Goal: Transaction & Acquisition: Download file/media

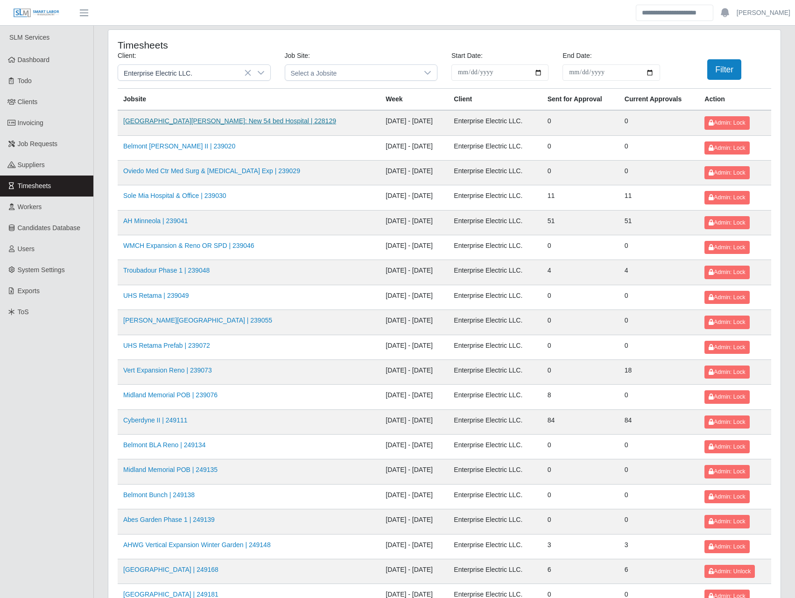
click at [161, 119] on link "HCA Methodist Westover Hills: New 54 bed Hospital | 228129" at bounding box center [229, 120] width 213 height 7
click at [151, 148] on link "Belmont Caldwell II | 239020" at bounding box center [179, 145] width 112 height 7
click at [146, 166] on td "Oviedo Med Ctr Med Surg & ICU Exp | 239029" at bounding box center [249, 172] width 262 height 25
click at [145, 171] on link "Oviedo Med Ctr Med Surg & ICU Exp | 239029" at bounding box center [211, 170] width 177 height 7
click at [144, 198] on link "Sole Mia Hospital & Office | 239030" at bounding box center [174, 195] width 103 height 7
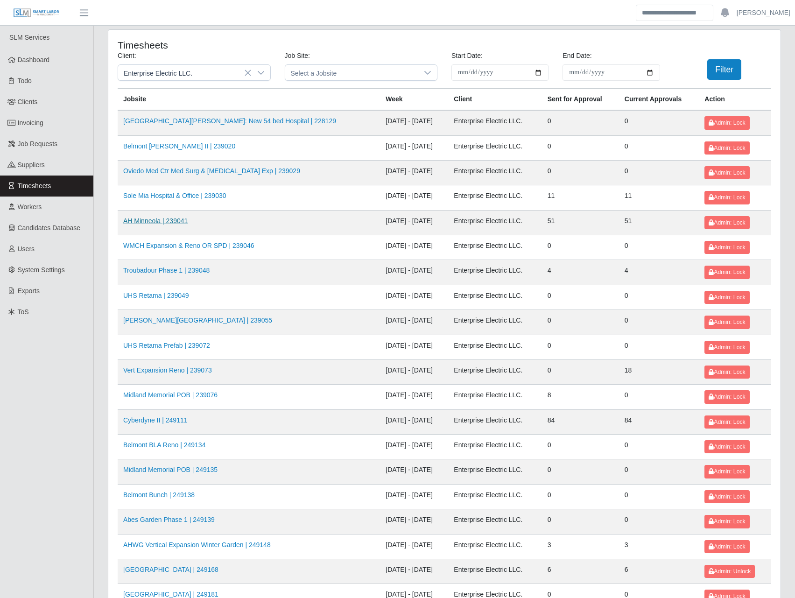
click at [146, 223] on link "AH Minneola | 239041" at bounding box center [155, 220] width 64 height 7
click at [148, 244] on link "WMCH Expansion & Reno OR SPD | 239046" at bounding box center [188, 245] width 131 height 7
click at [148, 274] on link "Troubadour Phase 1 | 239048" at bounding box center [166, 269] width 86 height 7
click at [154, 301] on td "UHS Retama | 239049" at bounding box center [249, 297] width 262 height 25
click at [157, 294] on link "UHS Retama | 239049" at bounding box center [156, 295] width 66 height 7
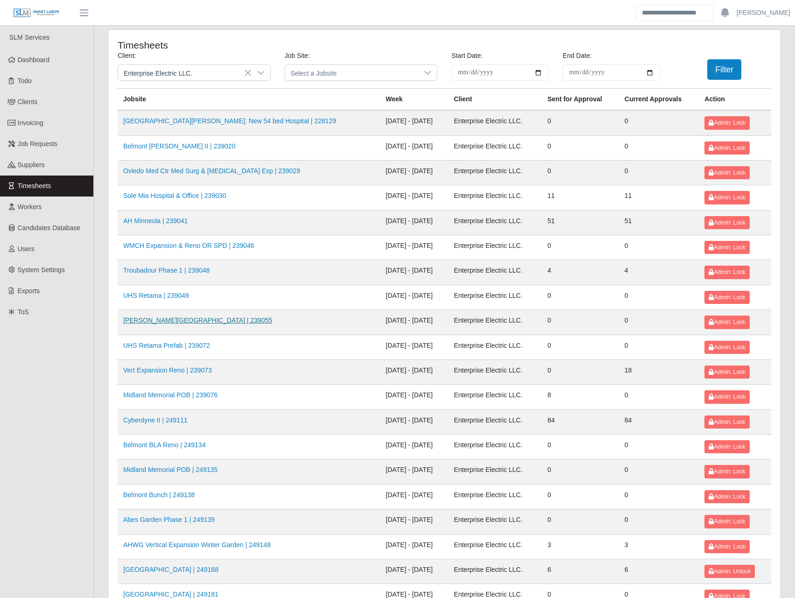
click at [162, 321] on link "McEwen North Side | 239055" at bounding box center [197, 319] width 149 height 7
click at [166, 347] on link "UHS Retama Prefab | 239072" at bounding box center [166, 345] width 87 height 7
click at [170, 370] on link "Vert Expansion Reno | 239073" at bounding box center [167, 369] width 89 height 7
click at [168, 394] on link "Midland Memorial POB | 239076" at bounding box center [170, 394] width 94 height 7
click at [163, 418] on link "Cyberdyne II | 249111" at bounding box center [155, 419] width 64 height 7
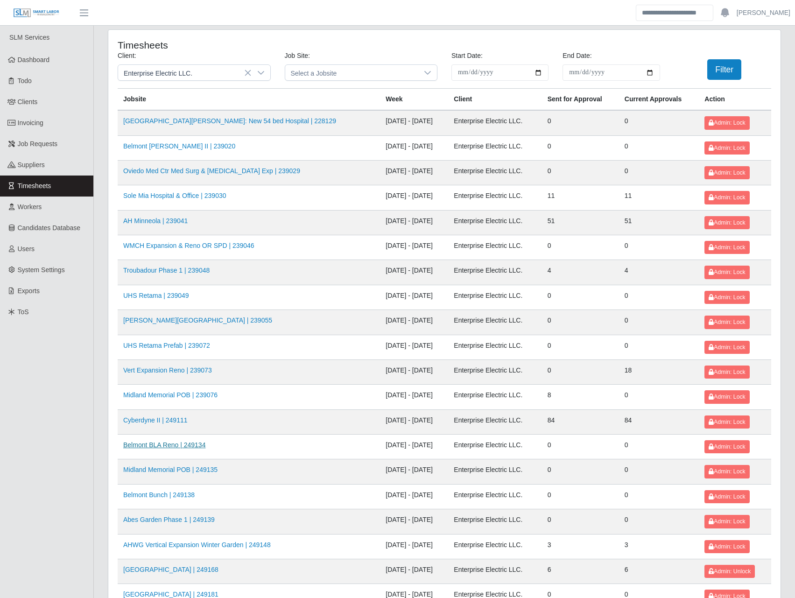
click at [162, 444] on link "Belmont BLA Reno | 249134" at bounding box center [164, 444] width 82 height 7
click at [167, 473] on link "Midland Memorial POB | 249135" at bounding box center [170, 469] width 94 height 7
click at [166, 498] on link "Belmont Bunch | 249138" at bounding box center [158, 494] width 71 height 7
click at [164, 518] on link "Abes Garden Phase 1 | 249139" at bounding box center [168, 519] width 91 height 7
click at [167, 545] on link "AHWG Vertical Expansion Winter Garden | 249148" at bounding box center [196, 544] width 147 height 7
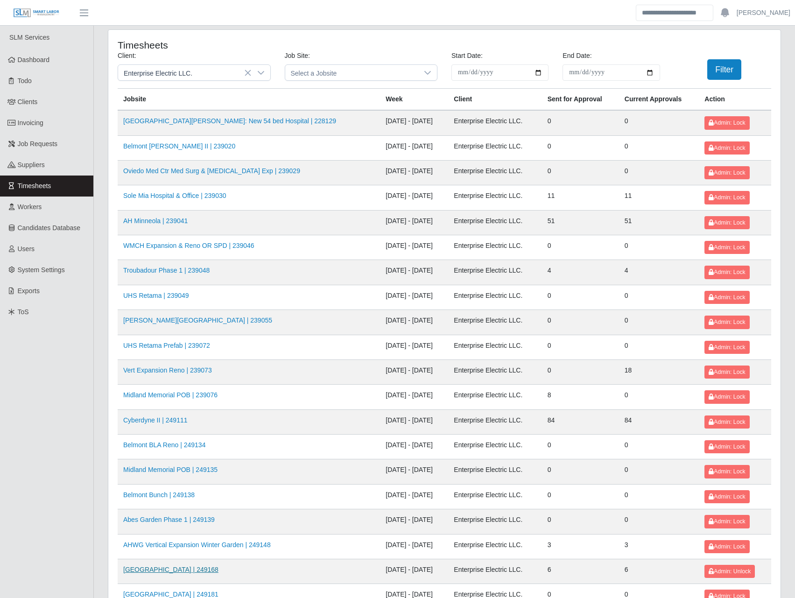
click at [166, 570] on link "HFMI Hospital | 249168" at bounding box center [170, 569] width 95 height 7
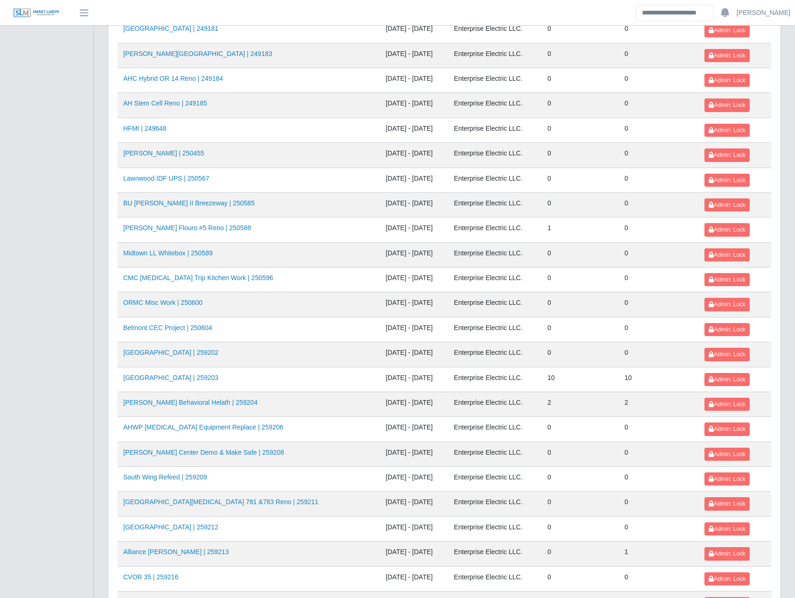
scroll to position [545, 0]
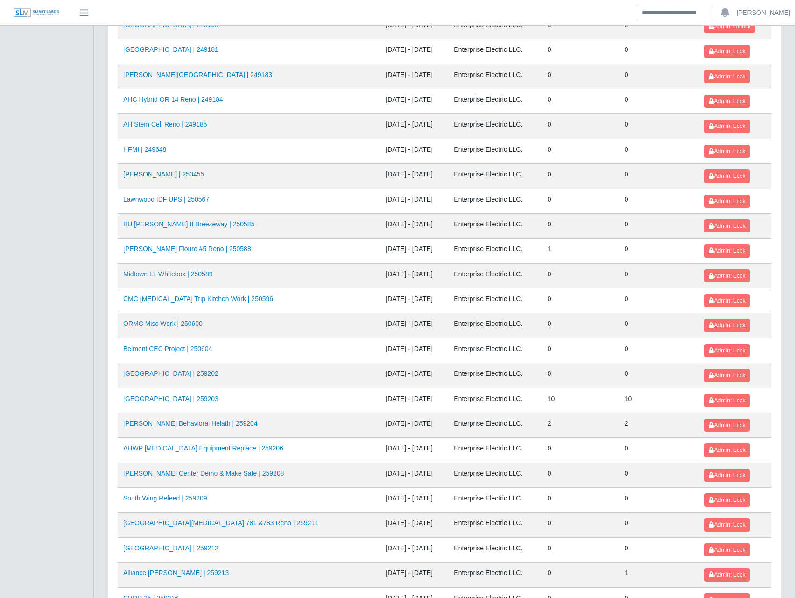
click at [160, 170] on link "Ayers Creston | 250455" at bounding box center [163, 173] width 81 height 7
click at [154, 198] on link "Lawnwood IDF UPS | 250567" at bounding box center [166, 199] width 86 height 7
click at [150, 225] on link "BU Caldwell II Breezeway | 250585" at bounding box center [188, 223] width 131 height 7
click at [152, 246] on link "AHO Flouro #5 Reno | 250588" at bounding box center [187, 248] width 128 height 7
click at [154, 273] on link "Midtown LL Whitebox | 250589" at bounding box center [167, 273] width 89 height 7
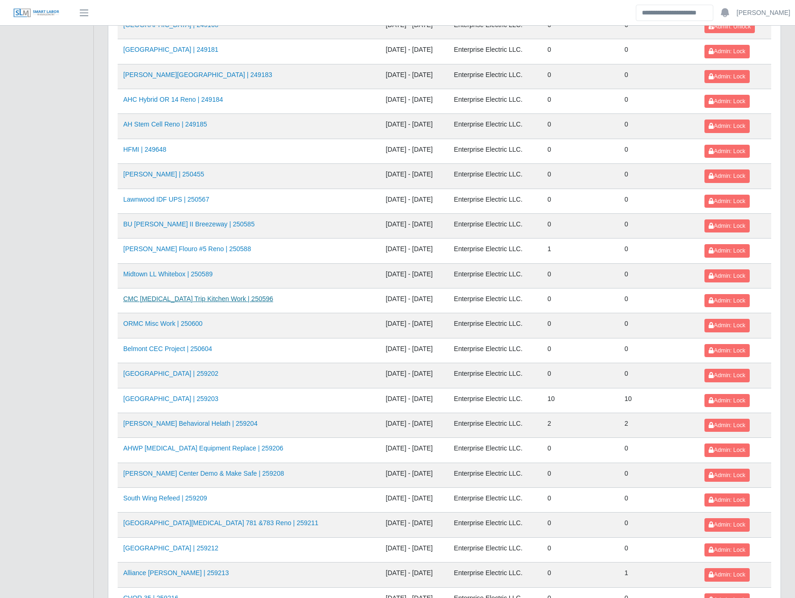
click at [155, 300] on link "CMC Shunt Trip Kitchen Work | 250596" at bounding box center [198, 298] width 150 height 7
click at [157, 329] on td "ORMC Misc Work | 250600" at bounding box center [249, 325] width 262 height 25
click at [157, 323] on link "ORMC Misc Work | 250600" at bounding box center [162, 323] width 79 height 7
click at [157, 354] on td "Belmont CEC Project | 250604" at bounding box center [249, 350] width 262 height 25
click at [158, 350] on link "Belmont CEC Project | 250604" at bounding box center [167, 348] width 89 height 7
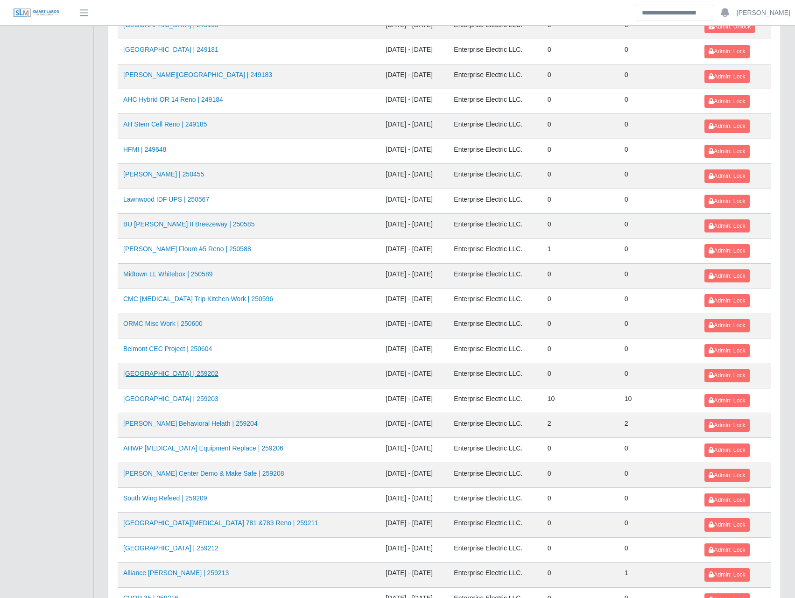
click at [157, 372] on link "Oak Hill School | 259202" at bounding box center [170, 373] width 95 height 7
click at [161, 398] on link "MCH High Street Tower | 259203" at bounding box center [170, 398] width 95 height 7
click at [166, 425] on link "AHO Behavioral Helath | 259204" at bounding box center [190, 422] width 134 height 7
click at [172, 449] on link "AHWP Fluoroscopy Equipment Replace | 259206" at bounding box center [203, 447] width 160 height 7
click at [175, 472] on link "VU Seigenthaler Center Demo & Make Safe | 259208" at bounding box center [203, 472] width 161 height 7
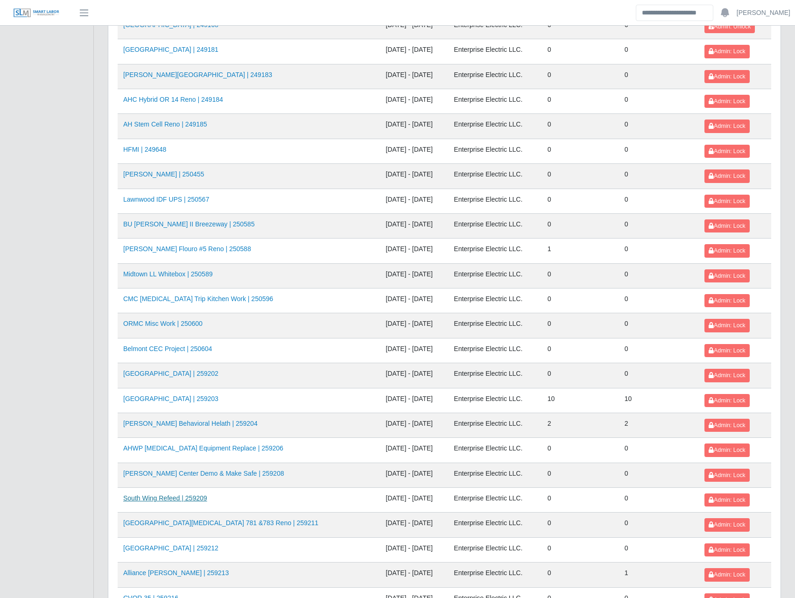
click at [175, 497] on link "South Wing Refeed | 259209" at bounding box center [165, 497] width 84 height 7
click at [181, 523] on link "OAHO Cancer Center Suites 781 &783 Reno | 259211" at bounding box center [220, 522] width 195 height 7
click at [188, 552] on link "HCA Oviedo Medical Center | 259212" at bounding box center [170, 547] width 95 height 7
click at [162, 573] on link "Alliance Bernstein | 259213" at bounding box center [175, 572] width 105 height 7
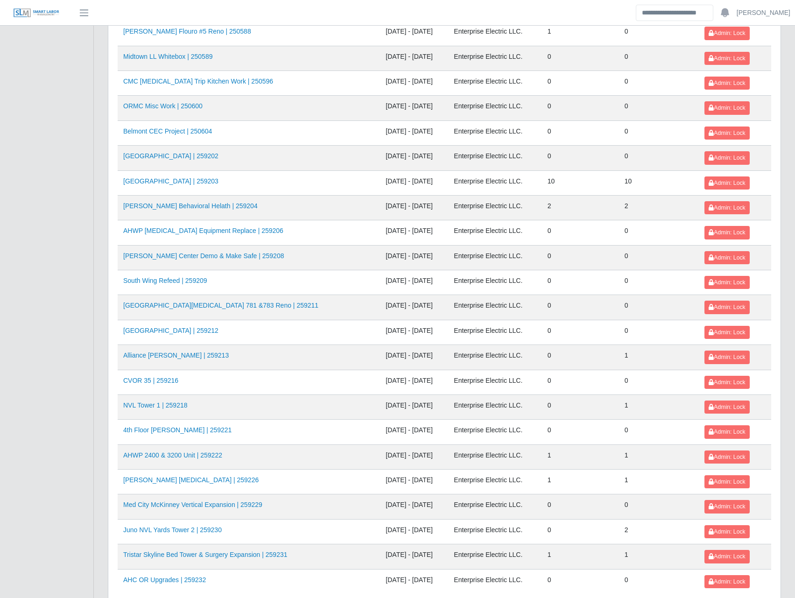
scroll to position [833, 0]
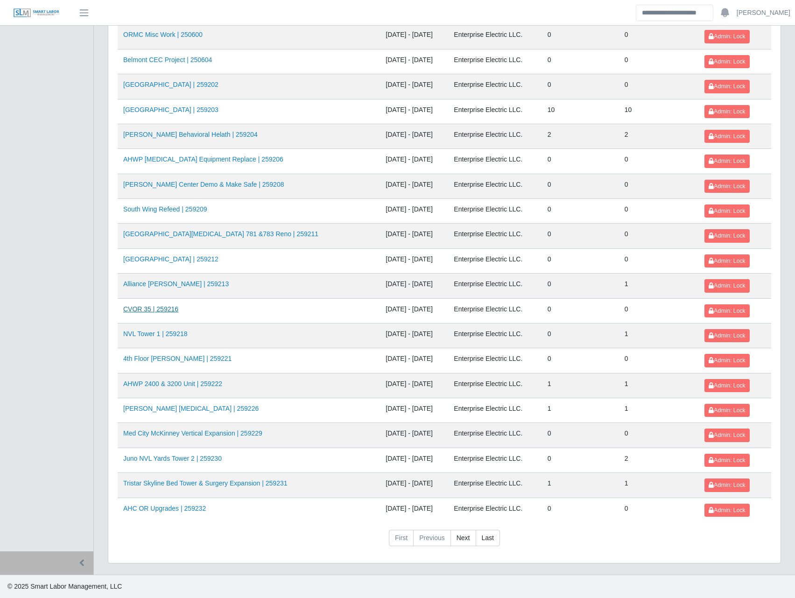
click at [140, 308] on link "CVOR 35 | 259216" at bounding box center [150, 308] width 55 height 7
click at [137, 335] on link "NVL Tower 1 | 259218" at bounding box center [155, 333] width 64 height 7
click at [136, 356] on link "4th Floor Winnie Palmer | 259221" at bounding box center [177, 358] width 108 height 7
click at [144, 381] on link "AHWP 2400 & 3200 Unit | 259222" at bounding box center [172, 383] width 99 height 7
click at [143, 405] on link "AHO Dialysis | 259226" at bounding box center [190, 408] width 135 height 7
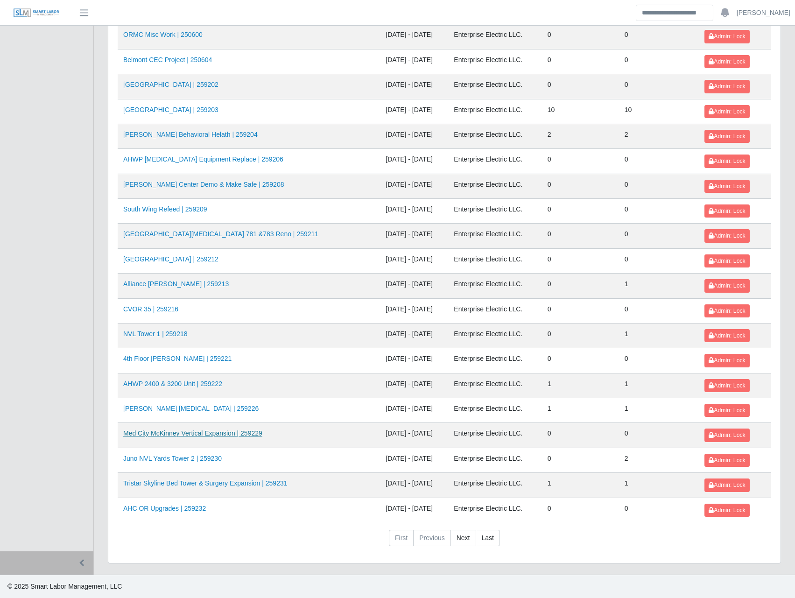
click at [151, 436] on link "Med City McKinney Vertical Expansion | 259229" at bounding box center [192, 432] width 139 height 7
click at [151, 456] on link "Juno NVL Yards Tower 2 | 259230" at bounding box center [172, 457] width 98 height 7
click at [155, 481] on link "Tristar Skyline Bed Tower & Surgery Expansion | 259231" at bounding box center [205, 482] width 164 height 7
click at [153, 506] on link "AHC OR Upgrades | 259232" at bounding box center [164, 507] width 83 height 7
click at [458, 539] on link "Next" at bounding box center [463, 538] width 26 height 17
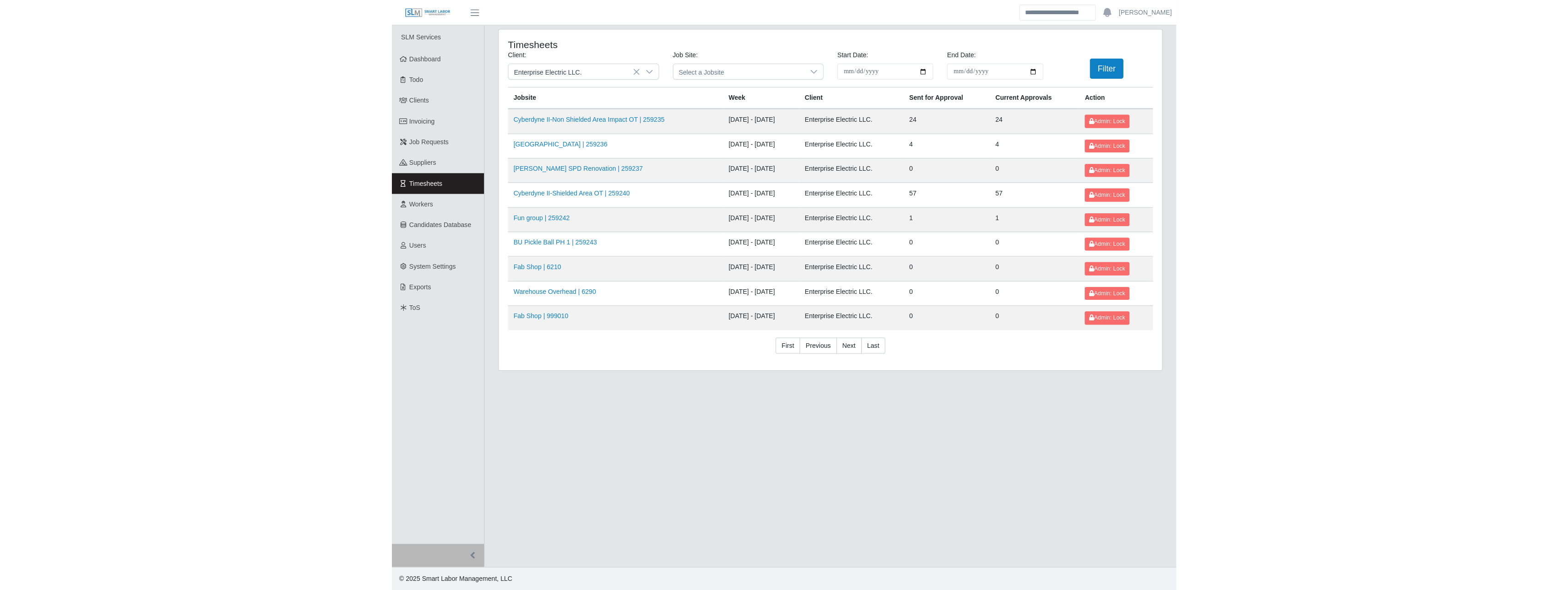
scroll to position [0, 0]
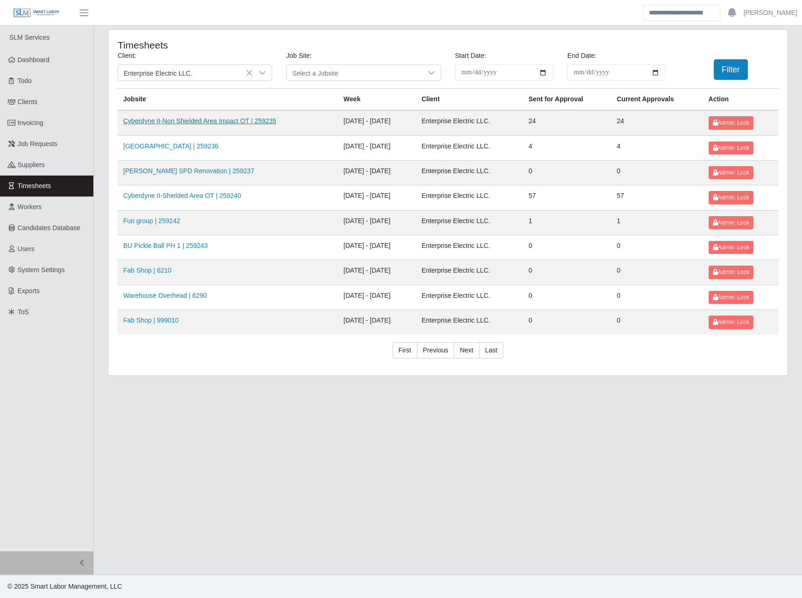
click at [221, 120] on link "Cyberdyne II-Non Shielded Area Impact OT | 259235" at bounding box center [199, 120] width 153 height 7
click at [196, 147] on link "HCA Methodist Hospital | 259236" at bounding box center [170, 145] width 95 height 7
click at [197, 170] on link "AHO Sherman SPD Renovation | 259237" at bounding box center [188, 170] width 131 height 7
click at [202, 193] on link "Cyberdyne II-Shielded Area OT | 259240" at bounding box center [182, 195] width 118 height 7
click at [179, 220] on td "Fun group | 259242" at bounding box center [228, 222] width 220 height 25
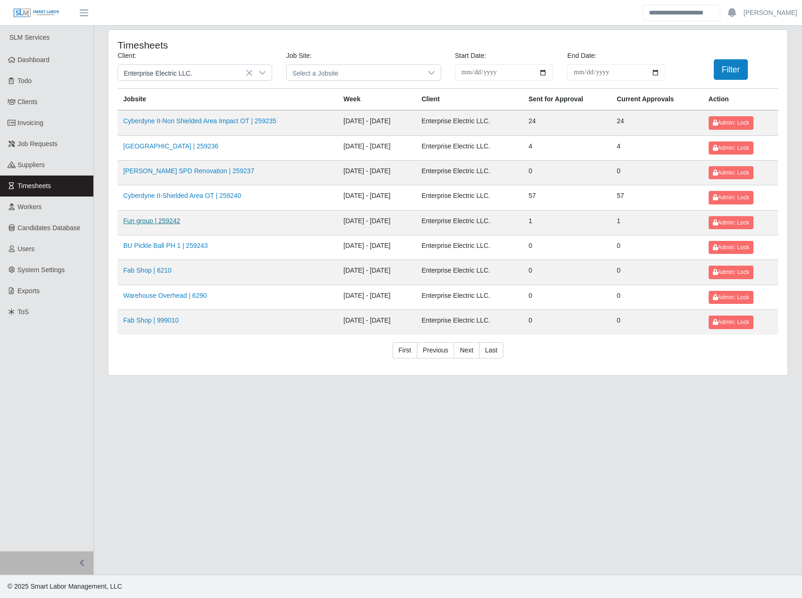
click at [175, 222] on link "Fun group | 259242" at bounding box center [151, 220] width 57 height 7
click at [180, 244] on link "BU Pickle Ball PH 1 | 259243" at bounding box center [165, 245] width 84 height 7
click at [156, 272] on link "Fab Shop | 6210" at bounding box center [147, 269] width 48 height 7
click at [162, 299] on link "Warehouse Overhead | 6290" at bounding box center [165, 295] width 84 height 7
click at [153, 322] on link "Fab Shop | 999010" at bounding box center [151, 319] width 56 height 7
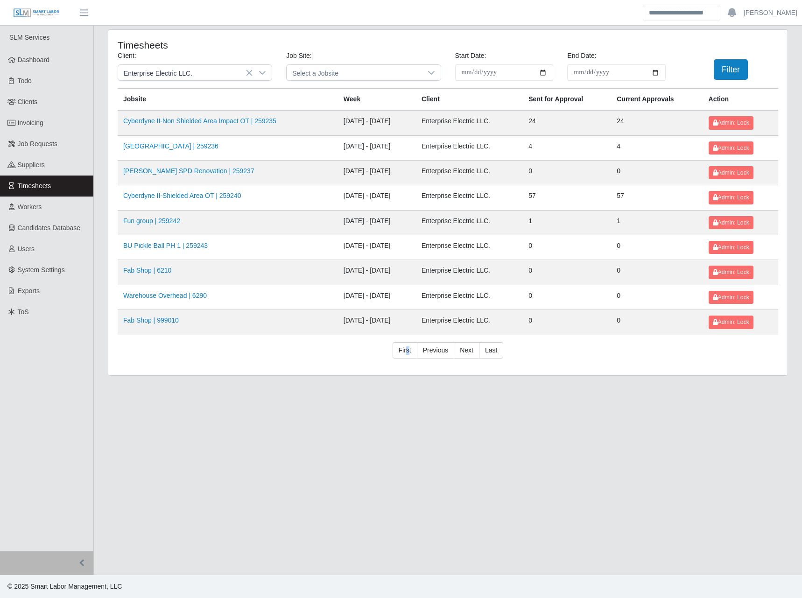
click at [408, 351] on link "First" at bounding box center [404, 350] width 25 height 17
drag, startPoint x: 408, startPoint y: 351, endPoint x: 435, endPoint y: 426, distance: 79.0
click at [435, 426] on main "**********" at bounding box center [448, 300] width 708 height 549
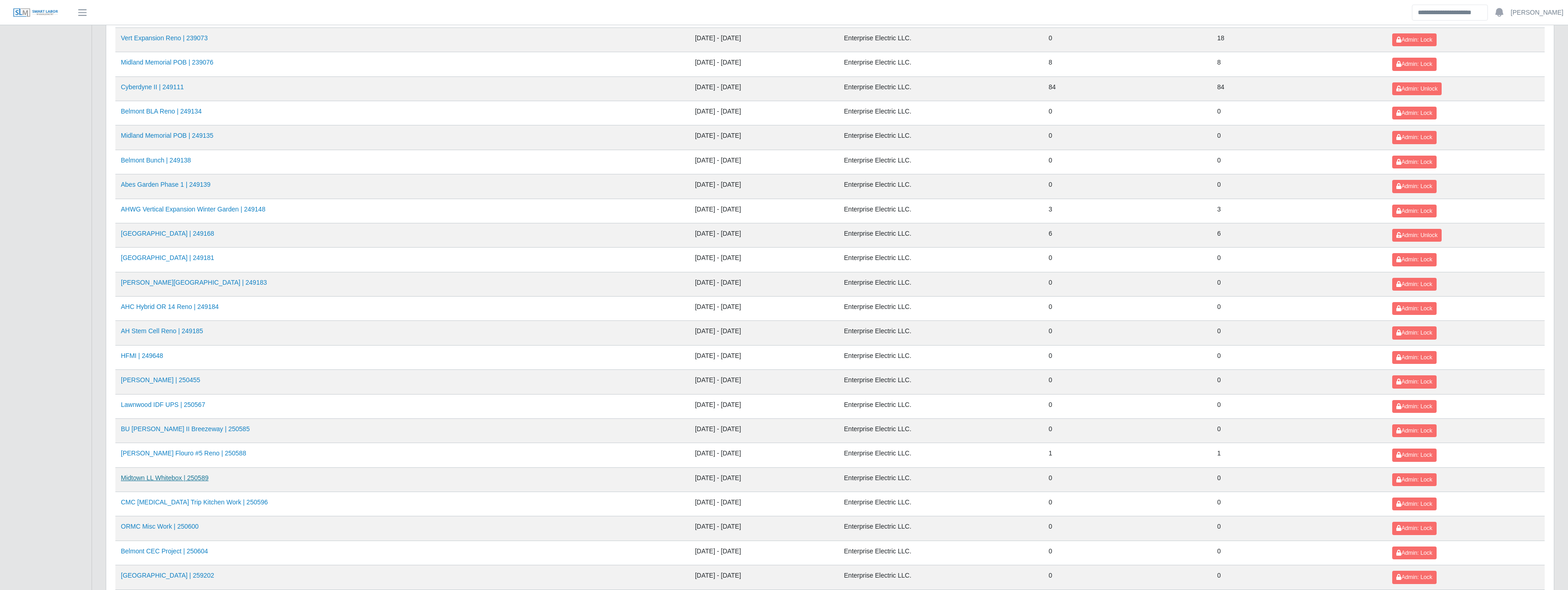
scroll to position [321, 0]
click at [146, 360] on link "HFMI | 249648" at bounding box center [141, 359] width 42 height 7
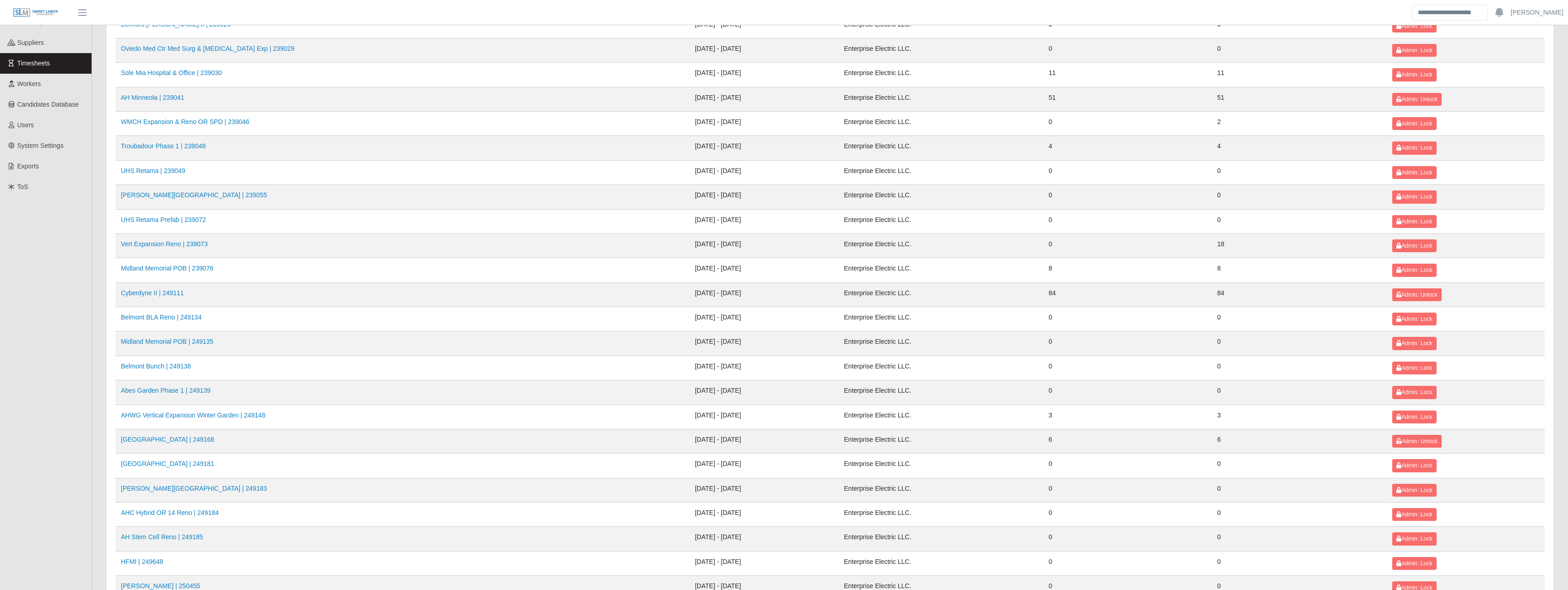
scroll to position [0, 0]
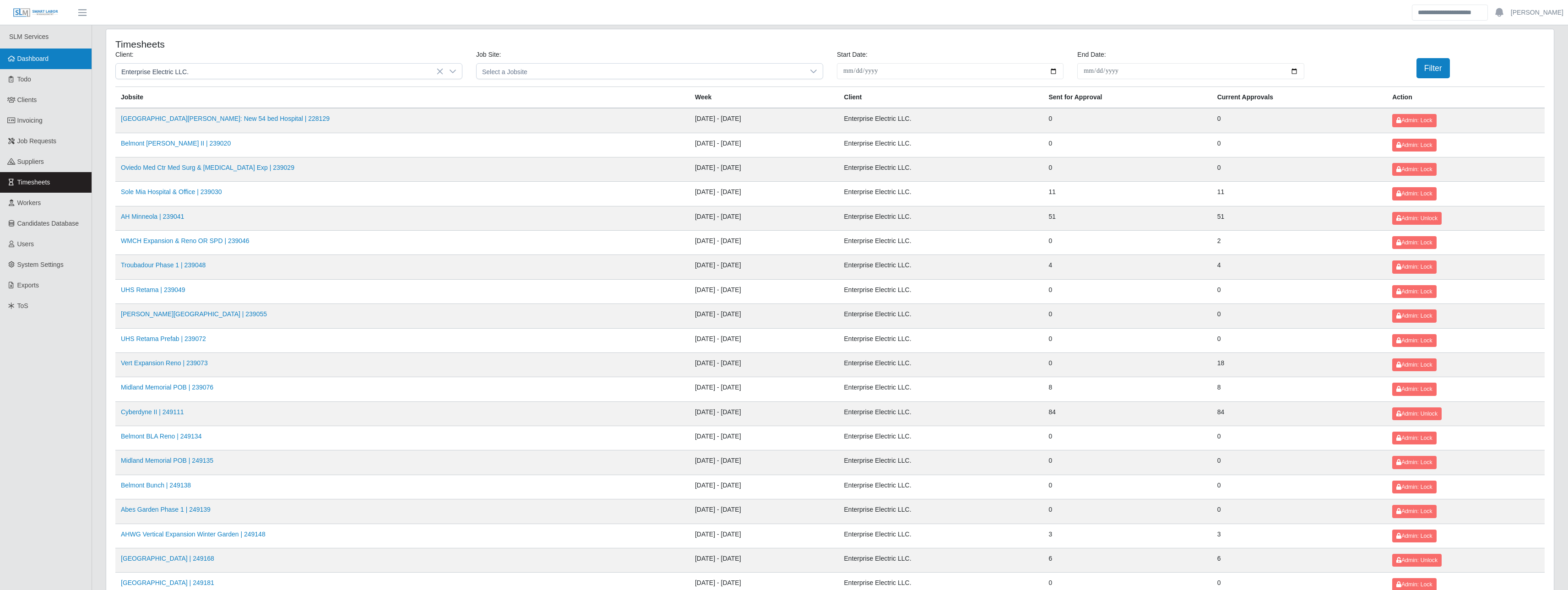
click at [48, 60] on span "Dashboard" at bounding box center [33, 58] width 31 height 7
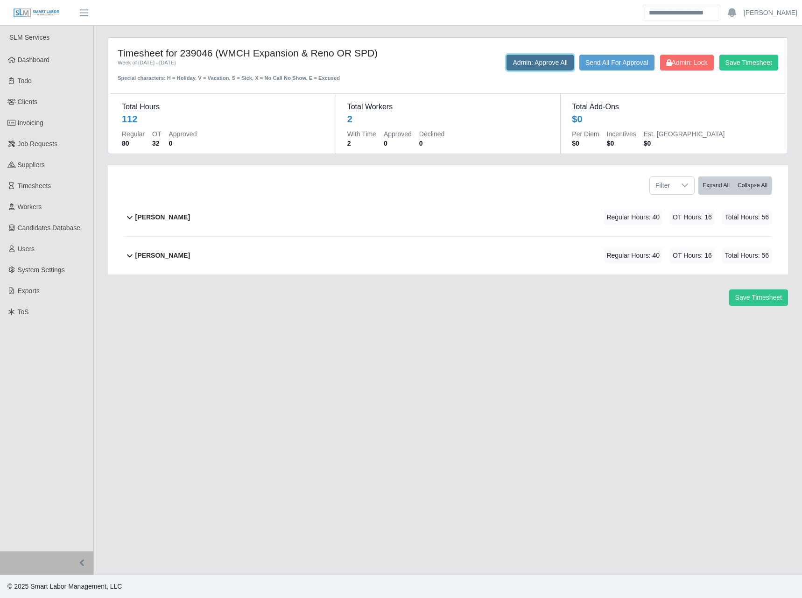
click at [553, 63] on button "Admin: Approve All" at bounding box center [539, 63] width 67 height 16
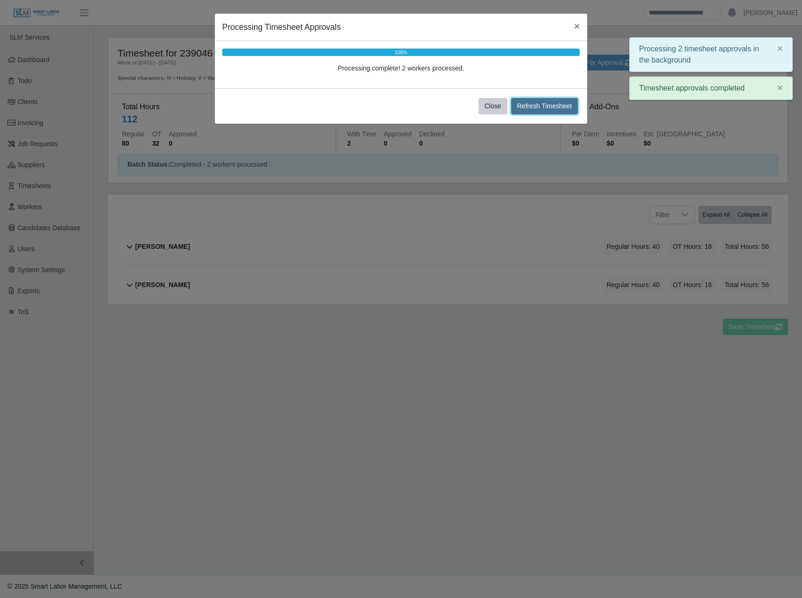
click at [545, 101] on button "Refresh Timesheet" at bounding box center [544, 106] width 67 height 16
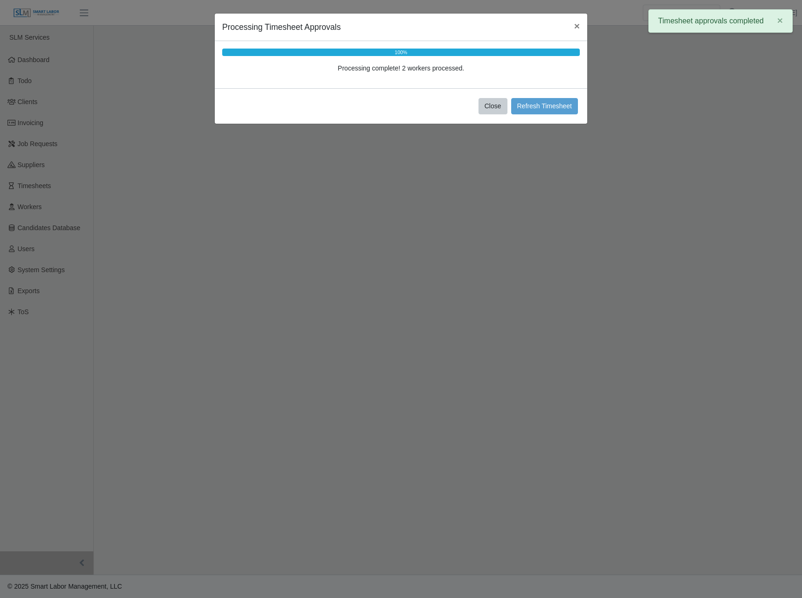
click at [498, 111] on button "Close" at bounding box center [492, 106] width 29 height 16
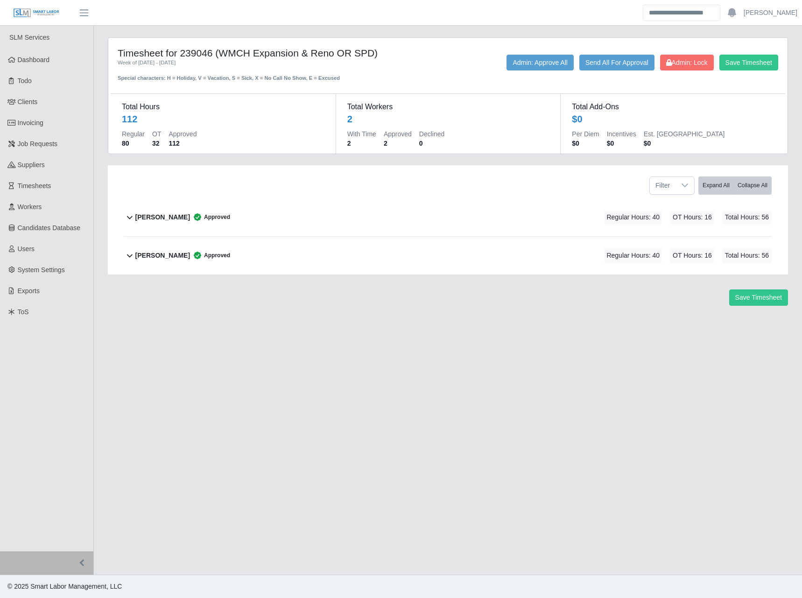
click at [356, 350] on main "Timesheet for 239046 (WMCH Expansion & Reno OR SPD) Week of 08/16/2025 - 08/22/…" at bounding box center [448, 300] width 708 height 549
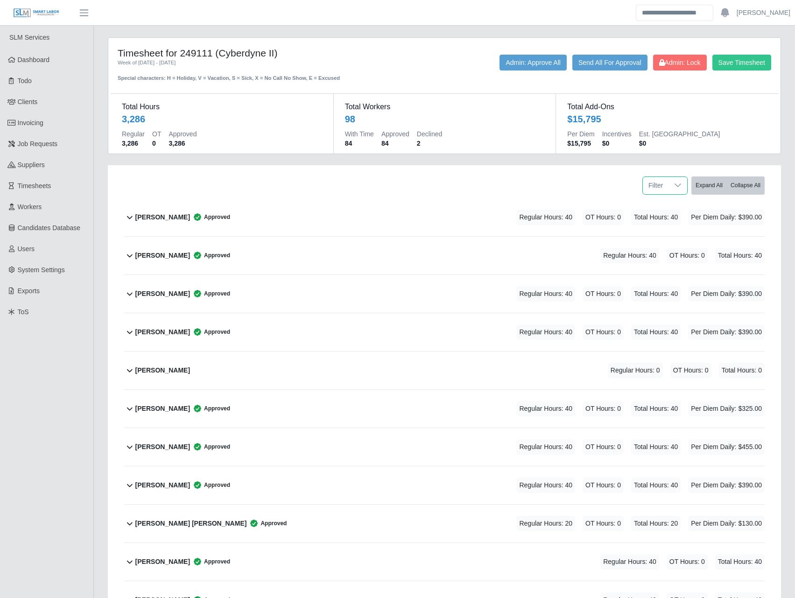
click at [665, 180] on span "Filter" at bounding box center [655, 185] width 26 height 17
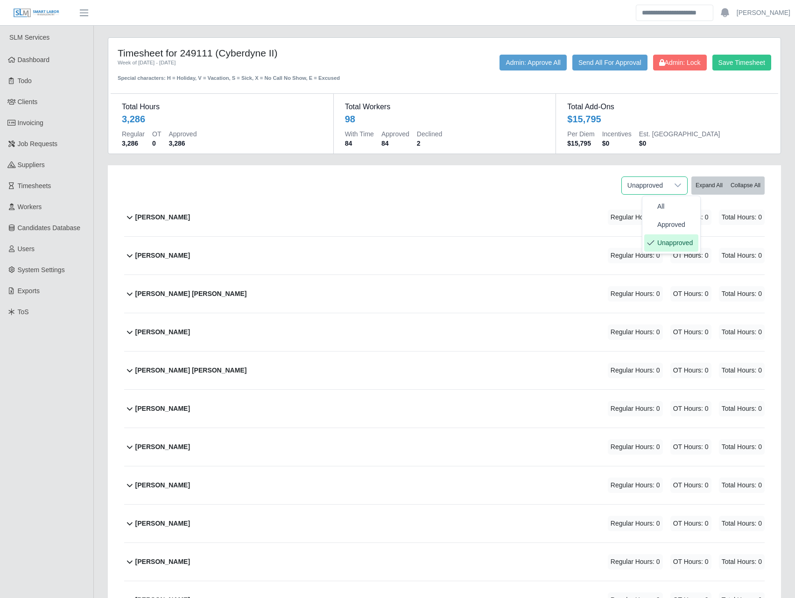
click at [680, 240] on span "unapproved" at bounding box center [674, 243] width 35 height 10
click at [676, 62] on span "Admin: Lock" at bounding box center [680, 62] width 42 height 7
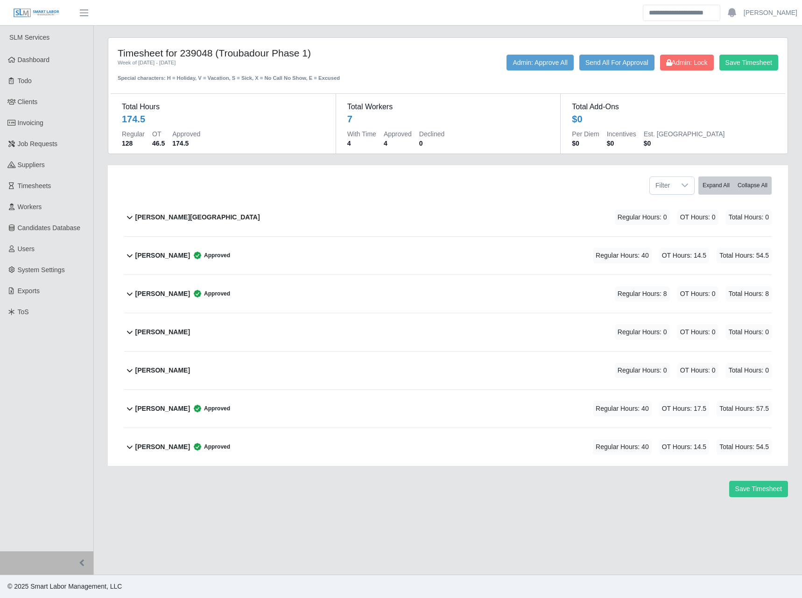
click at [301, 489] on div "Save Timesheet" at bounding box center [448, 489] width 694 height 16
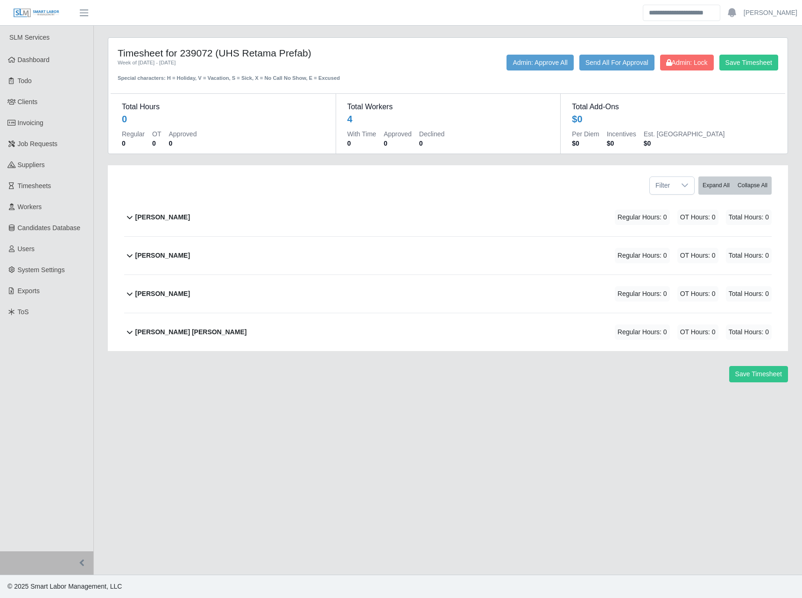
click at [314, 470] on main "Timesheet for 239072 (UHS Retama Prefab) Week of [DATE] - [DATE] Special charac…" at bounding box center [448, 300] width 708 height 549
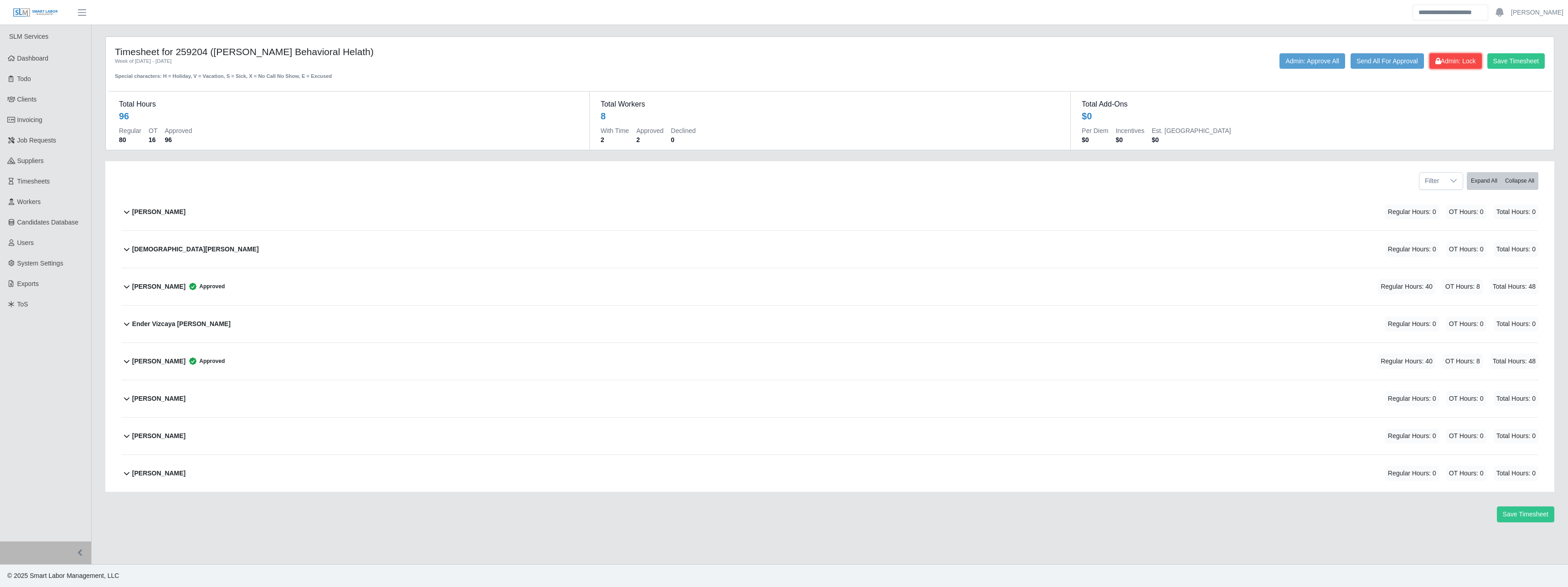
click at [783, 60] on span "Admin: Lock" at bounding box center [1456, 61] width 41 height 7
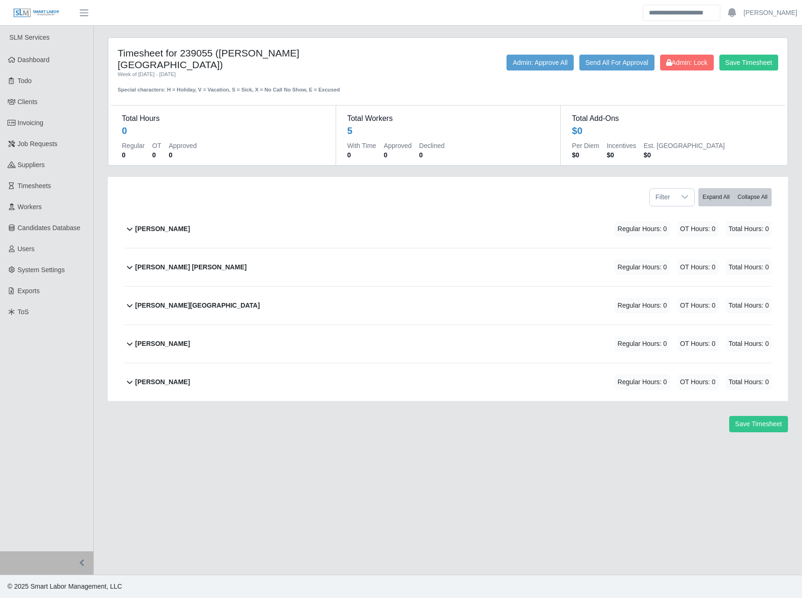
click at [347, 456] on main "Timesheet for 239055 (McEwen North Side) Week of 08/16/2025 - 08/22/2025 Specia…" at bounding box center [448, 300] width 708 height 549
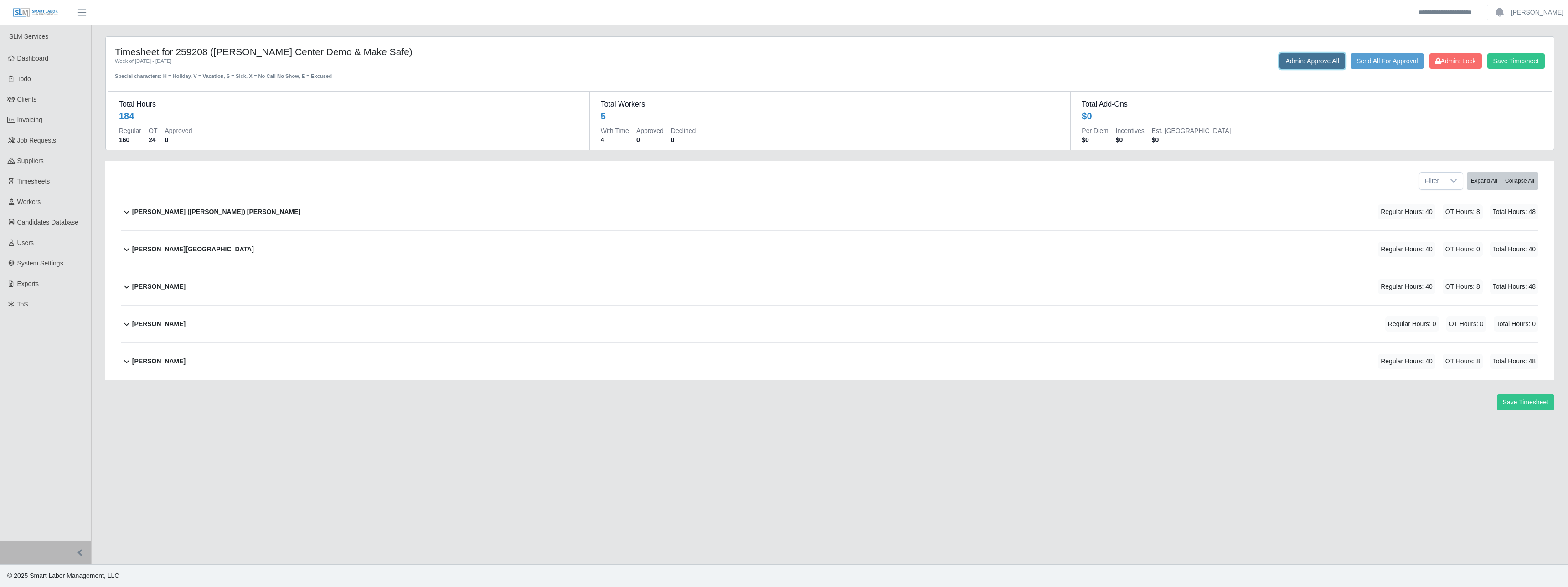
click at [783, 57] on button "Admin: Approve All" at bounding box center [1312, 62] width 65 height 16
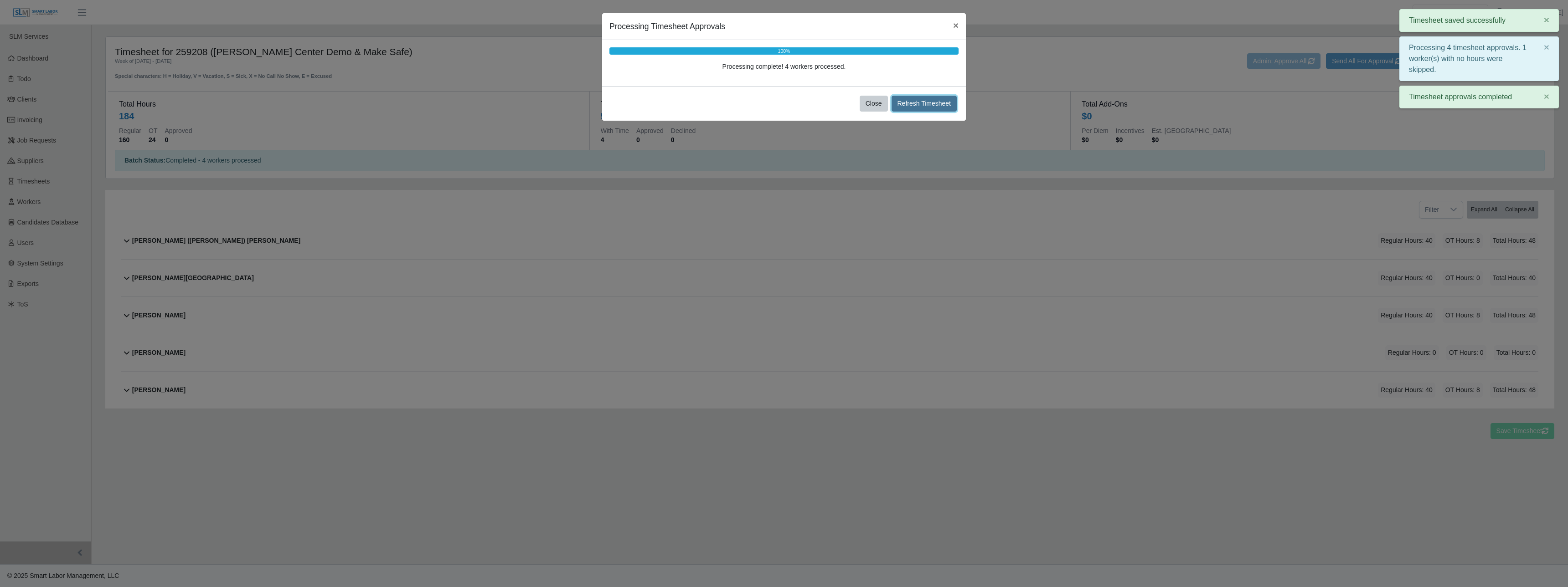
click at [783, 103] on button "Refresh Timesheet" at bounding box center [924, 104] width 65 height 16
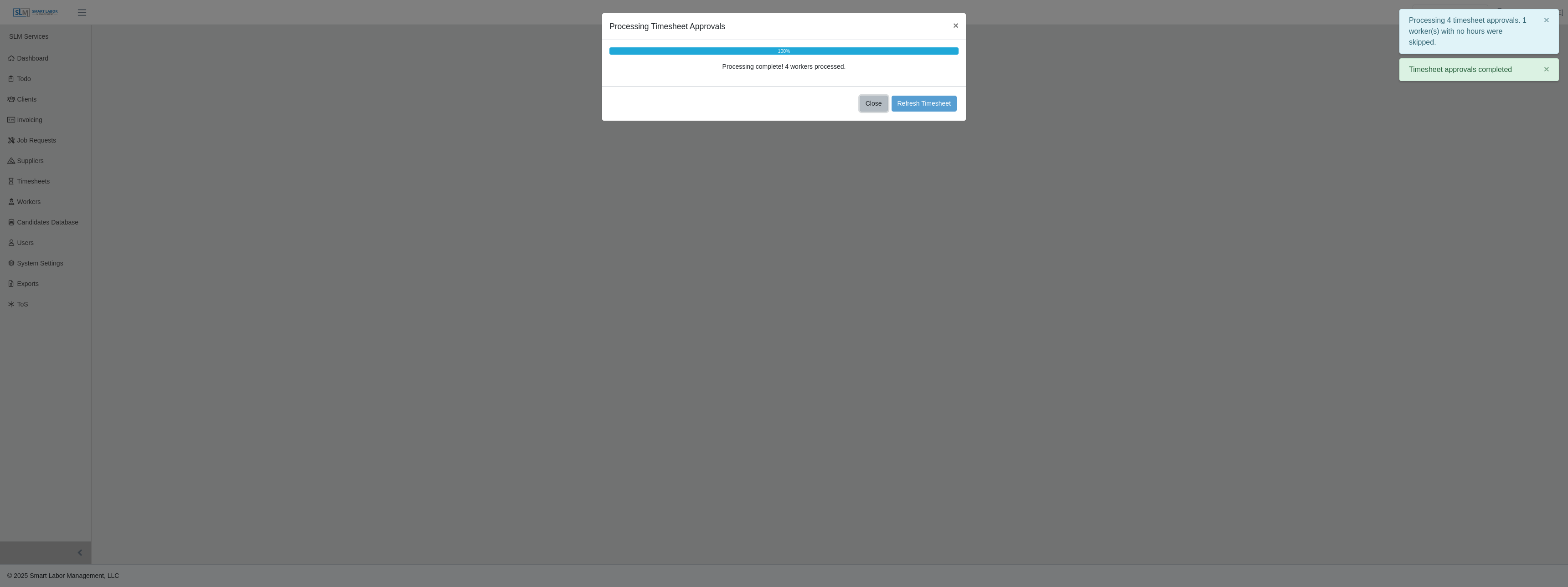
click at [783, 104] on button "Close" at bounding box center [873, 104] width 28 height 16
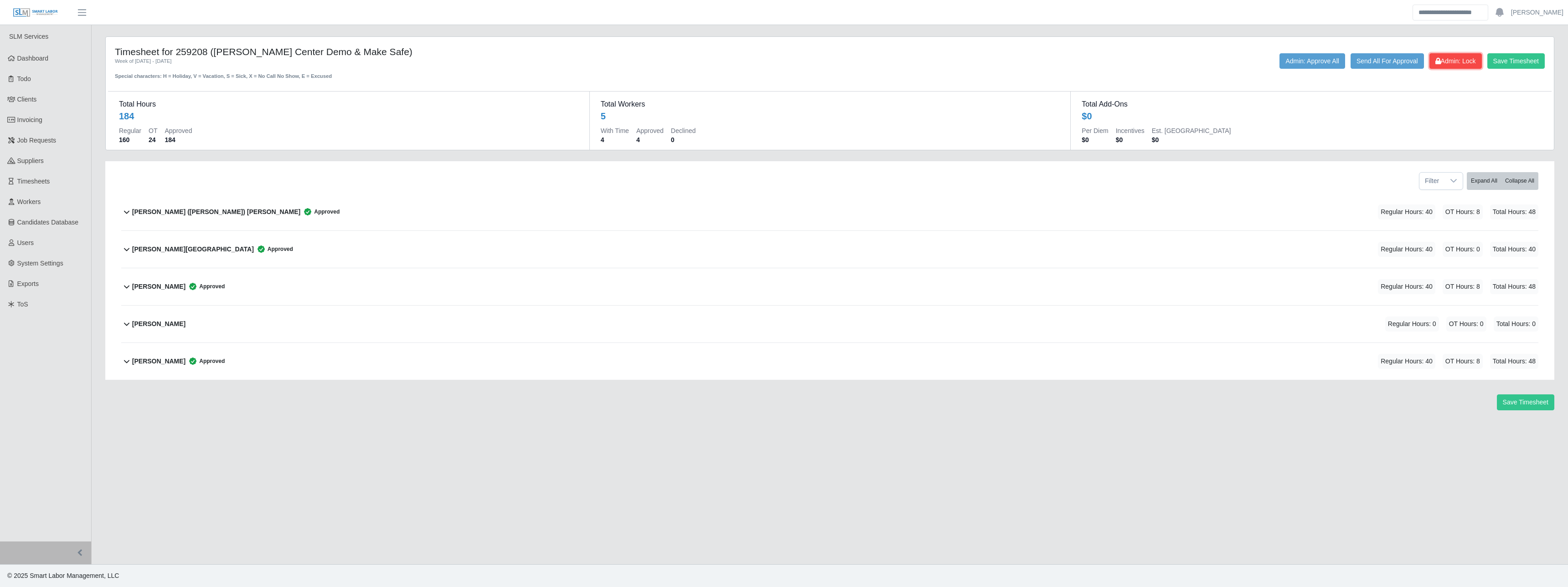
click at [783, 63] on span "Admin: Lock" at bounding box center [1456, 61] width 41 height 7
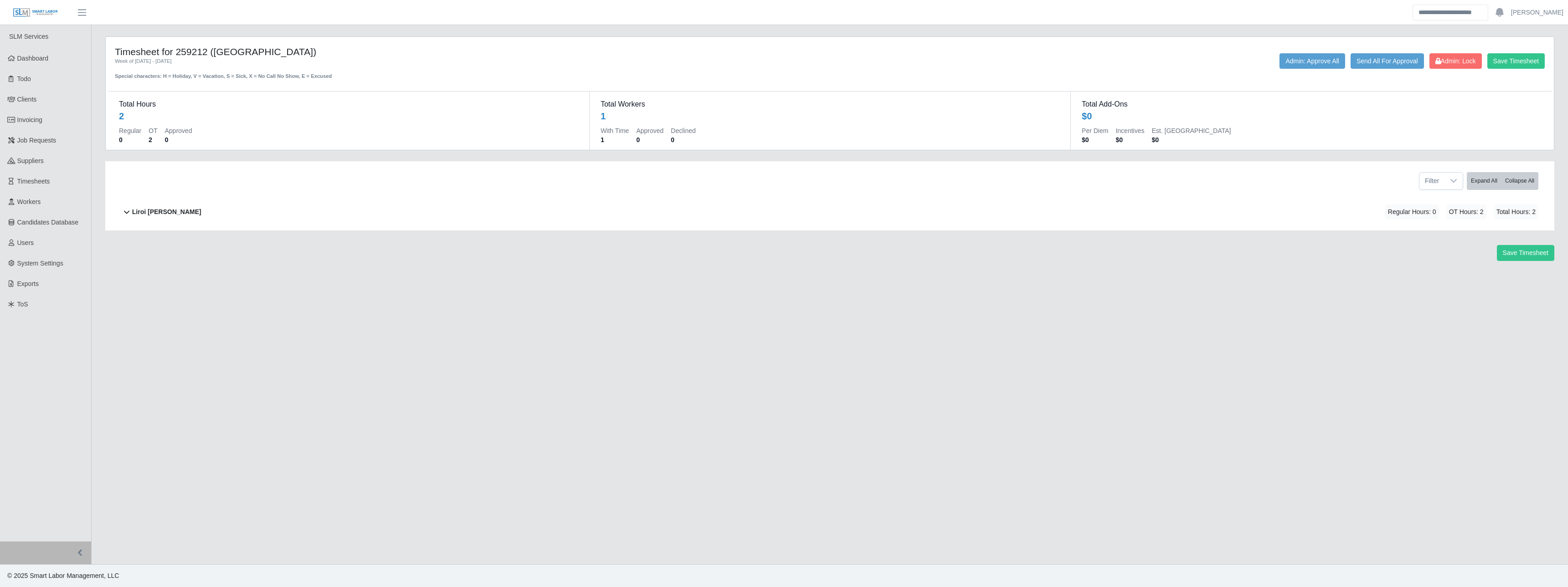
click at [783, 218] on div "Liroi [PERSON_NAME] Regular Hours: 0 OT Hours: 2 Total Hours: 2" at bounding box center [834, 212] width 1406 height 37
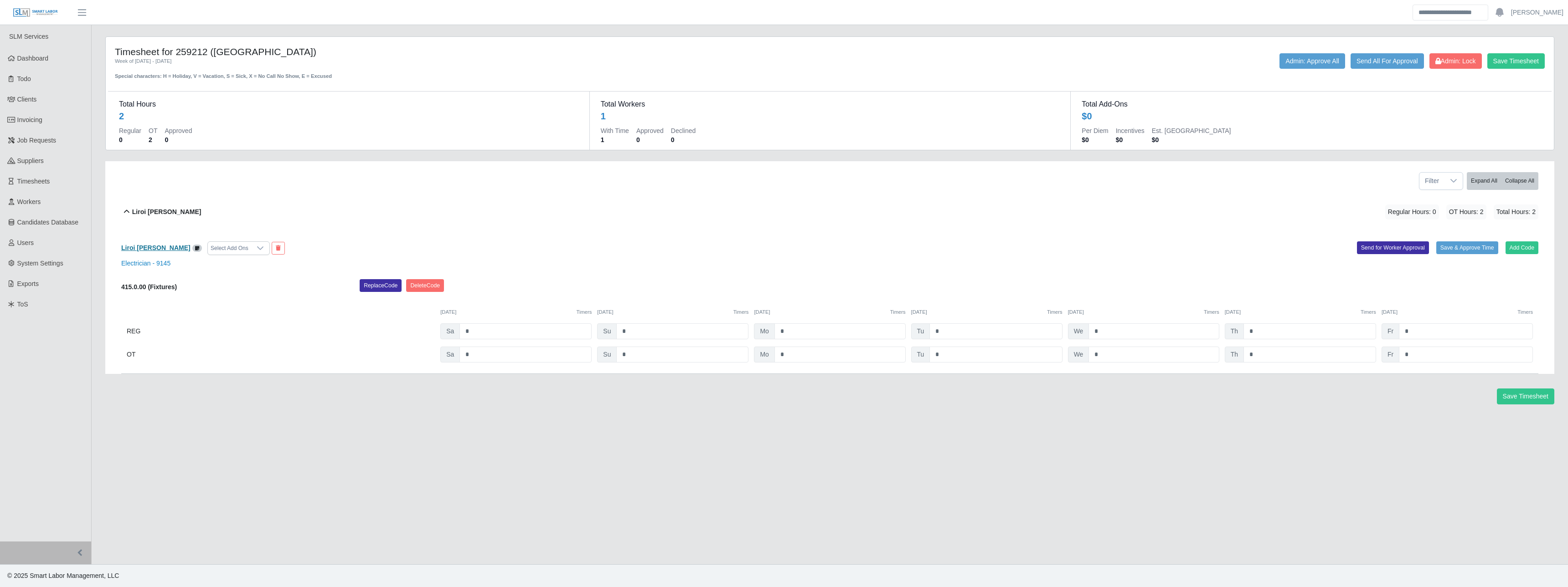
click at [155, 251] on b "Liroi [PERSON_NAME]" at bounding box center [155, 247] width 69 height 7
click at [783, 252] on button "Save & Approve Time" at bounding box center [1466, 247] width 62 height 13
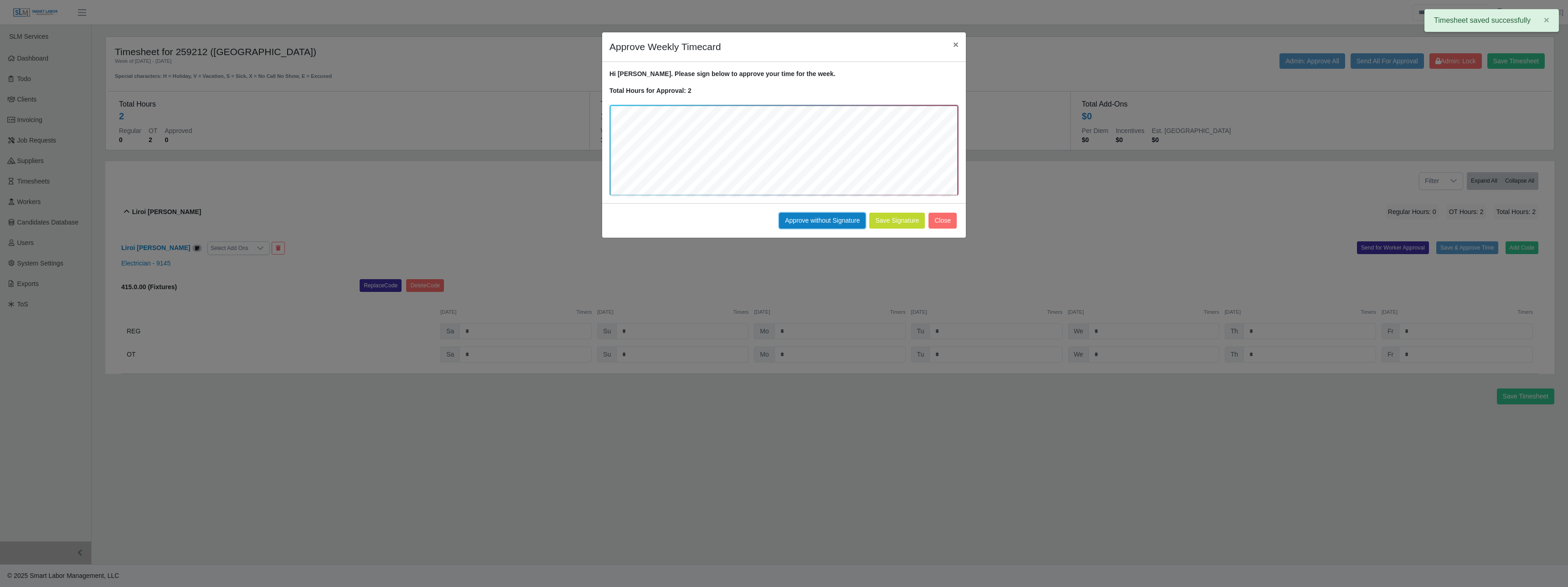
click at [783, 214] on button "Approve without Signature" at bounding box center [822, 221] width 87 height 16
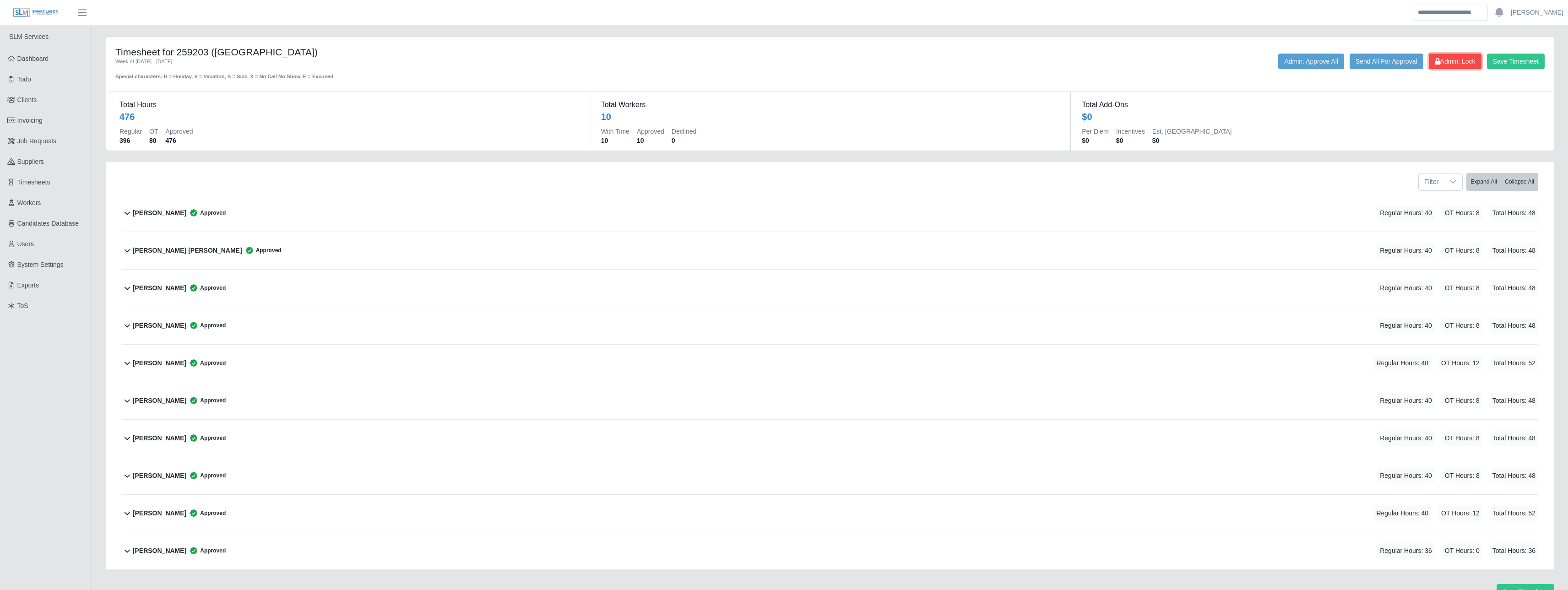
click at [786, 66] on button "Admin: Lock" at bounding box center [1455, 62] width 53 height 16
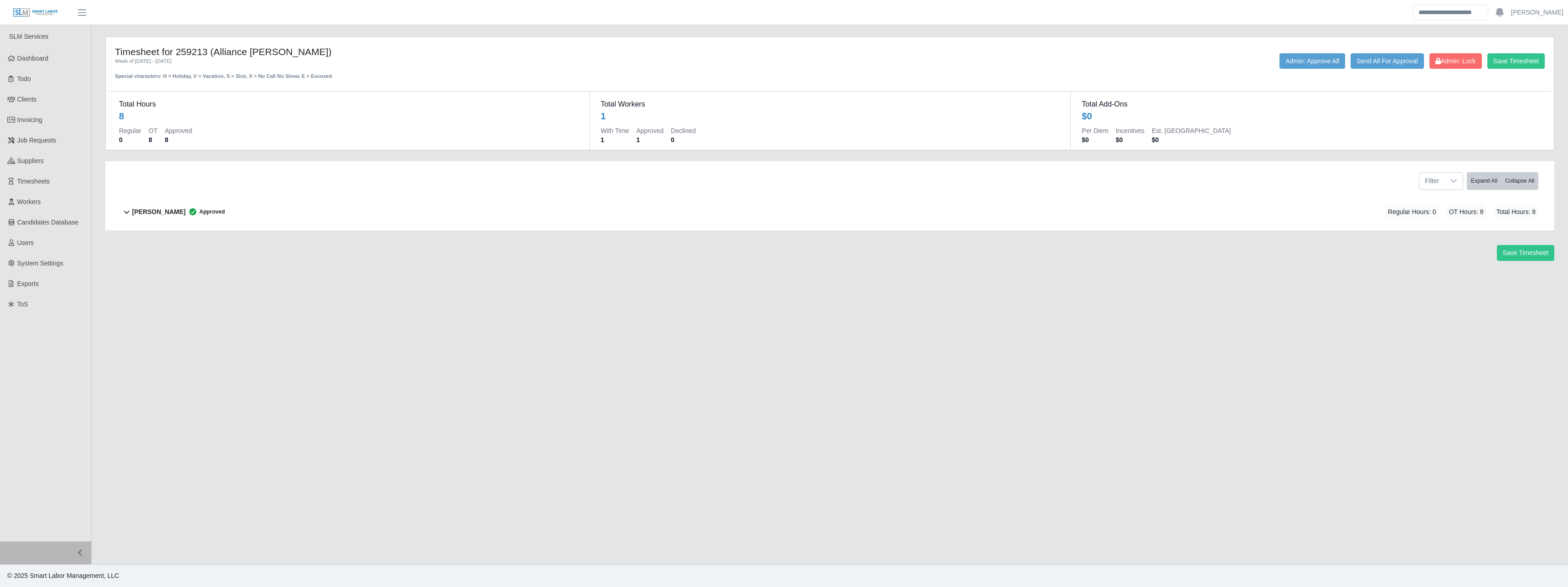
click at [306, 301] on main "Timesheet for 259213 (Alliance Bernstein) Week of 08/16/2025 - 08/22/2025 Speci…" at bounding box center [829, 295] width 1476 height 539
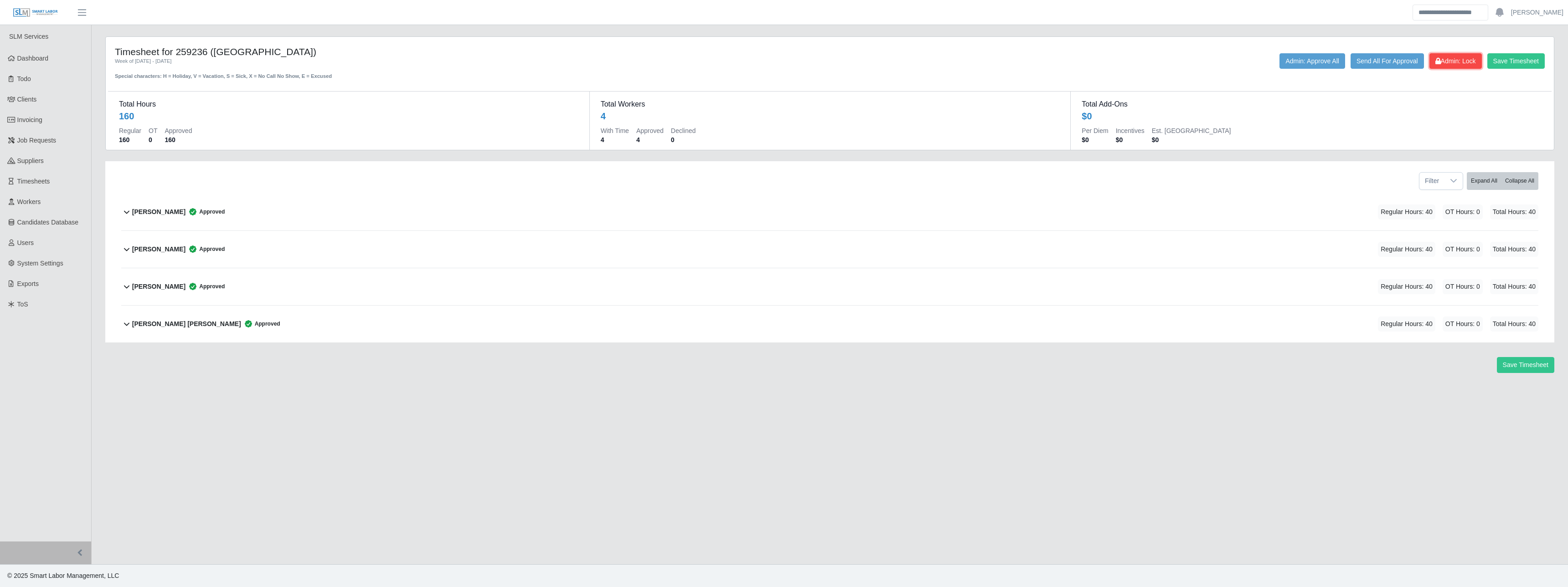
click at [783, 54] on button "Admin: Lock" at bounding box center [1456, 62] width 53 height 16
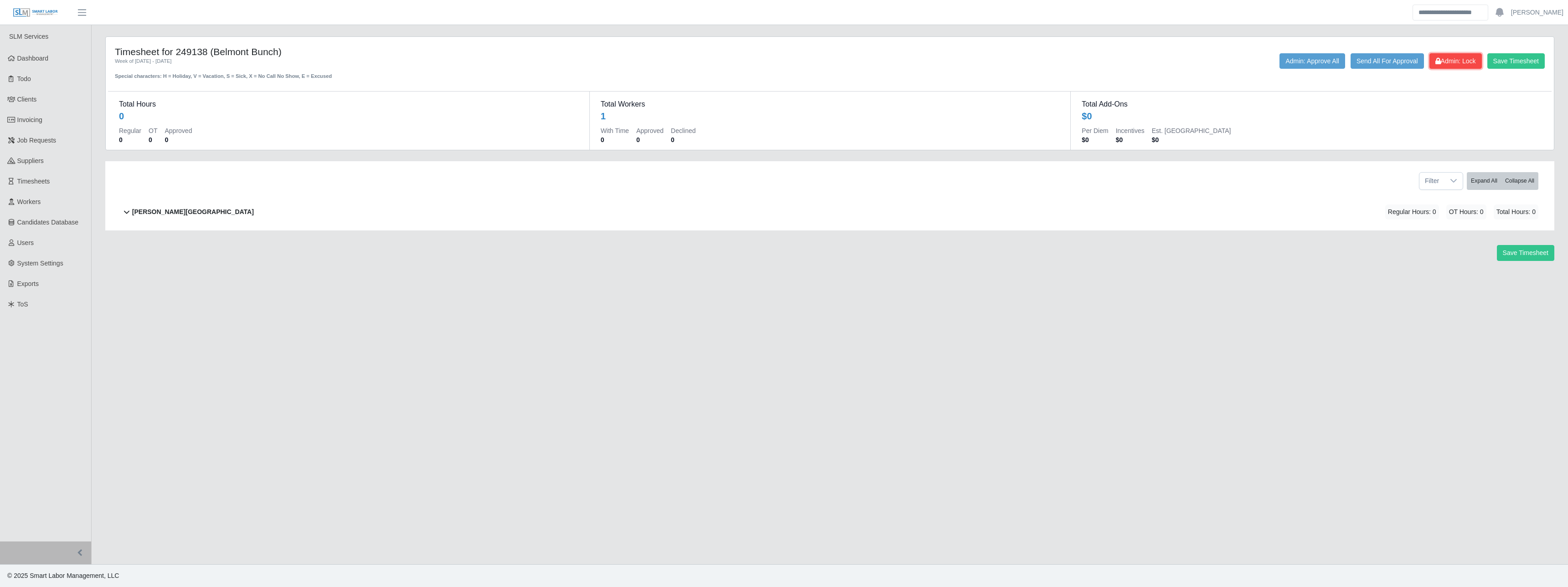
click at [783, 62] on span "Admin: Lock" at bounding box center [1456, 61] width 41 height 7
click at [783, 70] on div "Save Timesheet Admin: Unlock Send All For Approval Admin: Approve All" at bounding box center [1130, 67] width 842 height 27
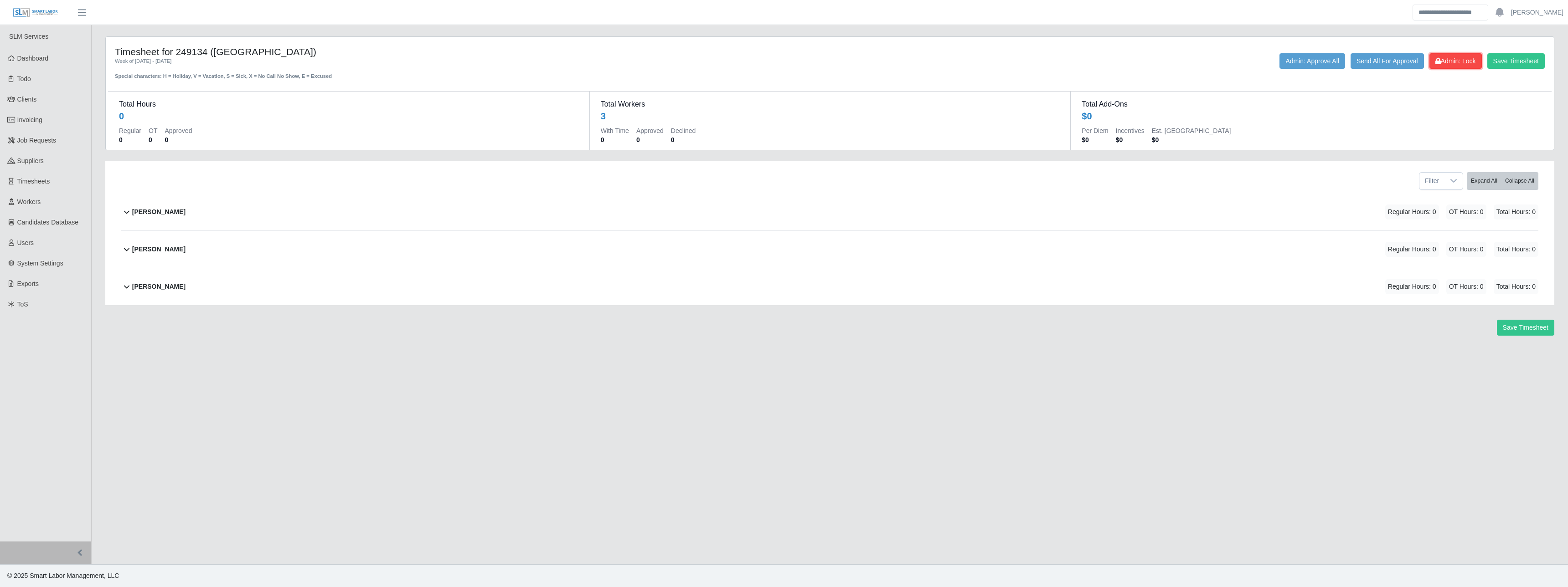
click at [783, 62] on span "Admin: Lock" at bounding box center [1456, 61] width 41 height 7
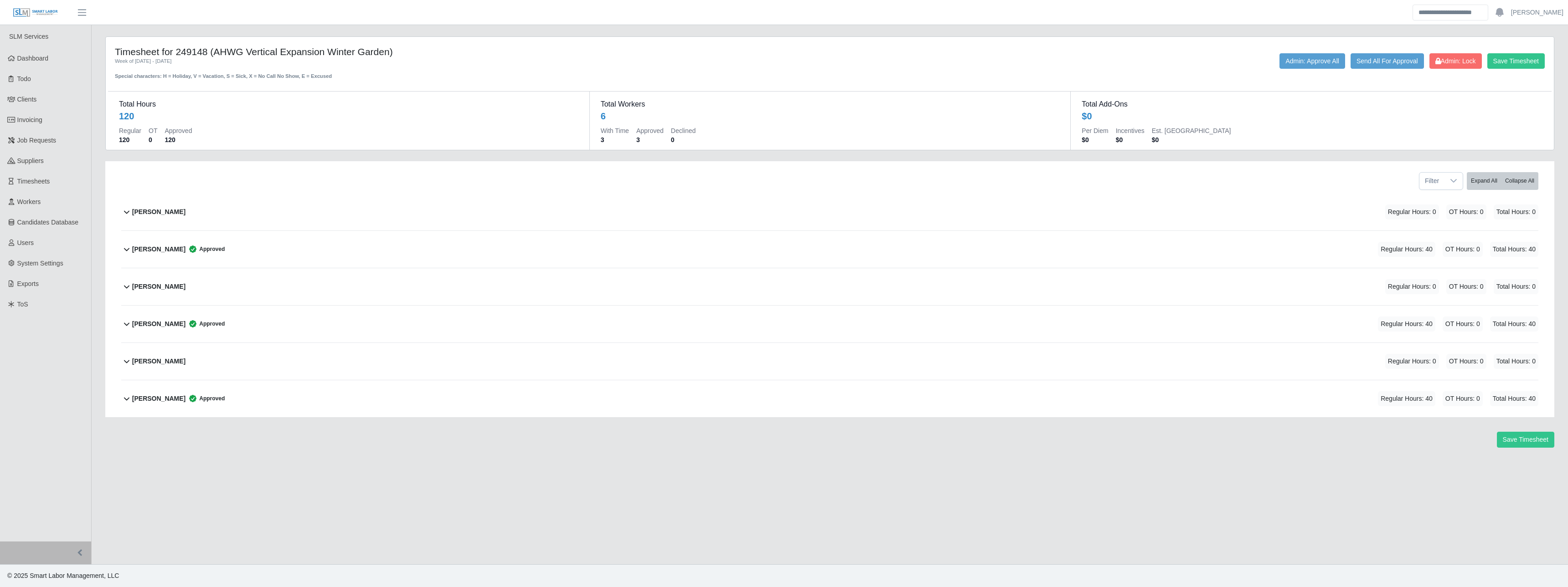
click at [1466, 53] on div "Timesheet for 249148 (AHWG Vertical Expansion Winter Garden) Week of 08/16/2025…" at bounding box center [830, 63] width 1444 height 34
click at [1462, 61] on span "Admin: Lock" at bounding box center [1456, 61] width 41 height 7
click at [1445, 59] on span "Admin: Lock" at bounding box center [1456, 61] width 41 height 7
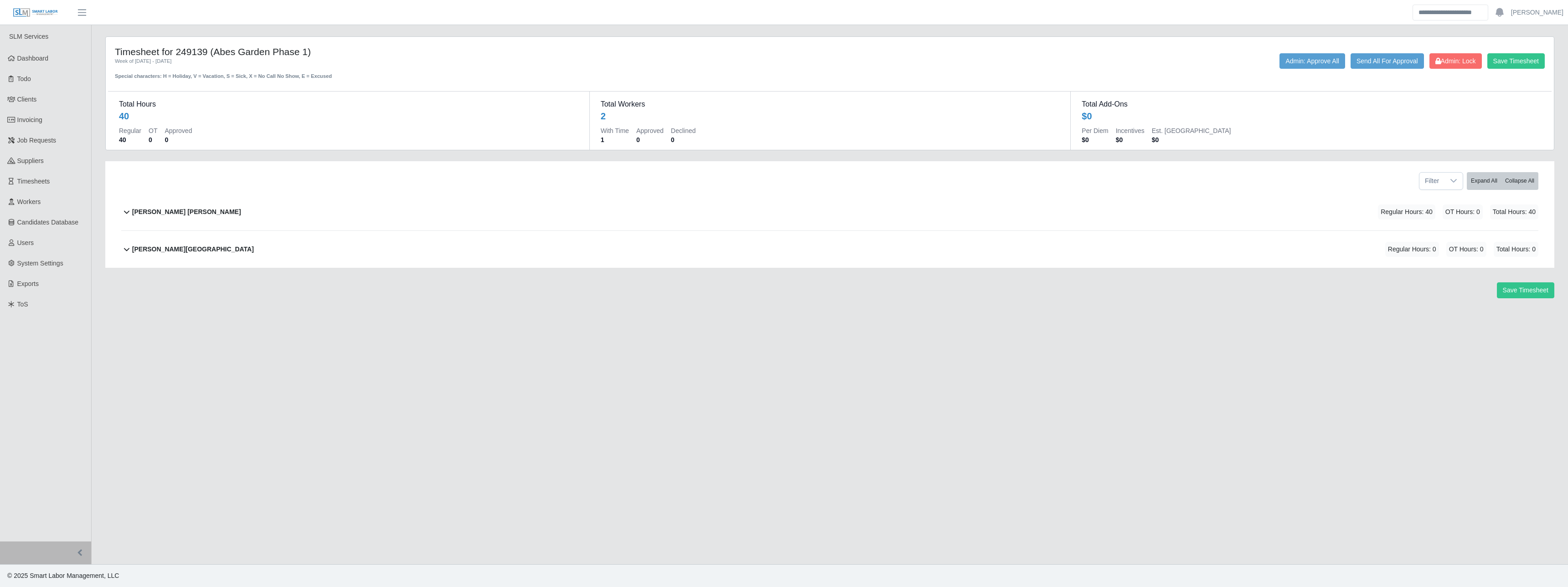
click at [1338, 217] on div "David Rojas Ortiz Regular Hours: 40 OT Hours: 0 Total Hours: 40" at bounding box center [834, 212] width 1406 height 37
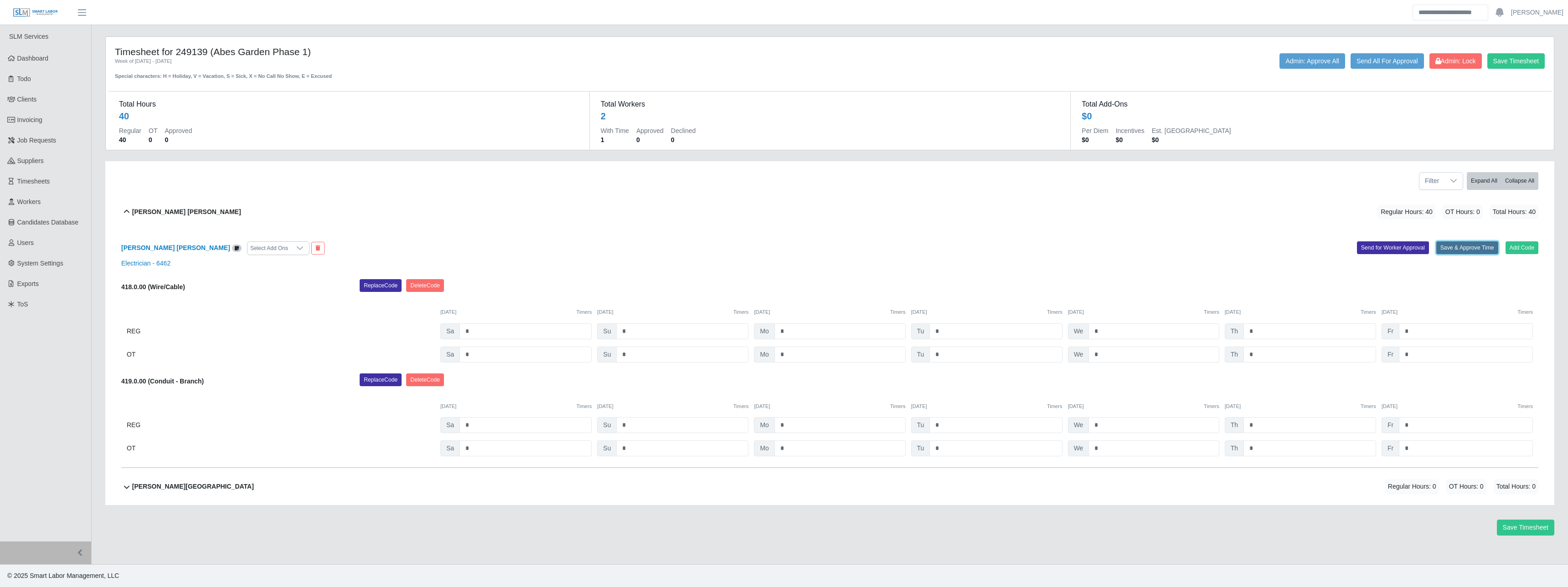
click at [1464, 244] on button "Save & Approve Time" at bounding box center [1466, 247] width 62 height 13
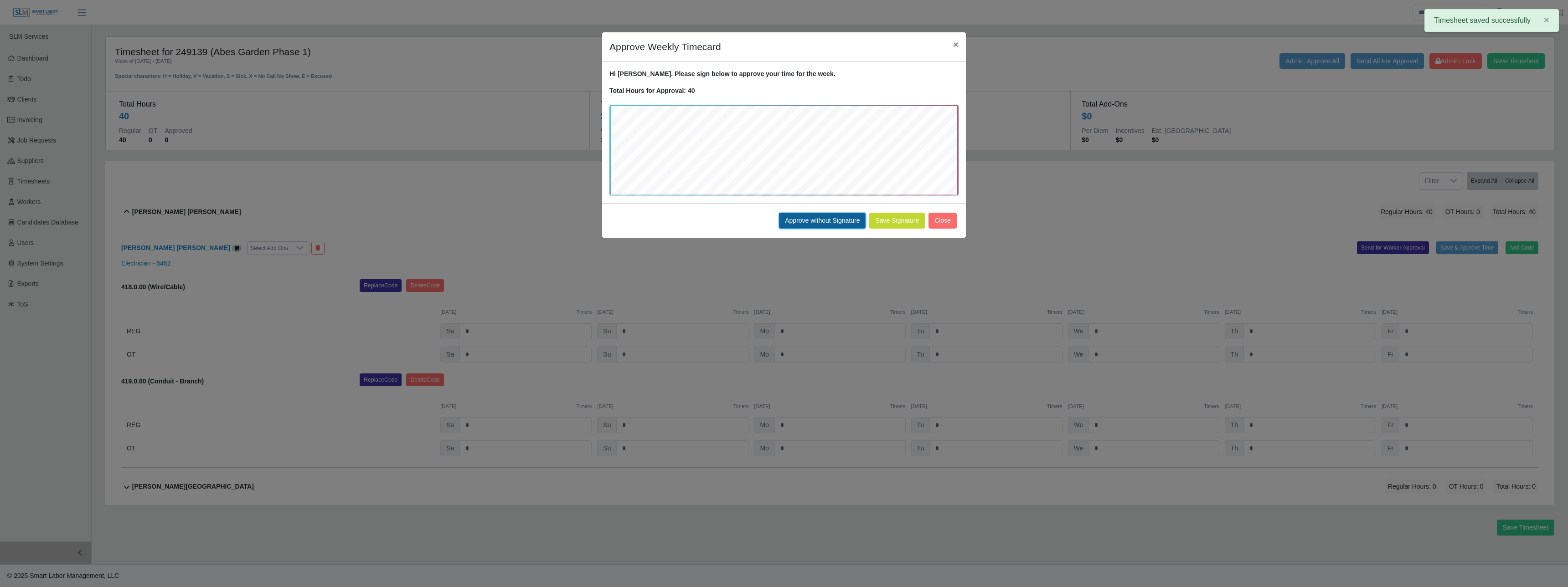
click at [809, 221] on button "Approve without Signature" at bounding box center [822, 221] width 87 height 16
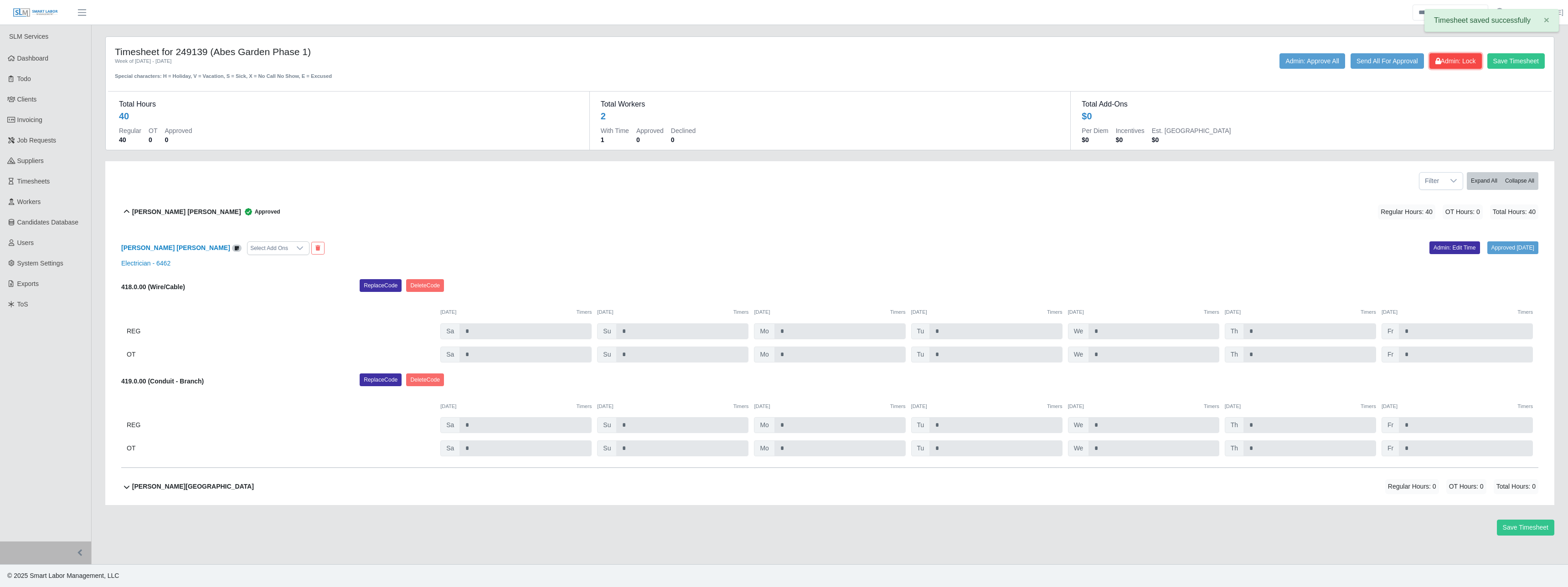
click at [1446, 61] on span "Admin: Lock" at bounding box center [1456, 61] width 41 height 7
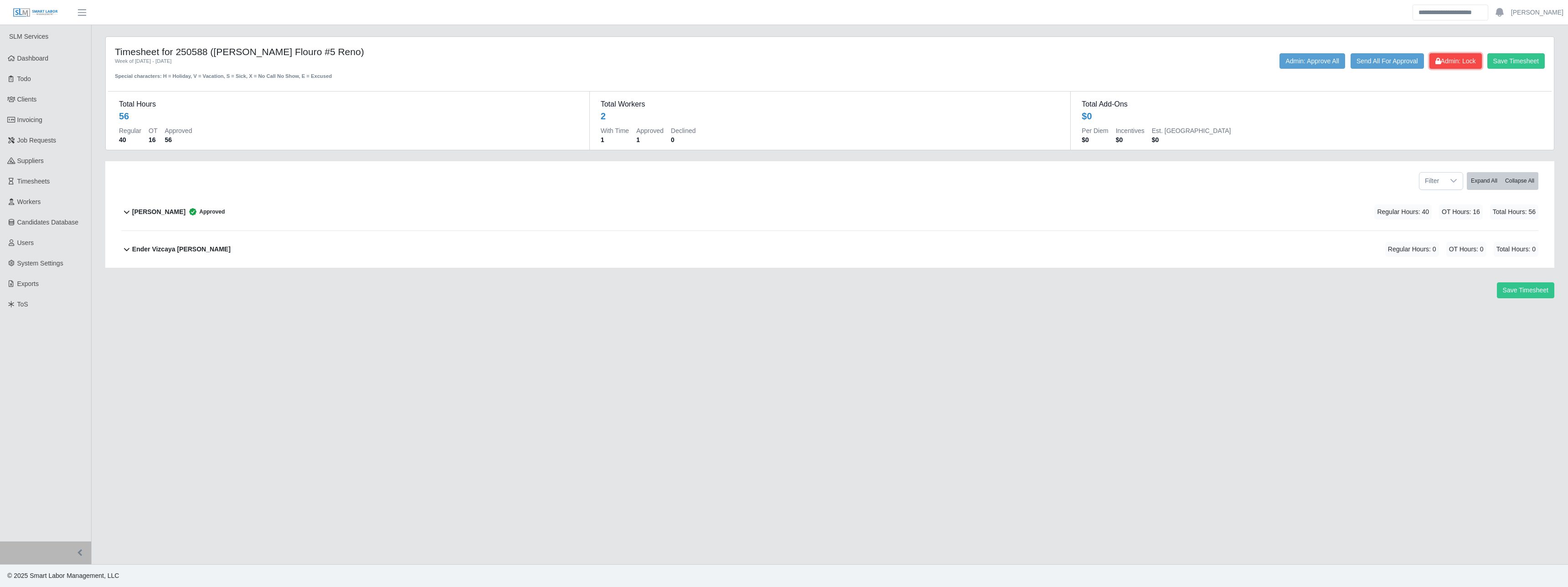
click at [1449, 58] on span "Admin: Lock" at bounding box center [1456, 61] width 41 height 7
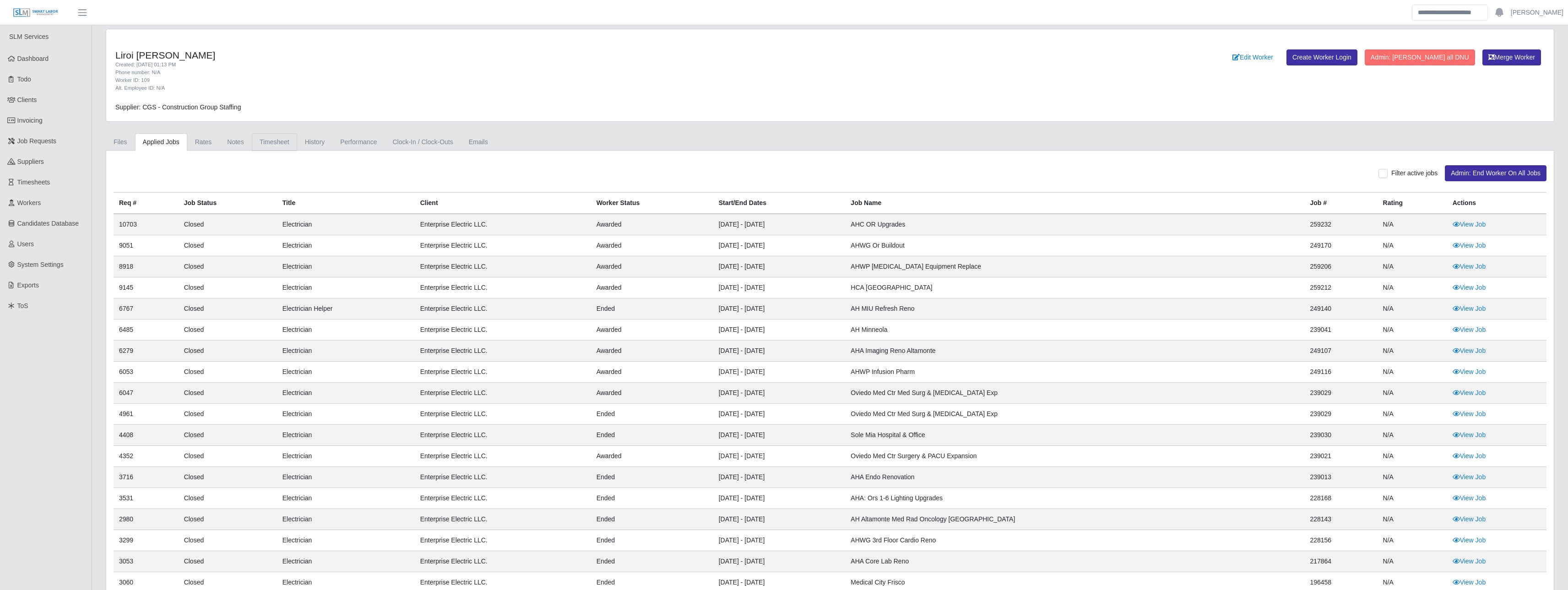
click at [274, 144] on link "Timesheet" at bounding box center [275, 142] width 45 height 18
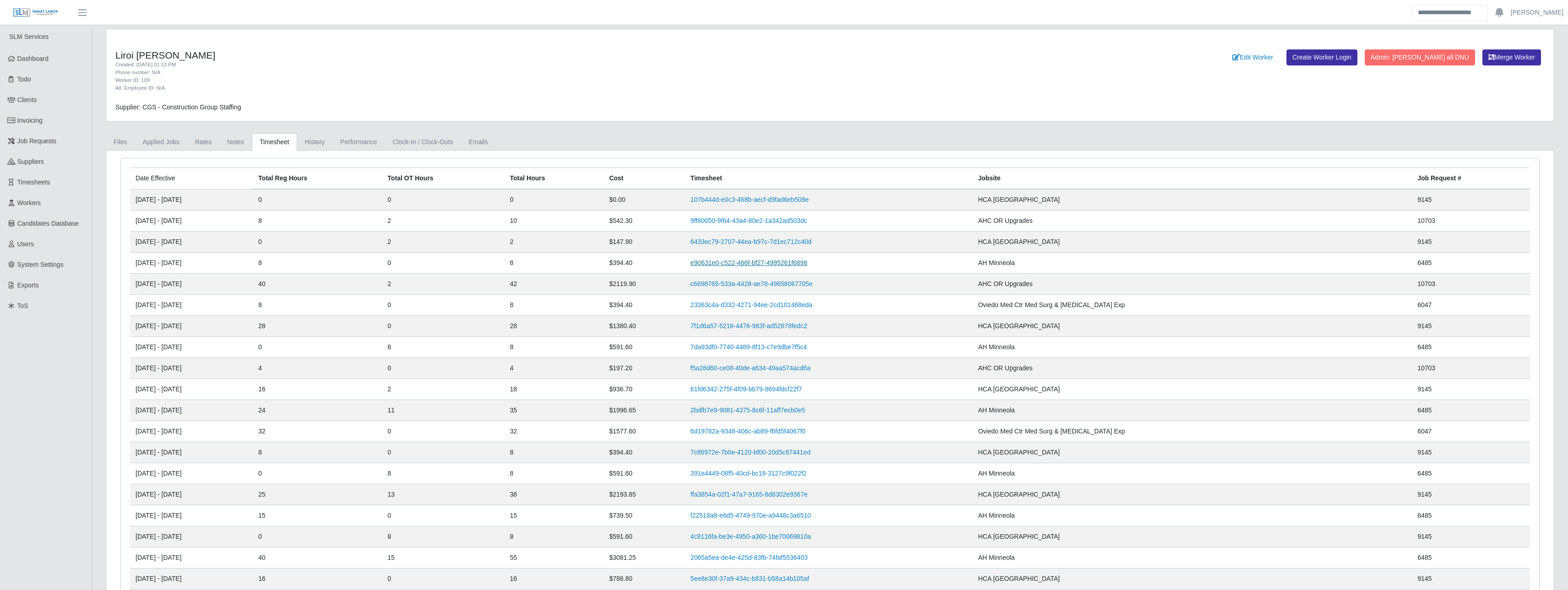
click at [808, 264] on link "e90631e0-c522-466f-bf27-4995261f6898" at bounding box center [749, 262] width 117 height 7
click at [807, 283] on link "c6698765-533a-4428-ae78-49658067705e" at bounding box center [752, 284] width 123 height 7
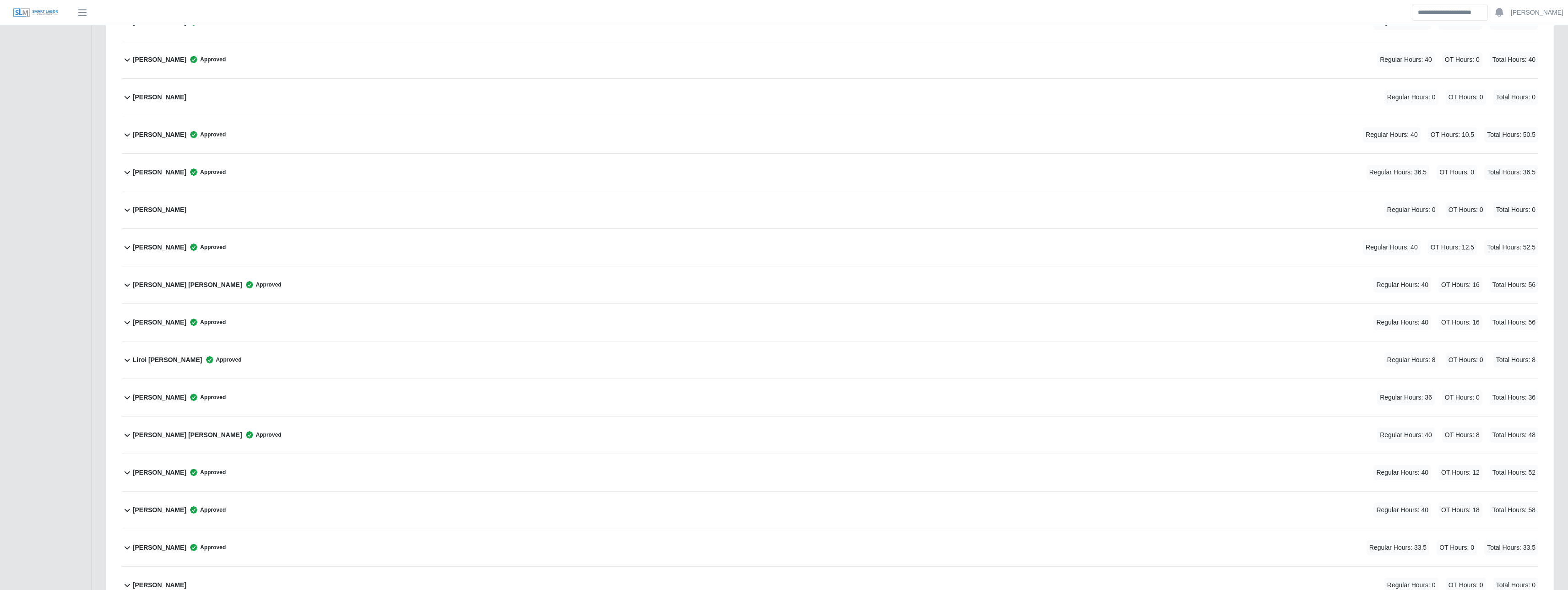
scroll to position [1389, 0]
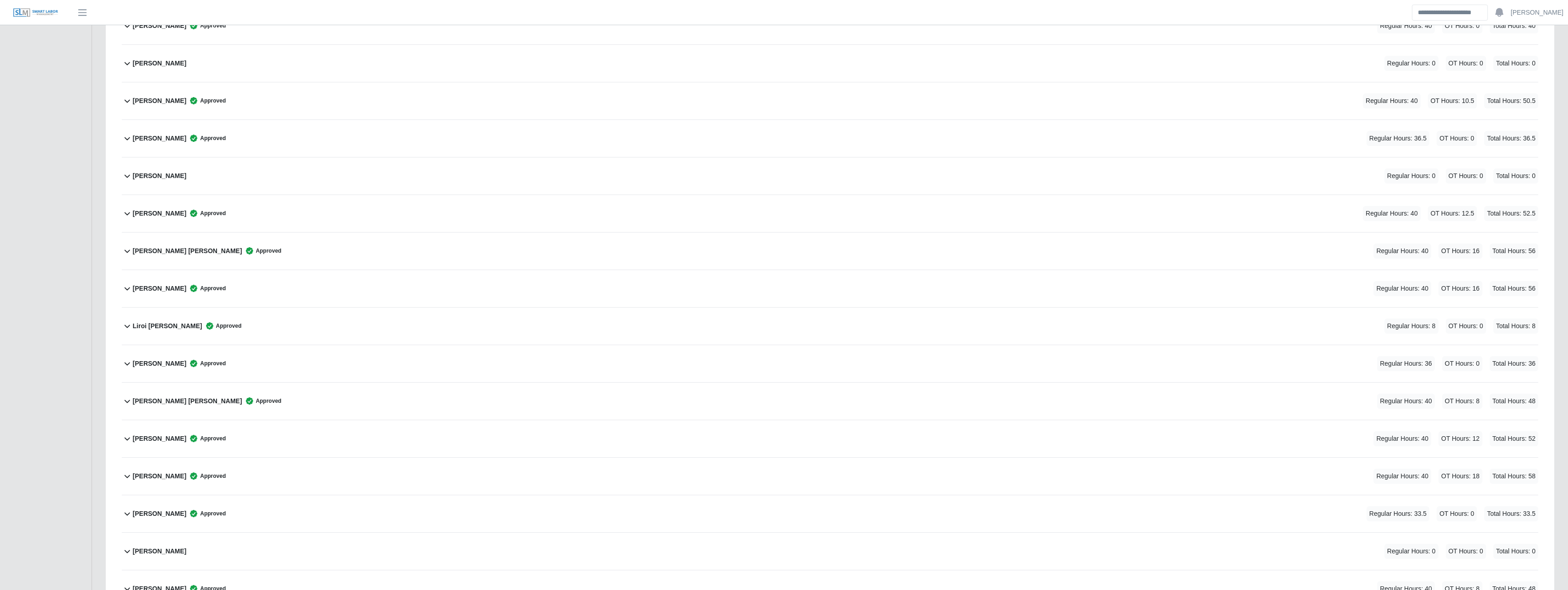
click at [160, 327] on b "Liroi [PERSON_NAME]" at bounding box center [167, 327] width 70 height 10
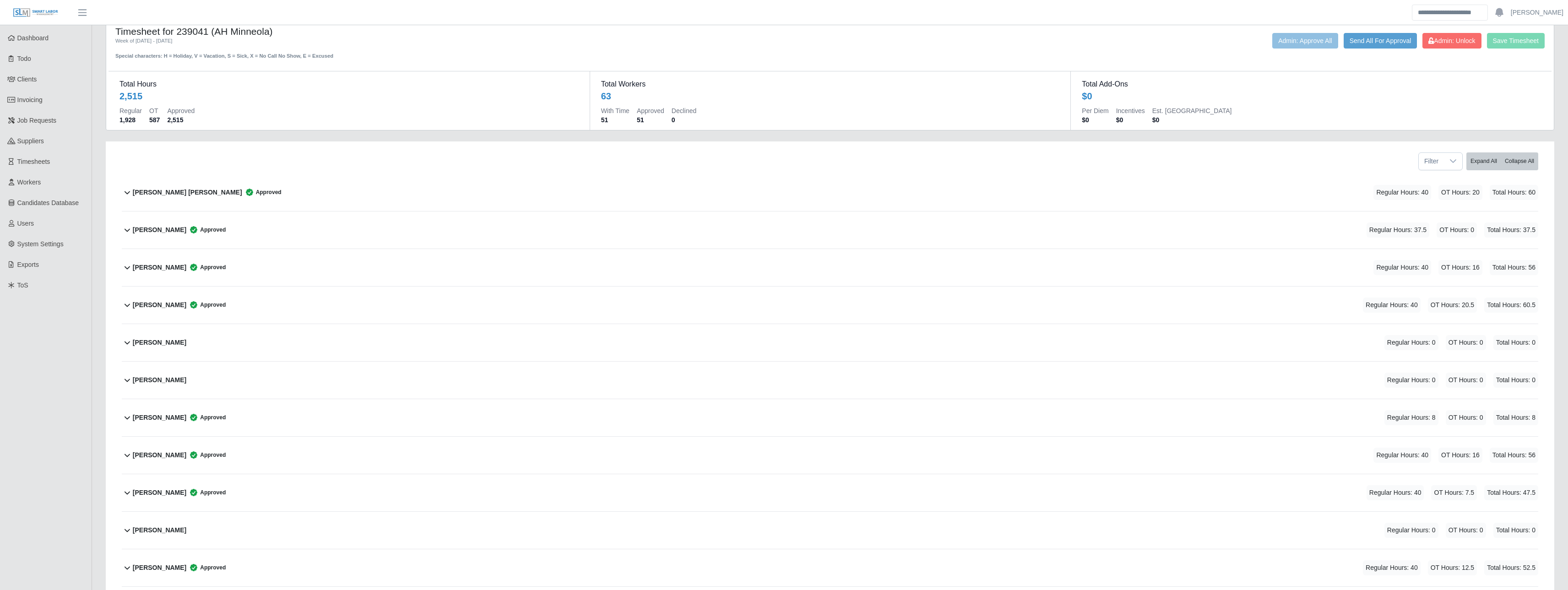
scroll to position [0, 0]
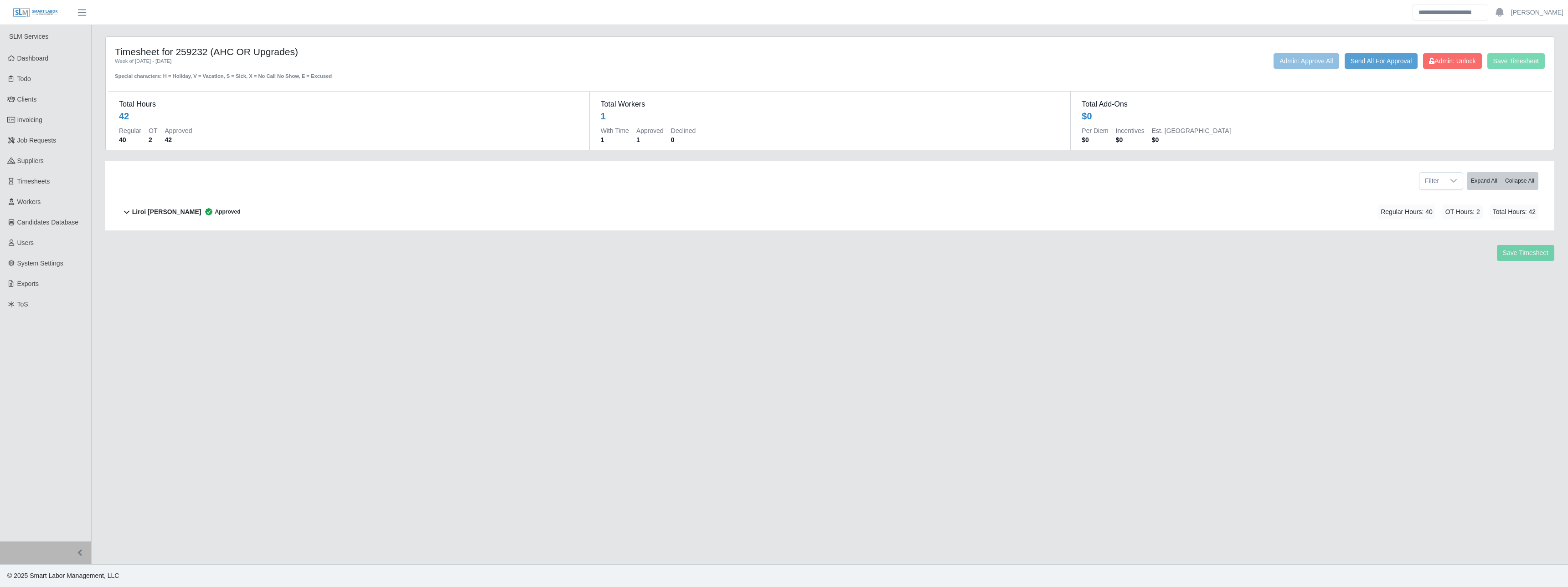
click at [197, 219] on div "Liroi [PERSON_NAME] Approved" at bounding box center [186, 212] width 108 height 15
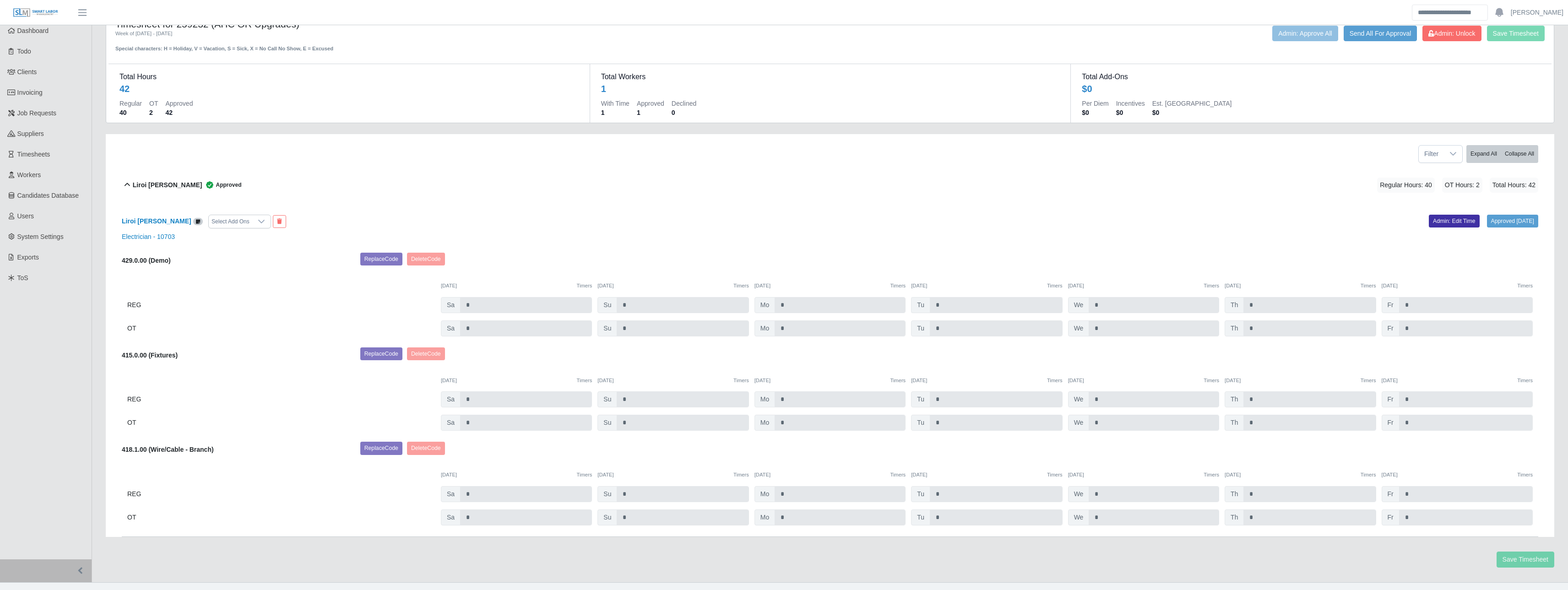
scroll to position [43, 0]
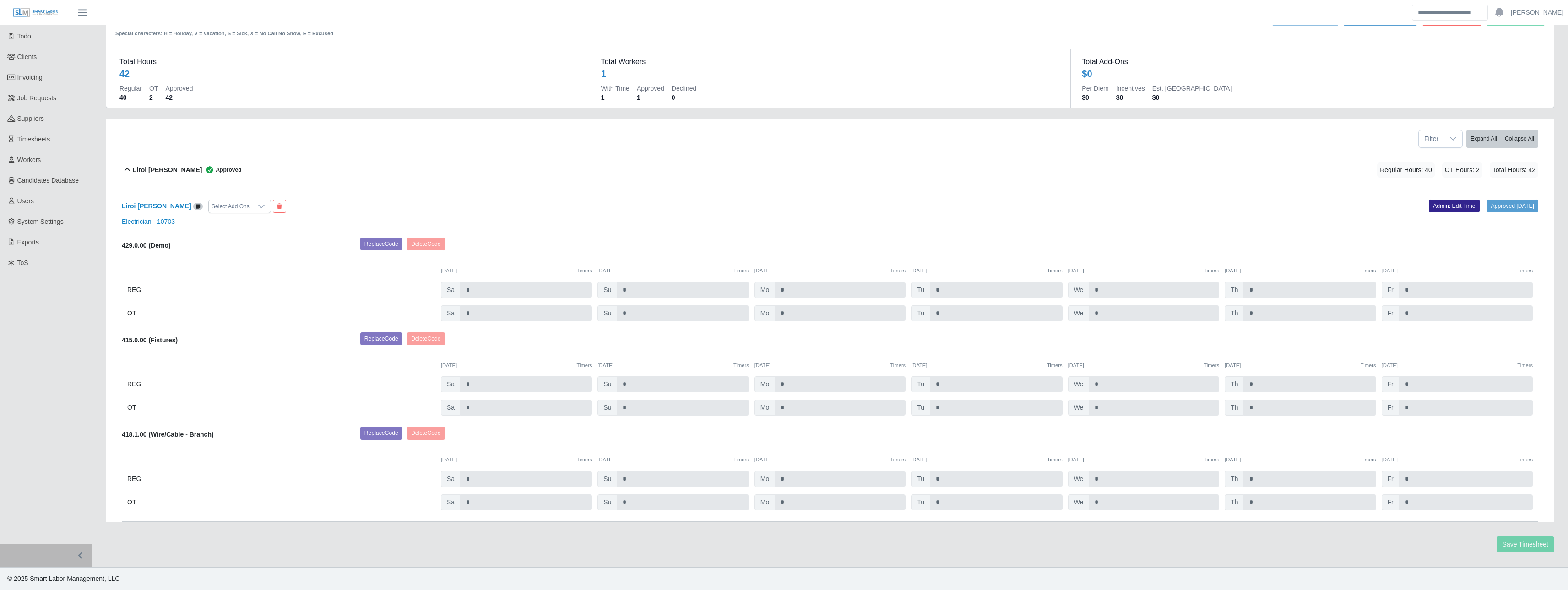
click at [1444, 199] on link "Admin: Edit Time" at bounding box center [1454, 205] width 51 height 13
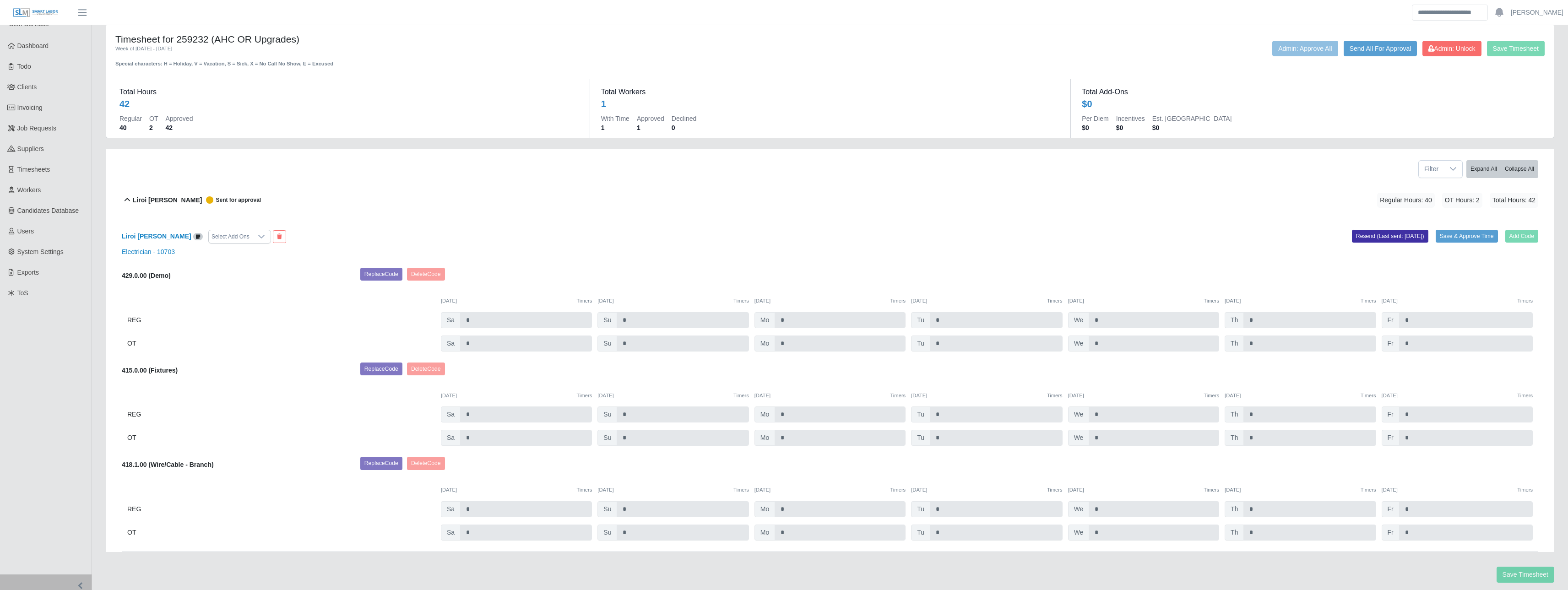
scroll to position [0, 0]
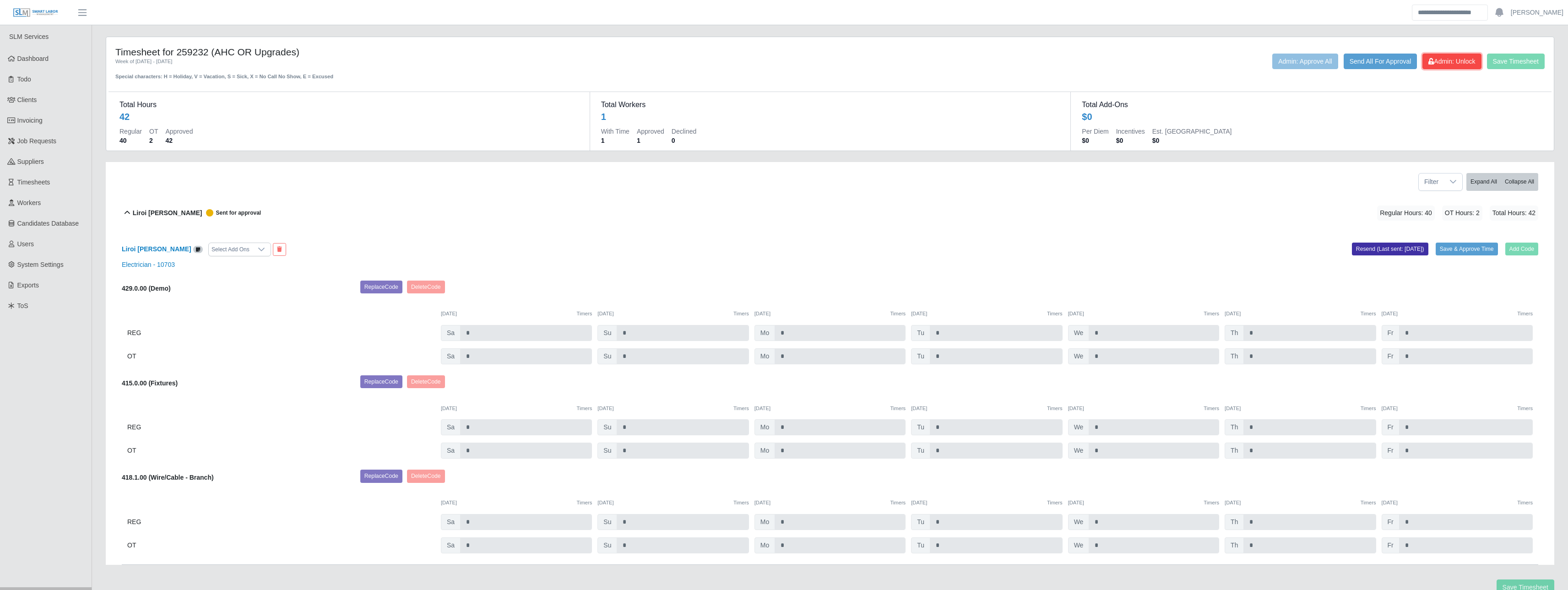
click at [1452, 63] on span "Admin: Unlock" at bounding box center [1452, 61] width 47 height 7
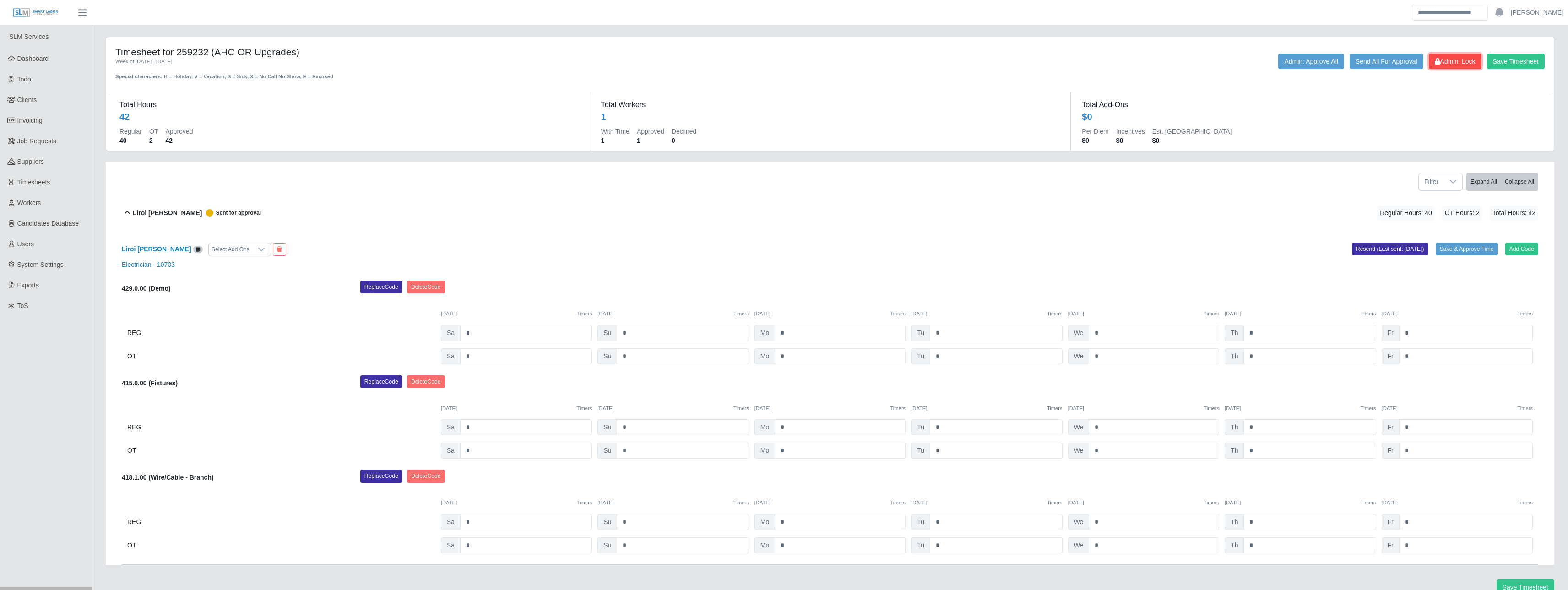
scroll to position [43, 0]
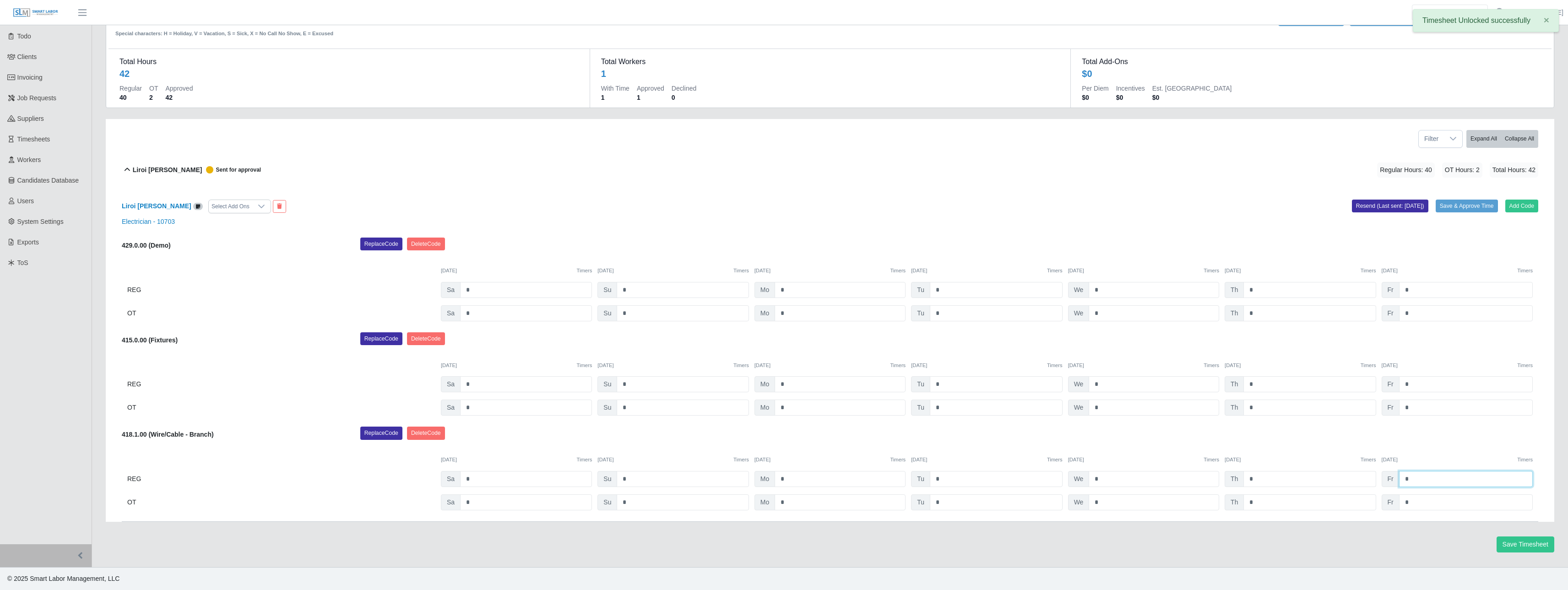
drag, startPoint x: 1409, startPoint y: 484, endPoint x: 1363, endPoint y: 476, distance: 46.7
click at [1376, 479] on div "REG Sa * Su * Mo * Tu * We * Th * Fr *" at bounding box center [830, 479] width 1417 height 16
drag, startPoint x: 1425, startPoint y: 504, endPoint x: 1356, endPoint y: 500, distance: 69.1
click at [1363, 507] on div "OT Sa * Su * Mo * Tu * We * Th * Fr *" at bounding box center [830, 503] width 1417 height 16
paste input "text"
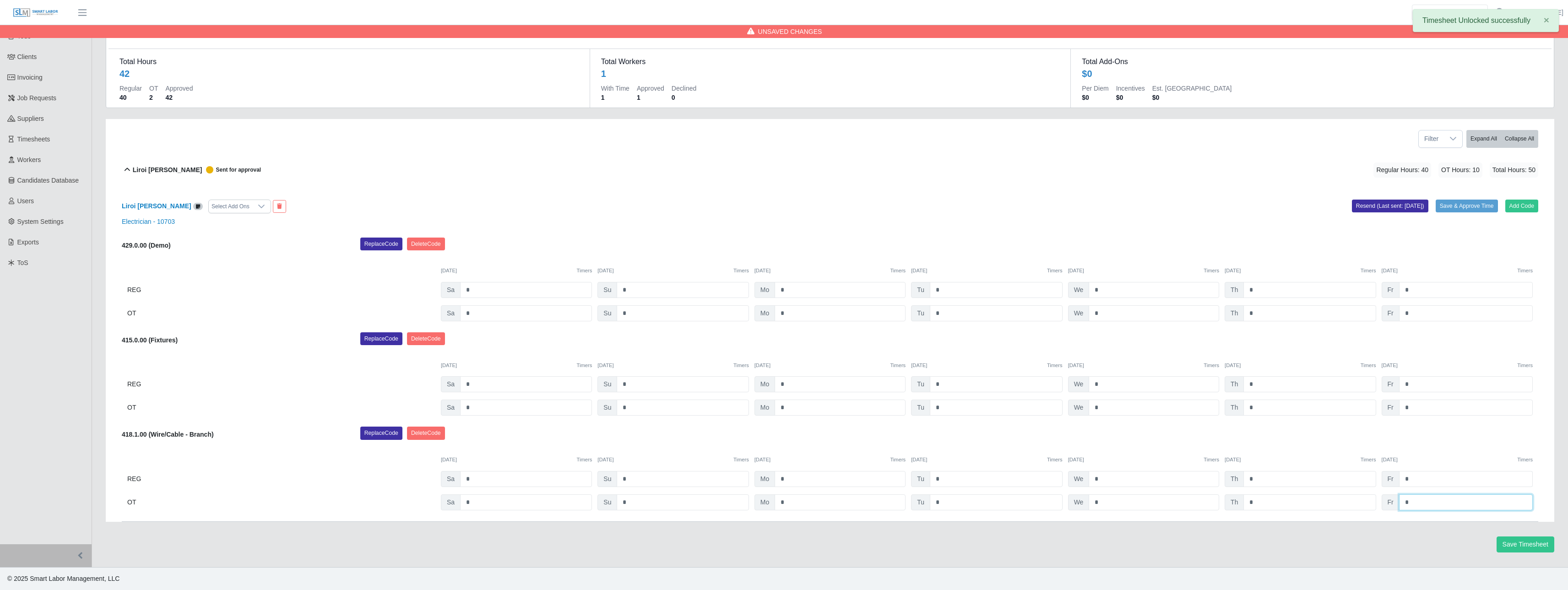
type input "*"
drag, startPoint x: 1385, startPoint y: 481, endPoint x: 1353, endPoint y: 465, distance: 35.8
click at [1359, 476] on div "REG Sa * Su * Mo * Tu * We * Th * Fr *" at bounding box center [830, 479] width 1417 height 16
type input "*"
click at [1455, 204] on button "Save & Approve Time" at bounding box center [1466, 205] width 62 height 13
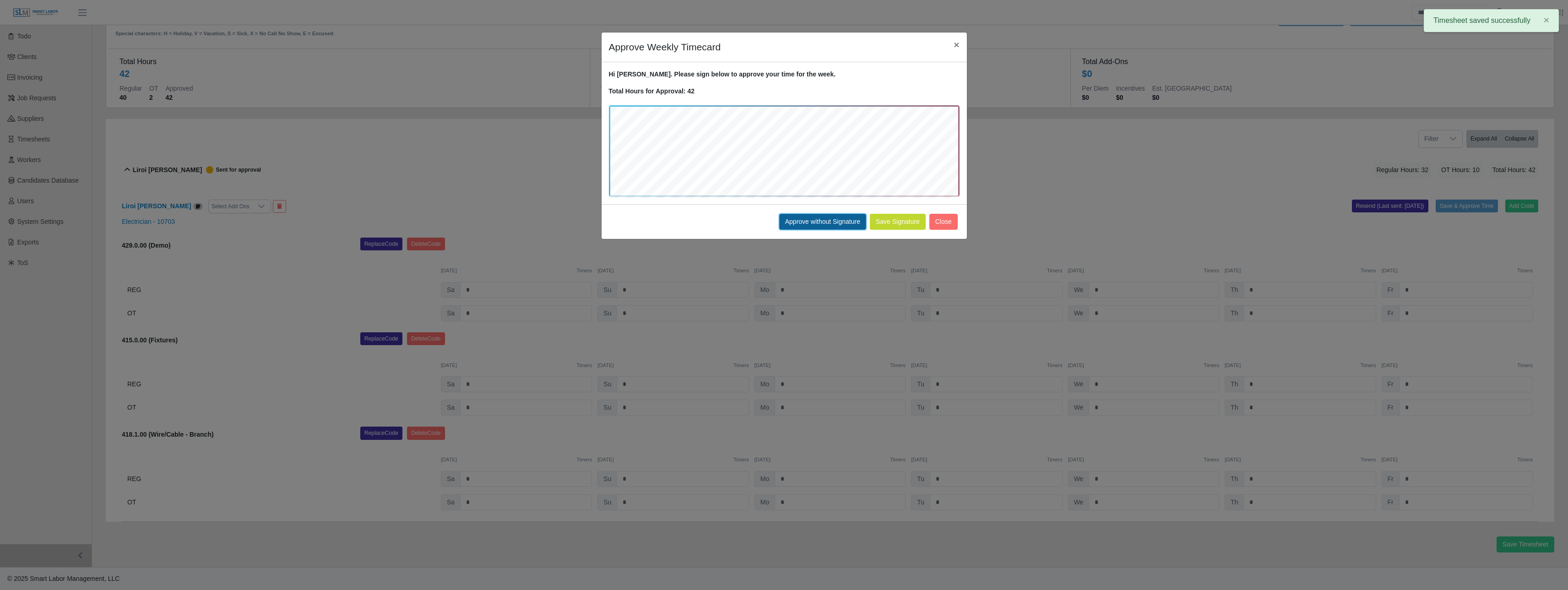
click at [844, 226] on button "Approve without Signature" at bounding box center [822, 222] width 87 height 16
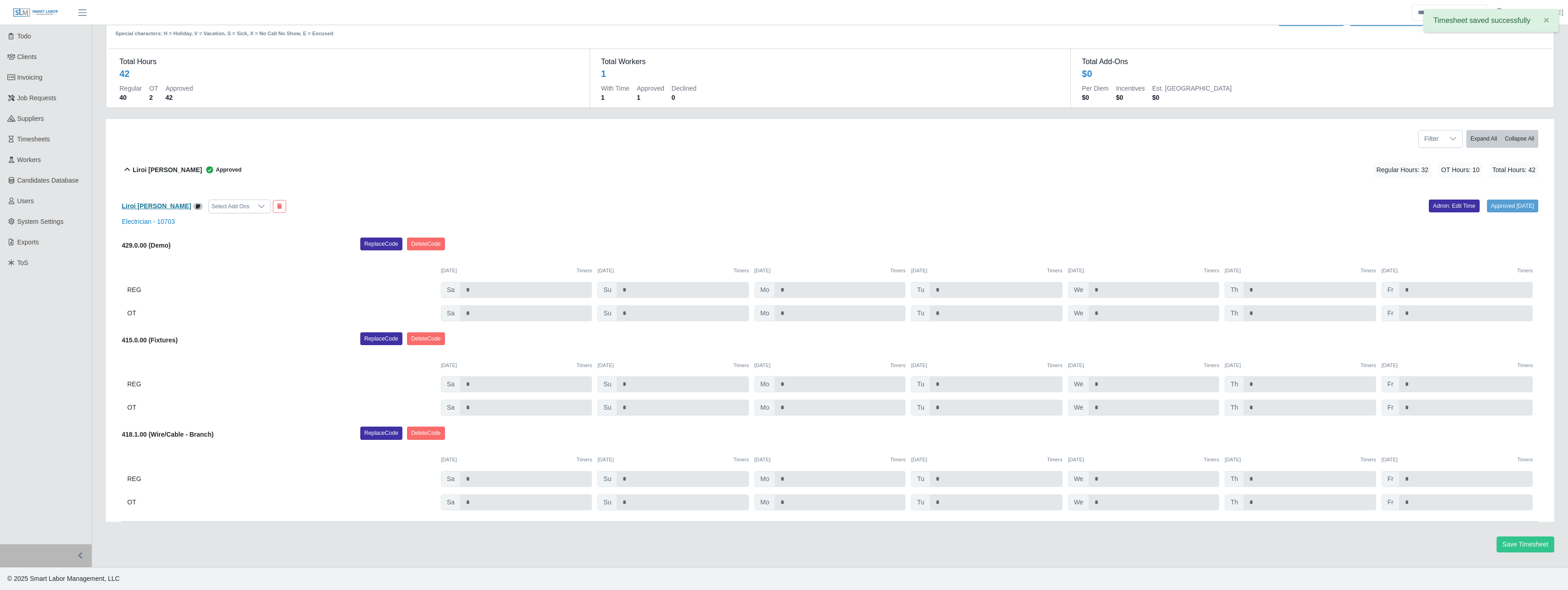
click at [133, 207] on b "Liroi Anguiano" at bounding box center [156, 205] width 70 height 7
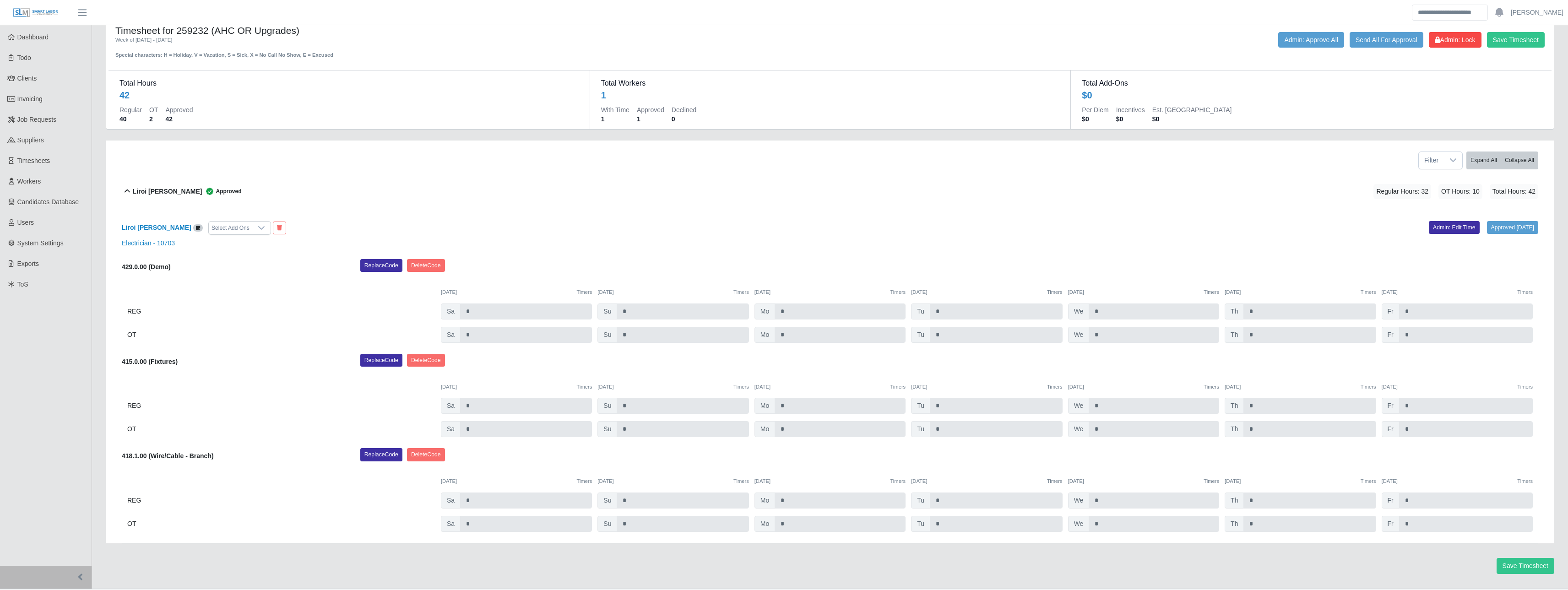
scroll to position [0, 0]
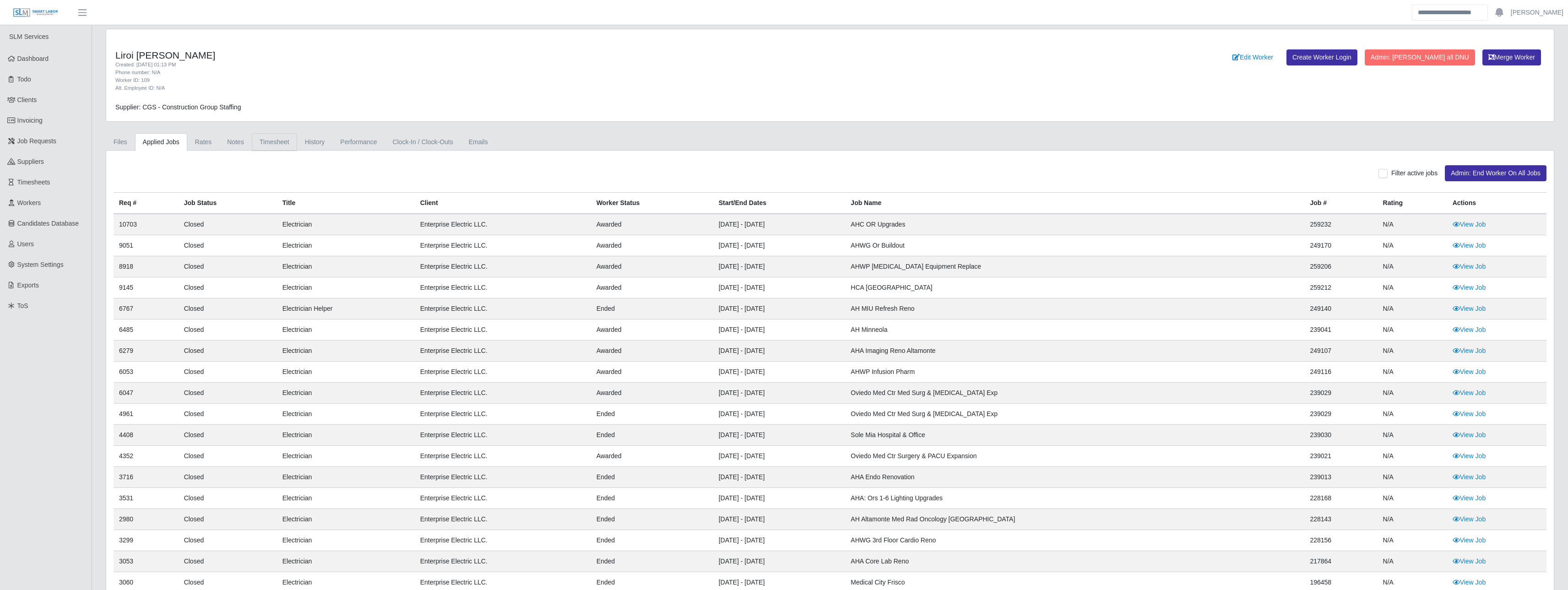
click at [266, 145] on link "Timesheet" at bounding box center [275, 142] width 45 height 18
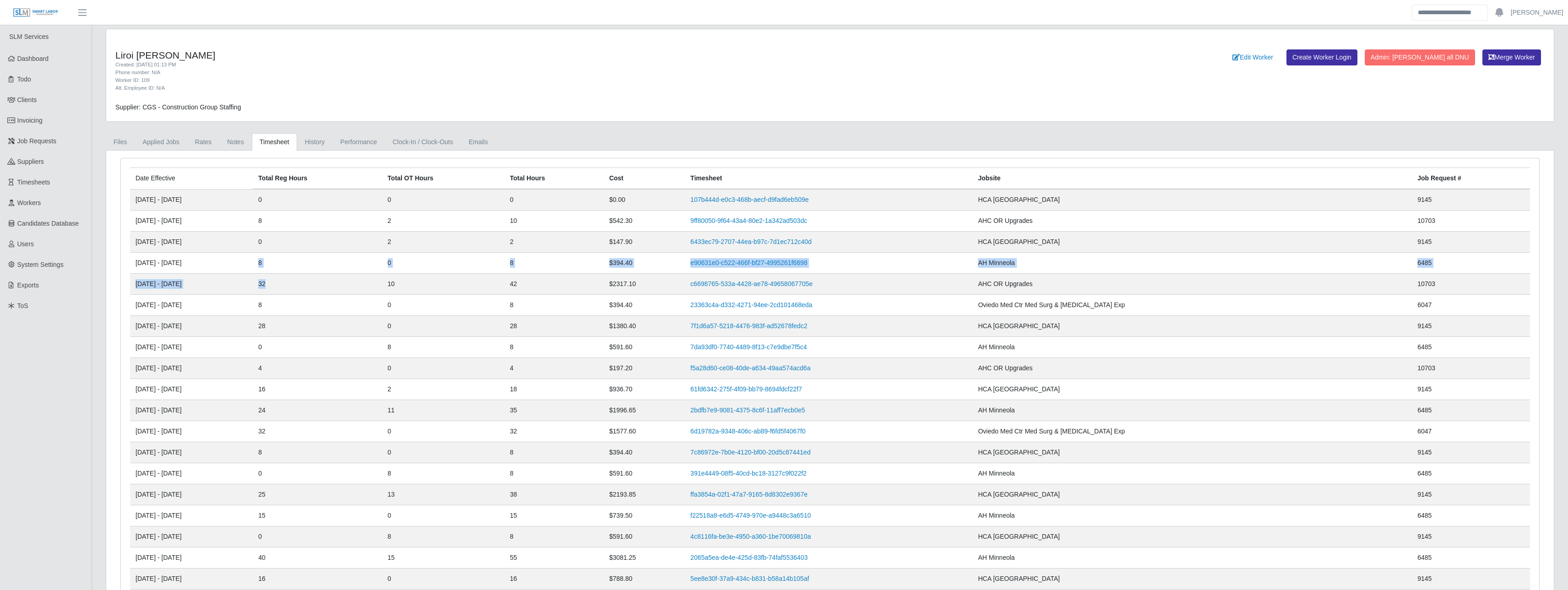
drag, startPoint x: 335, startPoint y: 287, endPoint x: 325, endPoint y: 267, distance: 22.4
drag, startPoint x: 325, startPoint y: 267, endPoint x: 340, endPoint y: 270, distance: 15.3
click at [363, 295] on td "8" at bounding box center [318, 304] width 130 height 21
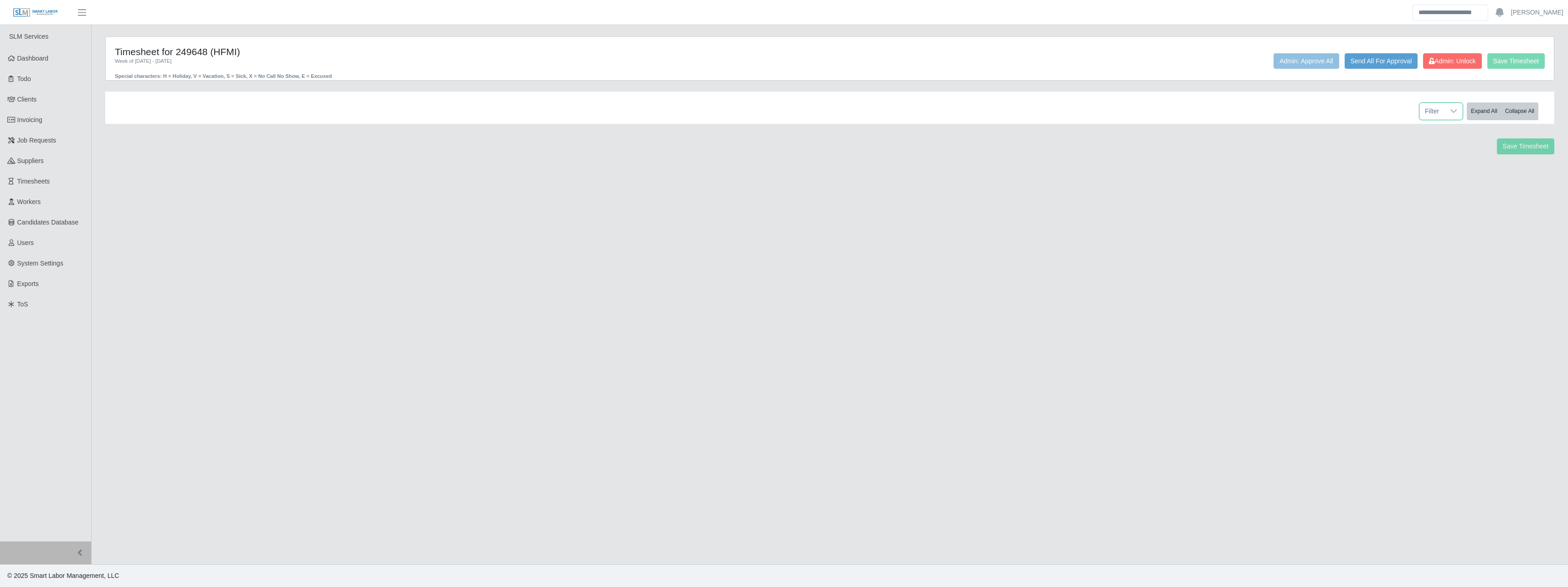
click at [1433, 107] on span "Filter" at bounding box center [1432, 110] width 25 height 17
click at [1262, 171] on main "Timesheet for 249648 (HFMI) Week of 08/16/2025 - 08/22/2025 Special characters:…" at bounding box center [829, 295] width 1476 height 539
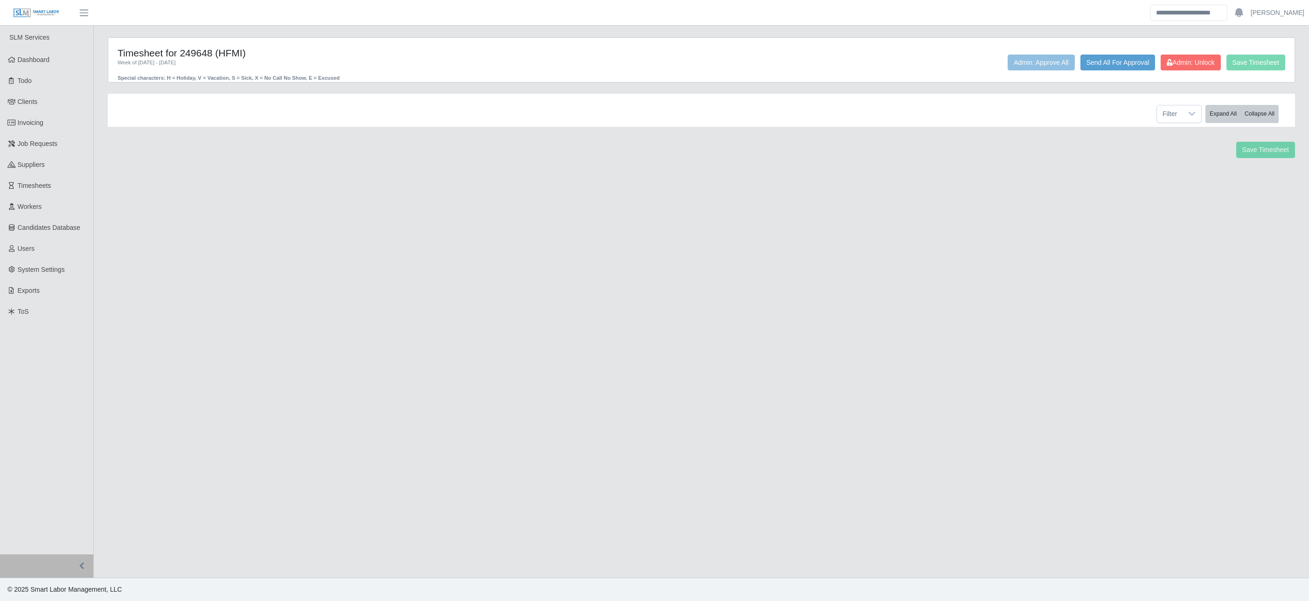
click at [343, 409] on main "Timesheet for 249648 (HFMI) Week of 08/16/2025 - 08/22/2025 Special characters:…" at bounding box center [701, 302] width 1215 height 552
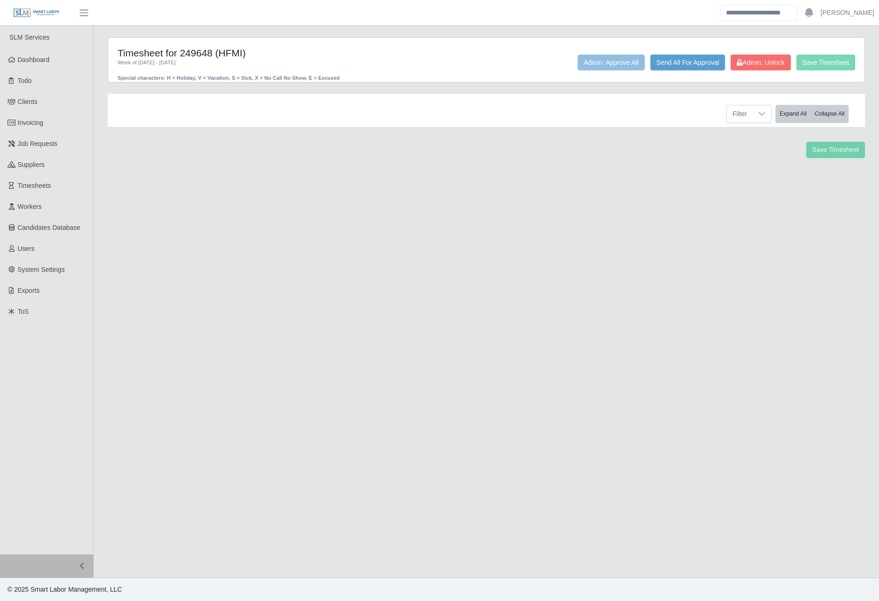
click at [489, 305] on main "Timesheet for 249648 (HFMI) Week of 08/16/2025 - 08/22/2025 Special characters:…" at bounding box center [486, 302] width 785 height 552
click at [355, 175] on main "Timesheet for 249648 (HFMI) Week of [DATE] - [DATE] Special characters: H = Hol…" at bounding box center [486, 302] width 785 height 552
drag, startPoint x: 182, startPoint y: 208, endPoint x: 211, endPoint y: 162, distance: 54.0
click at [182, 207] on main "Timesheet for 249648 (HFMI) Week of [DATE] - [DATE] Special characters: H = Hol…" at bounding box center [486, 302] width 785 height 552
click at [68, 95] on link "Clients" at bounding box center [46, 101] width 93 height 21
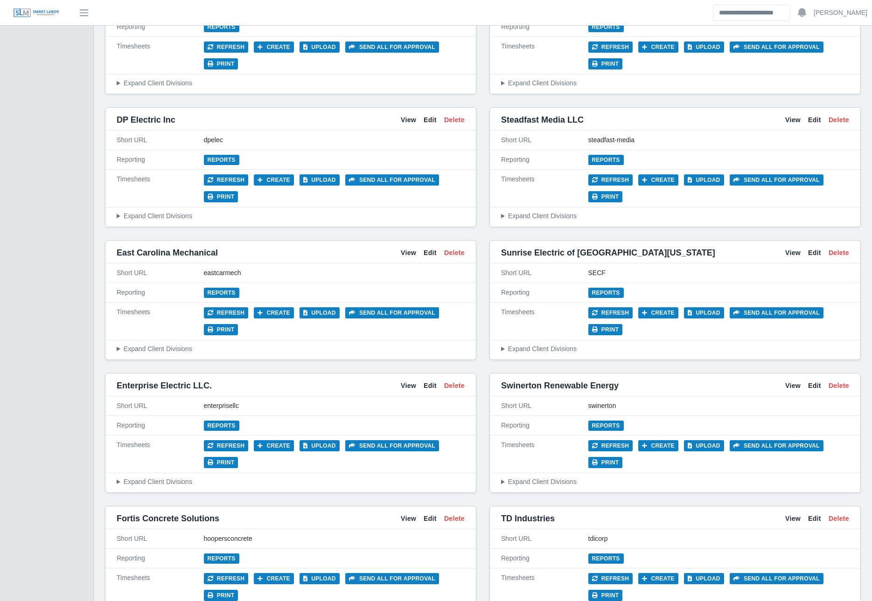
scroll to position [1960, 0]
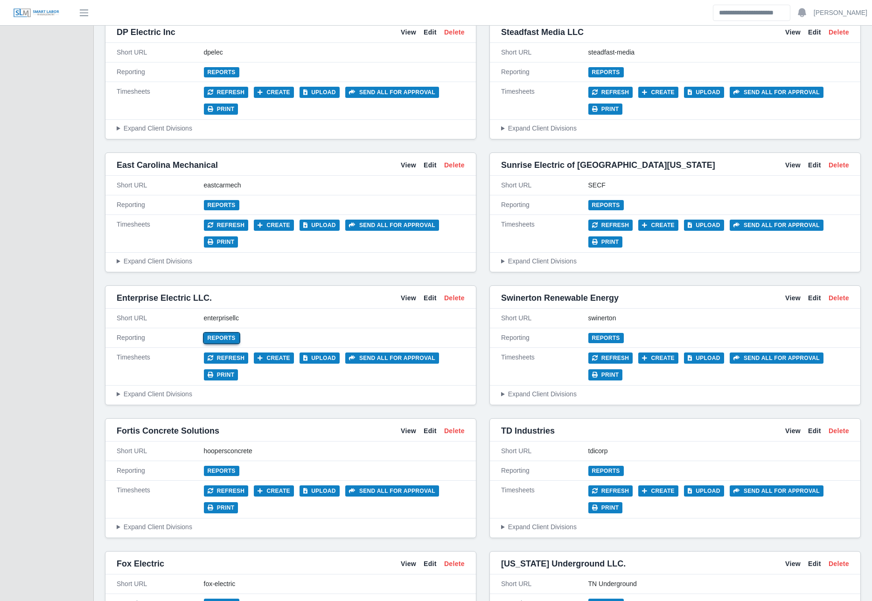
click at [229, 340] on link "Reports" at bounding box center [221, 338] width 35 height 10
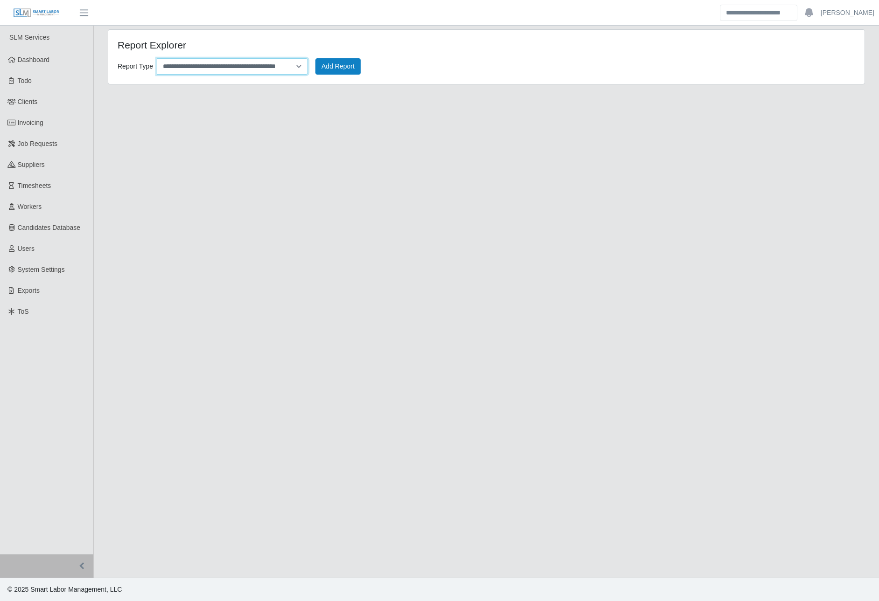
click at [241, 69] on select "**********" at bounding box center [232, 66] width 151 height 16
click at [157, 58] on select "**********" at bounding box center [232, 66] width 151 height 16
click at [349, 68] on button "Add Report" at bounding box center [337, 66] width 45 height 16
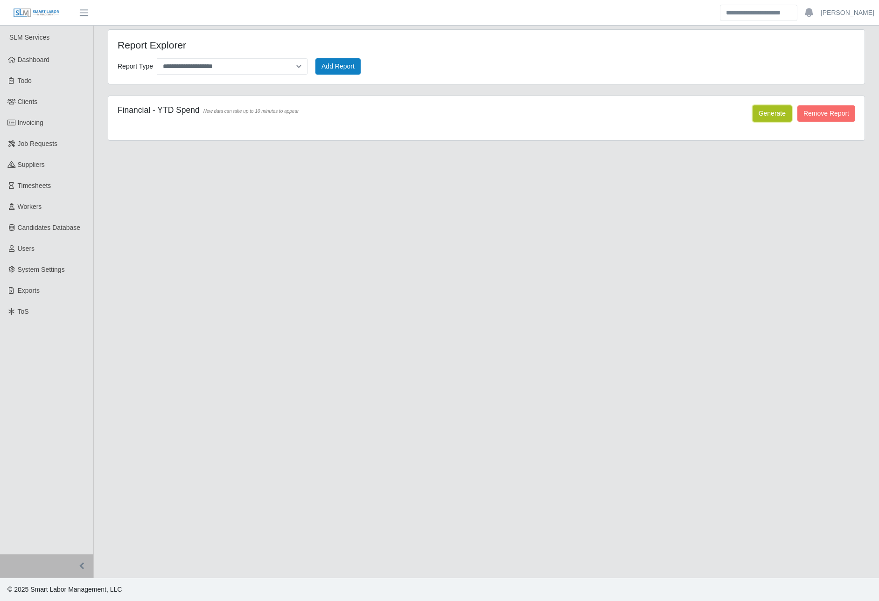
click at [783, 114] on button "Generate" at bounding box center [772, 113] width 39 height 16
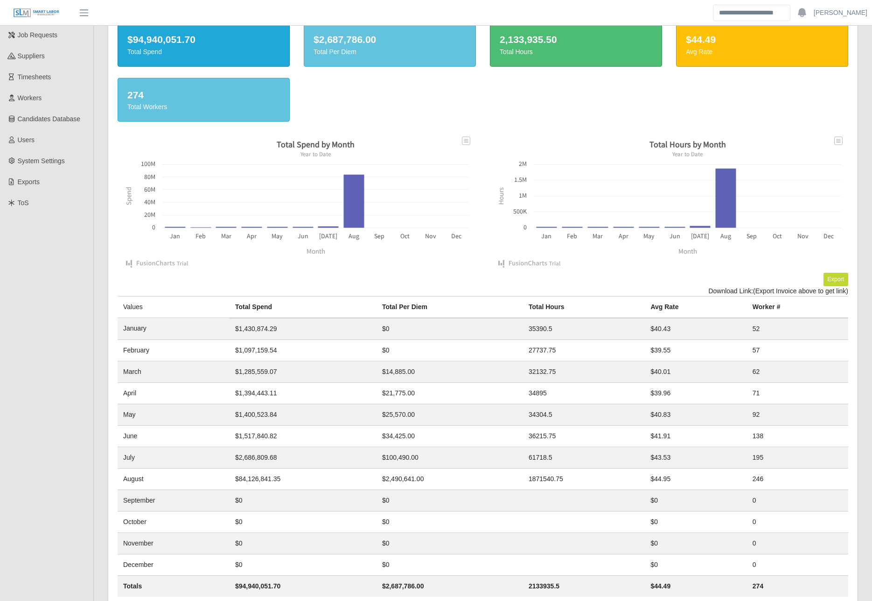
scroll to position [156, 0]
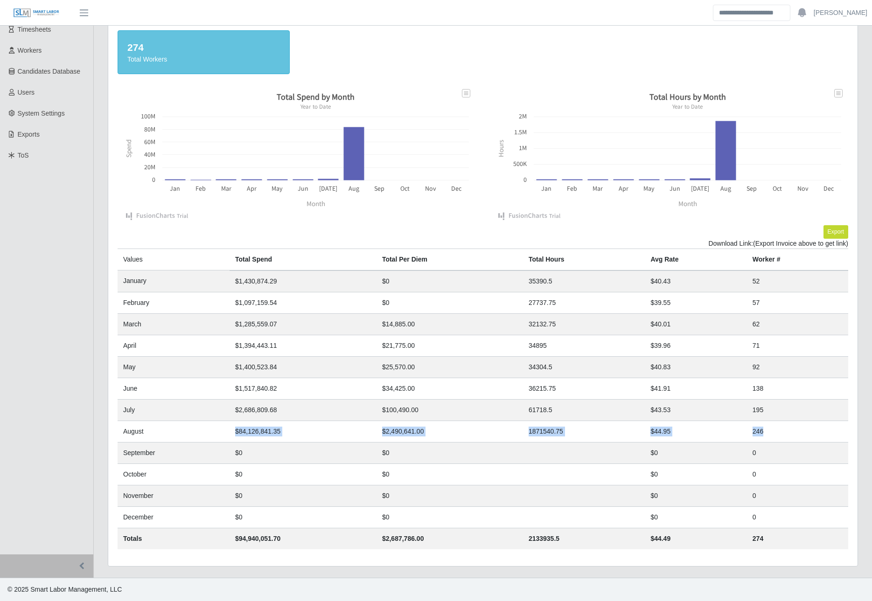
drag, startPoint x: 234, startPoint y: 432, endPoint x: 786, endPoint y: 430, distance: 551.5
click at [786, 430] on tr "August $84,126,841.35 $2,490,641.00 1871540.75 $44.95 246" at bounding box center [483, 431] width 731 height 21
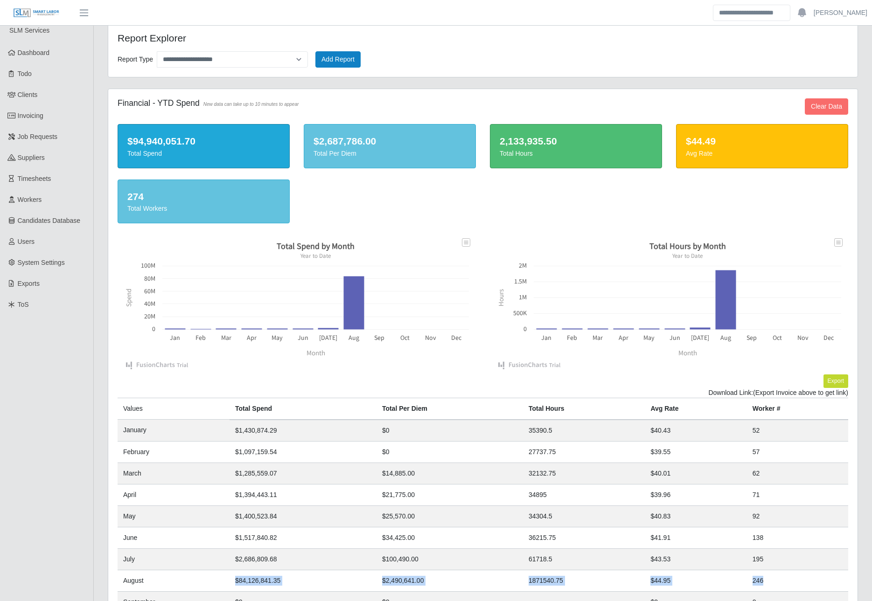
scroll to position [0, 0]
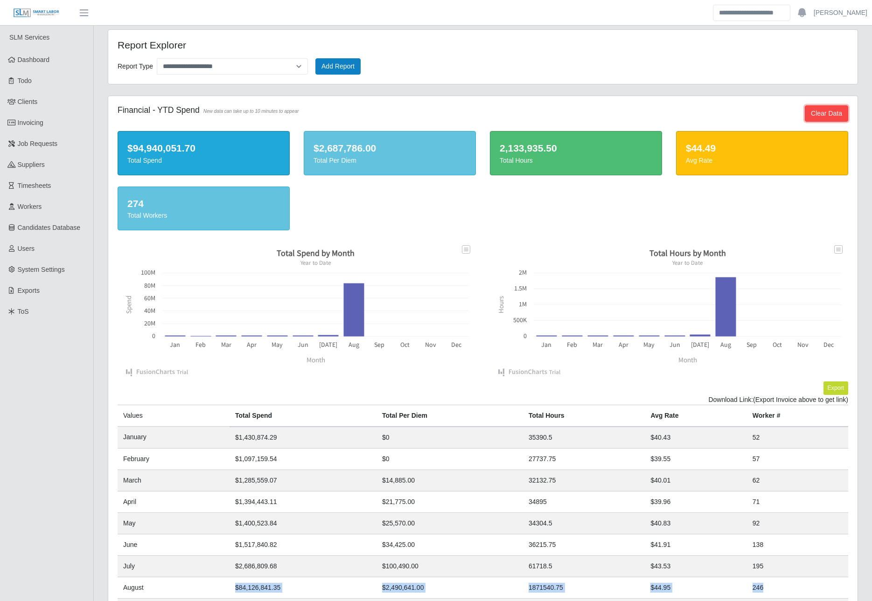
click at [829, 112] on button "Clear Data" at bounding box center [826, 113] width 43 height 16
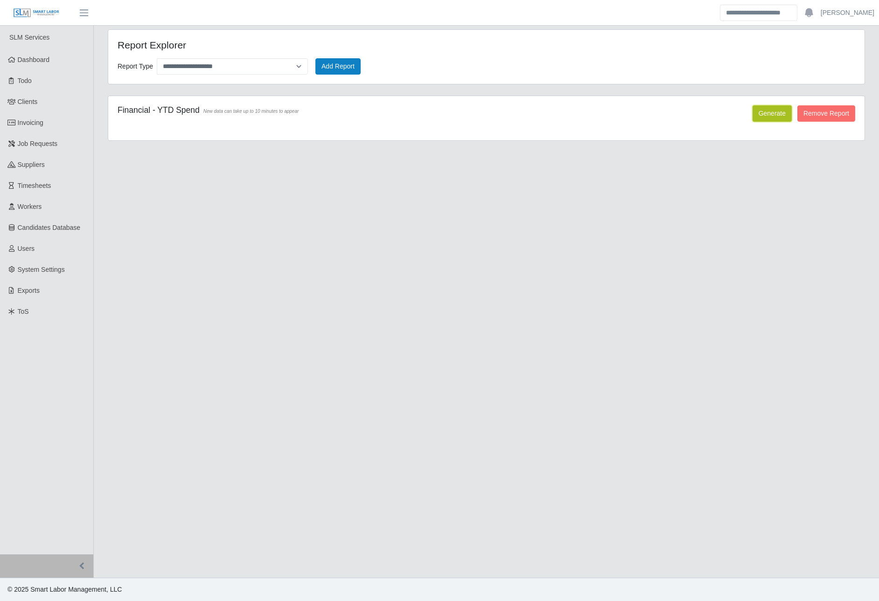
click at [776, 113] on button "Generate" at bounding box center [772, 113] width 39 height 16
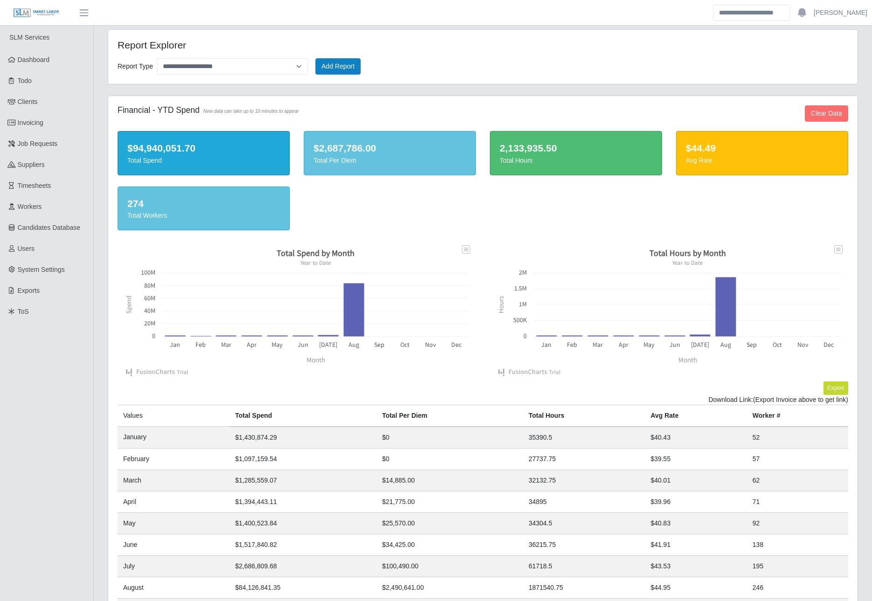
click at [230, 51] on div "**********" at bounding box center [483, 63] width 745 height 24
click at [230, 59] on select "**********" at bounding box center [232, 66] width 151 height 16
select select "**********"
click at [157, 58] on select "**********" at bounding box center [232, 66] width 151 height 16
click at [347, 64] on button "Add Report" at bounding box center [337, 66] width 45 height 16
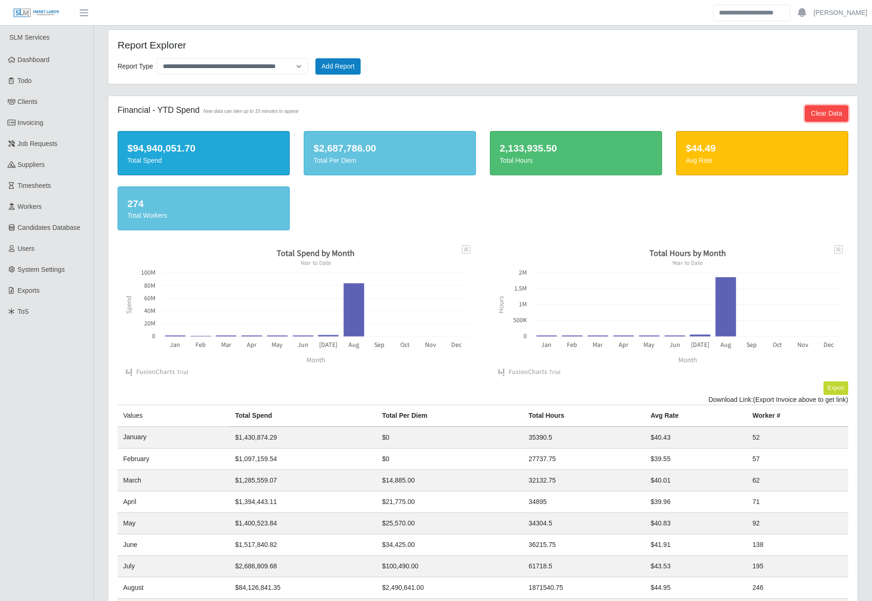
click at [825, 115] on button "Clear Data" at bounding box center [826, 113] width 43 height 16
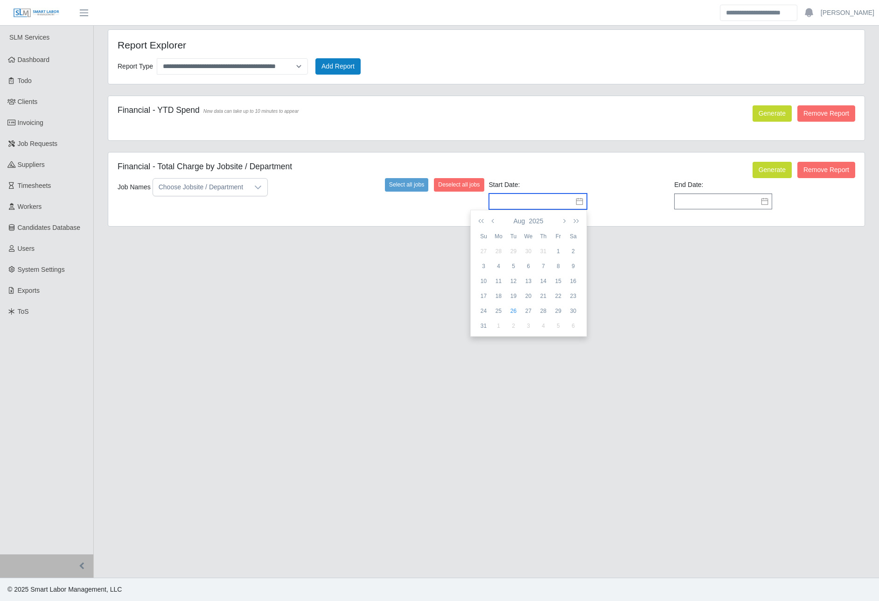
click at [502, 197] on input "text" at bounding box center [538, 202] width 98 height 16
click at [555, 249] on div "1" at bounding box center [558, 251] width 15 height 8
type input "**********"
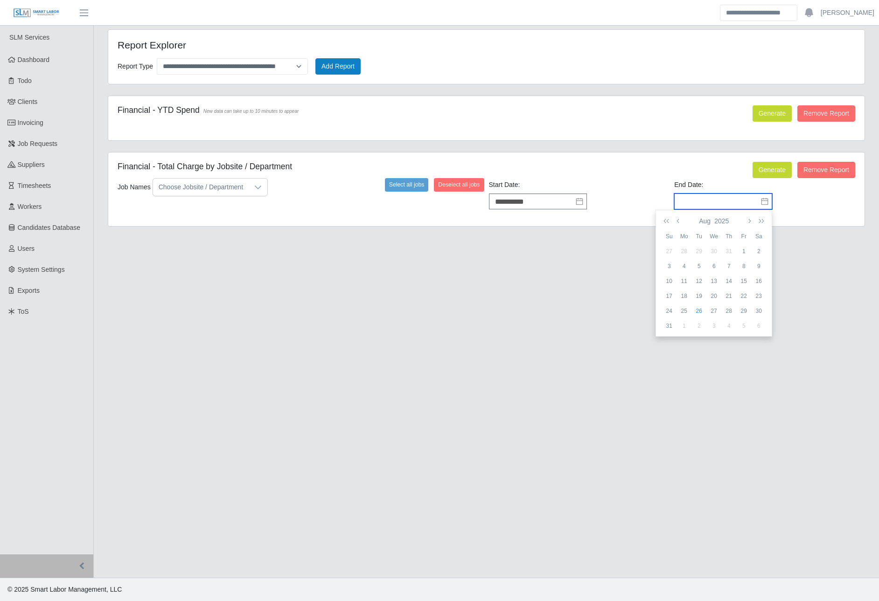
click at [708, 199] on input "text" at bounding box center [723, 202] width 98 height 16
drag, startPoint x: 745, startPoint y: 298, endPoint x: 697, endPoint y: 286, distance: 49.8
click at [745, 297] on div "22" at bounding box center [743, 296] width 15 height 8
type input "**********"
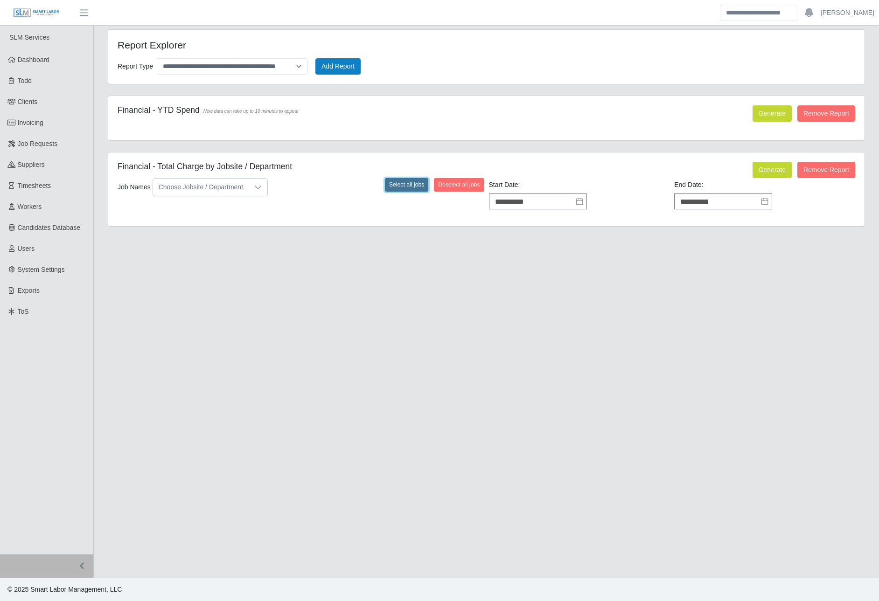
click at [409, 187] on button "Select all jobs" at bounding box center [407, 184] width 44 height 13
click at [764, 172] on button "Generate" at bounding box center [772, 170] width 39 height 16
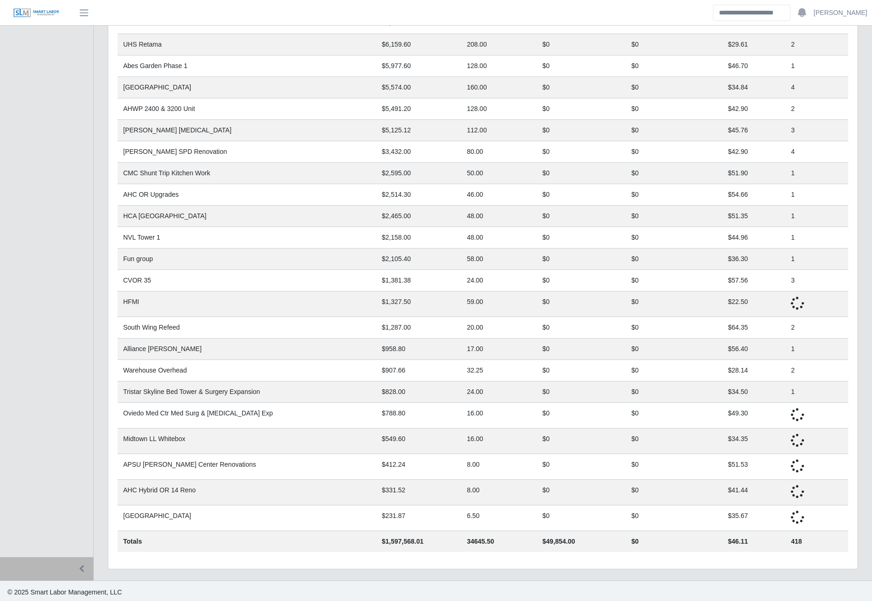
scroll to position [822, 0]
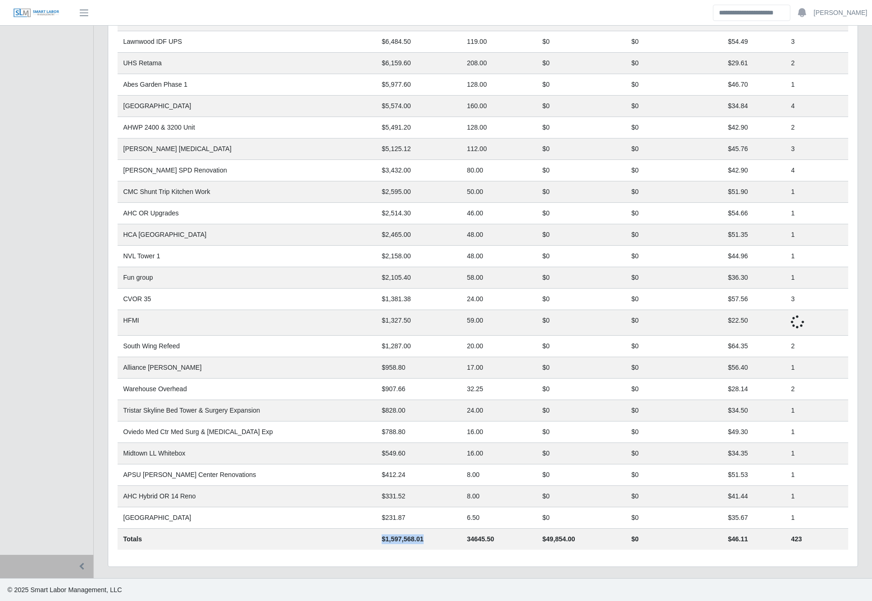
drag, startPoint x: 364, startPoint y: 536, endPoint x: 437, endPoint y: 542, distance: 73.5
click at [437, 542] on td "$1,597,568.01" at bounding box center [418, 539] width 85 height 21
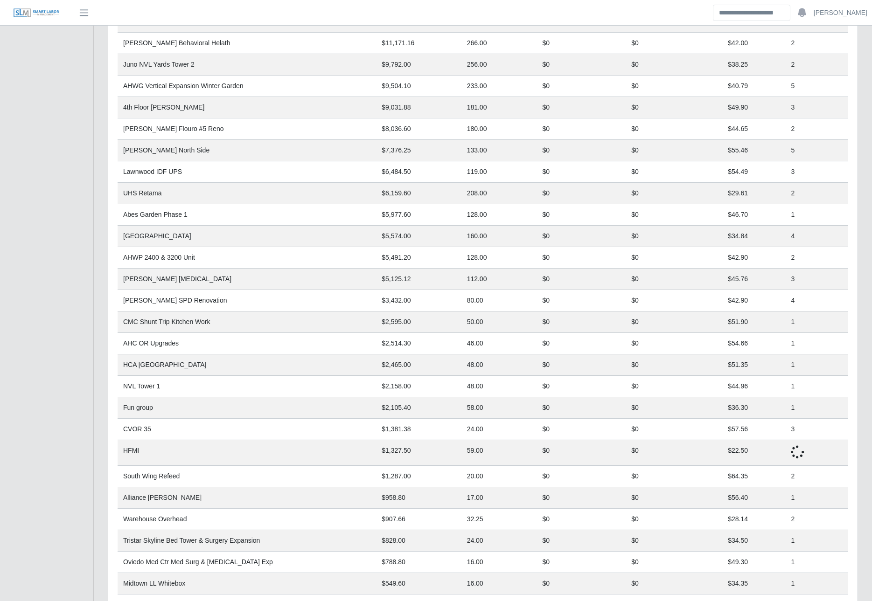
scroll to position [713, 0]
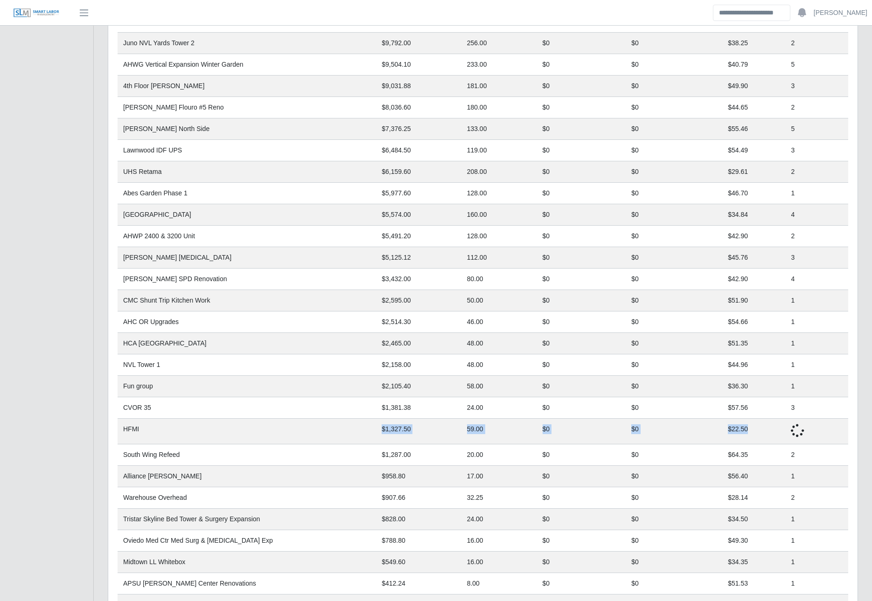
drag, startPoint x: 361, startPoint y: 429, endPoint x: 803, endPoint y: 427, distance: 442.3
click at [803, 427] on tr "HFMI $1,327.50 59.00 $0 $0 $22.50" at bounding box center [483, 432] width 731 height 26
drag, startPoint x: 120, startPoint y: 431, endPoint x: 796, endPoint y: 431, distance: 675.6
click at [796, 431] on tr "HFMI $1,327.50 59.00 $0 $0 $22.50" at bounding box center [483, 432] width 731 height 26
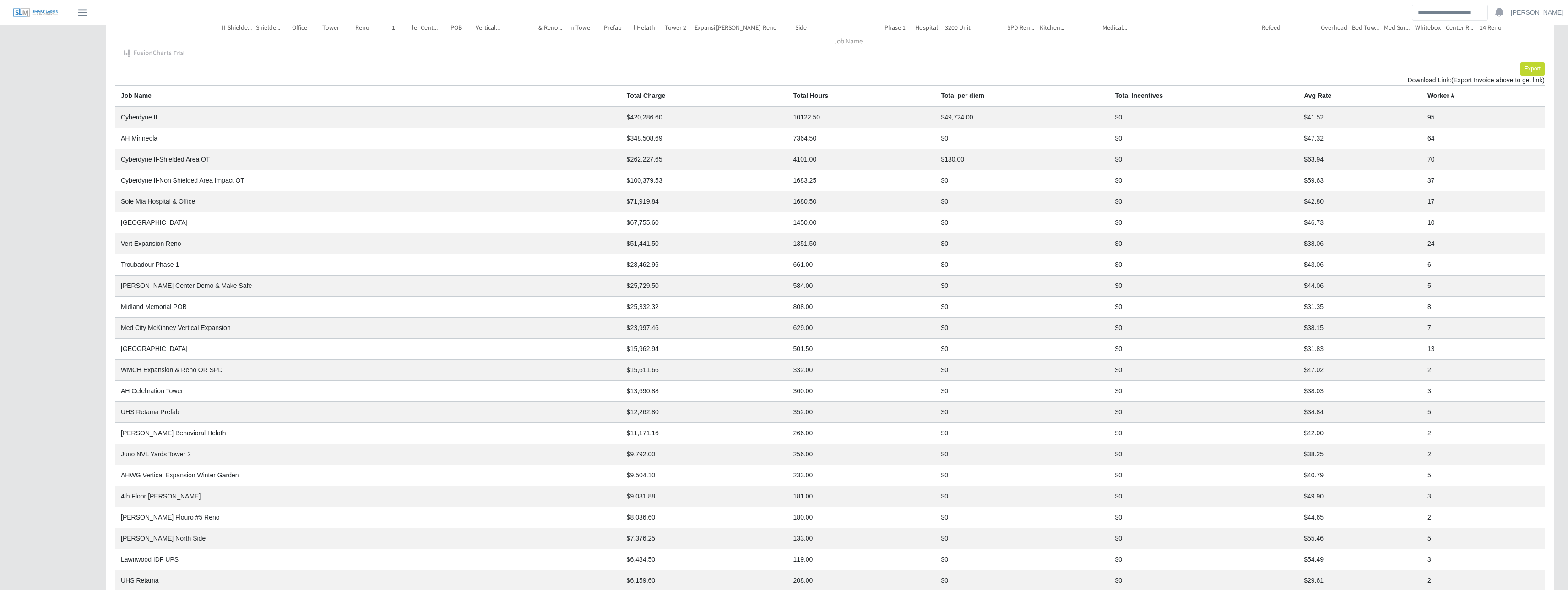
scroll to position [0, 0]
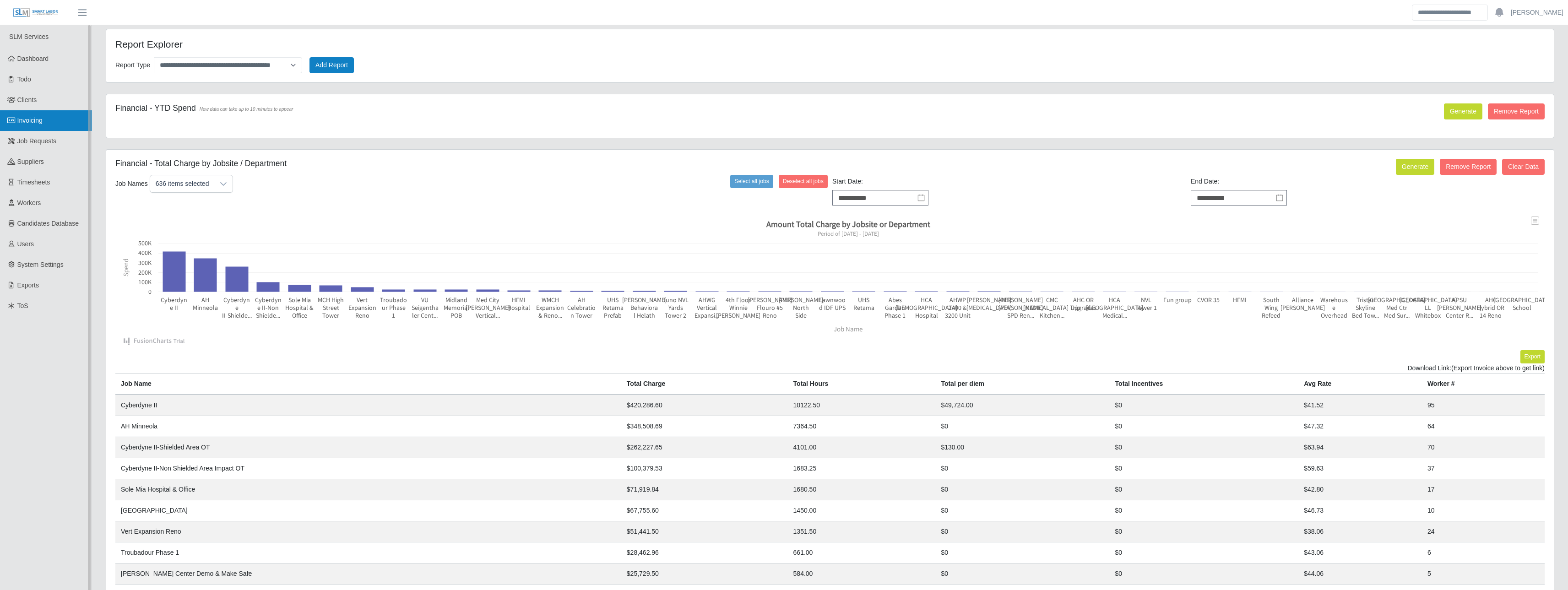
click at [10, 116] on link "Invoicing" at bounding box center [45, 120] width 91 height 21
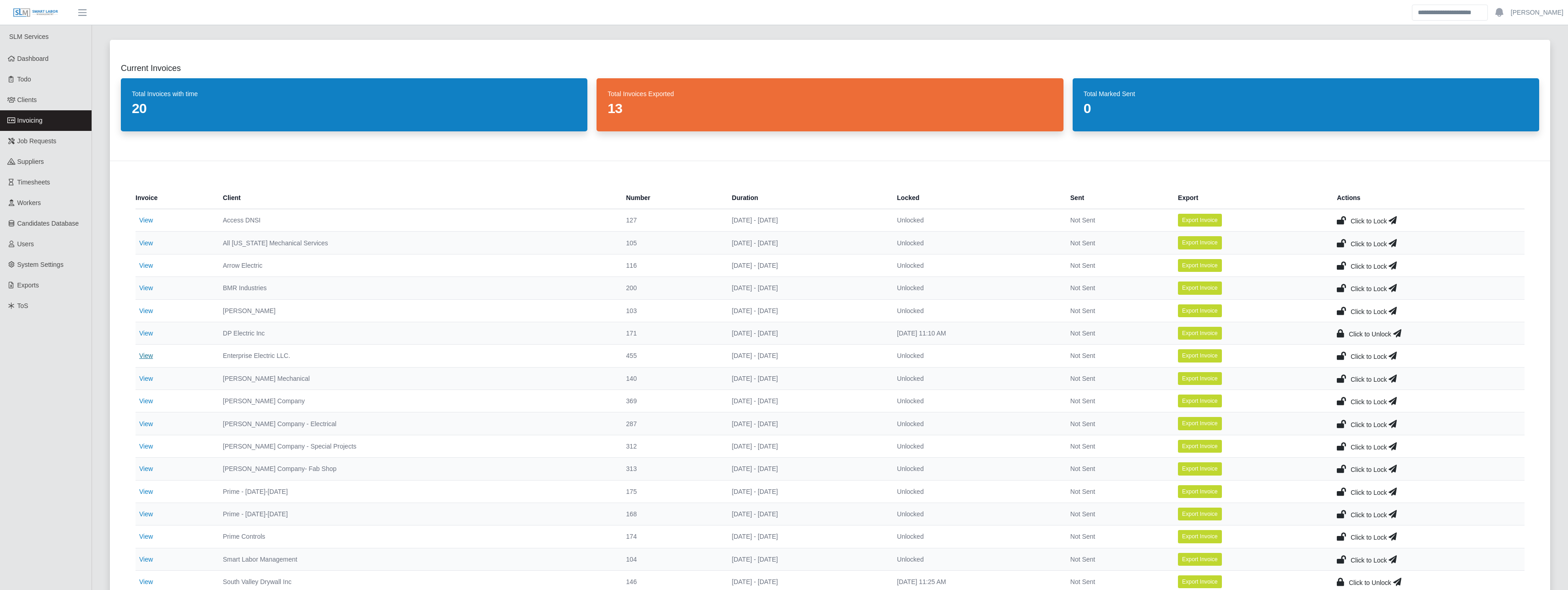
click at [144, 355] on link "View" at bounding box center [146, 355] width 14 height 7
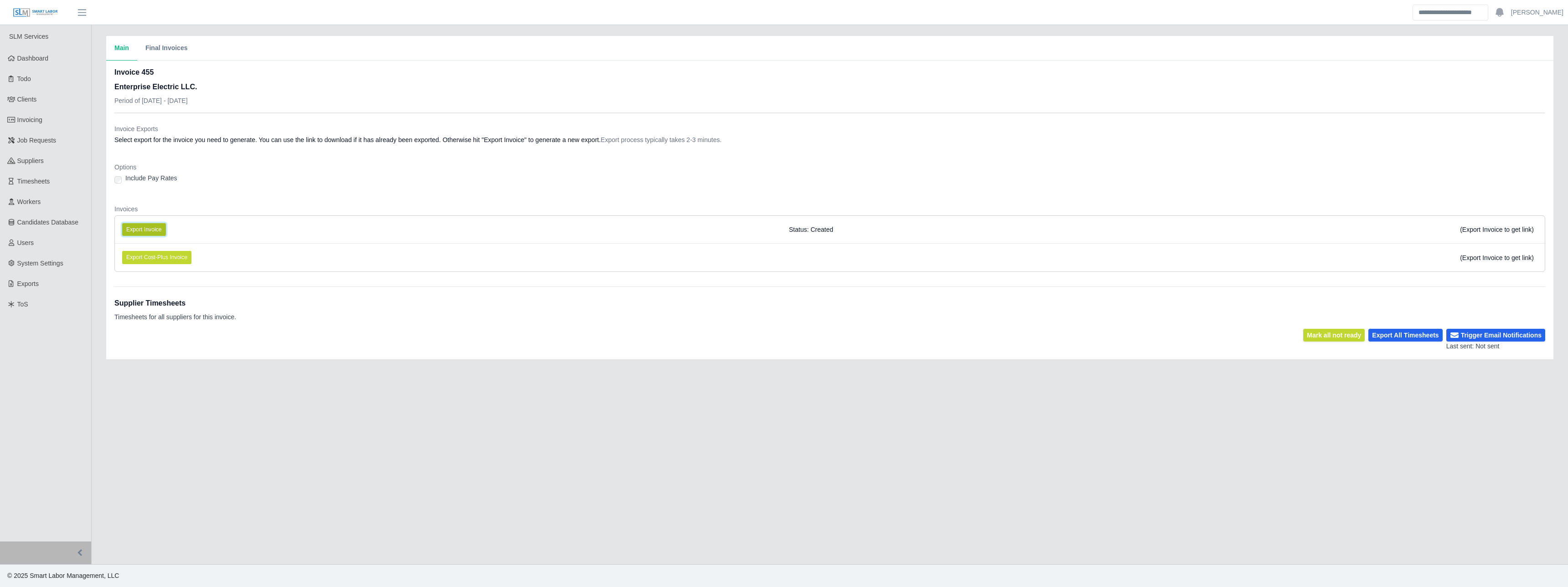
click at [134, 231] on button "Export Invoice" at bounding box center [144, 230] width 44 height 13
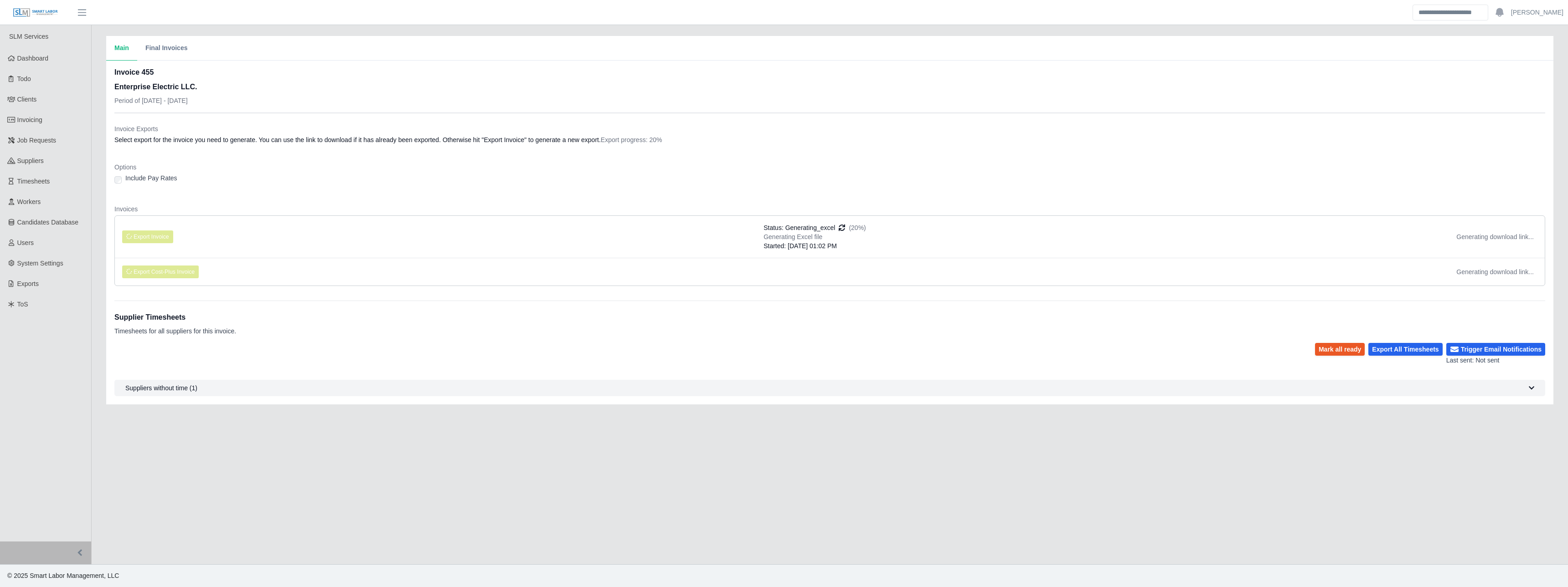
click at [1530, 389] on icon "button" at bounding box center [1532, 388] width 6 height 7
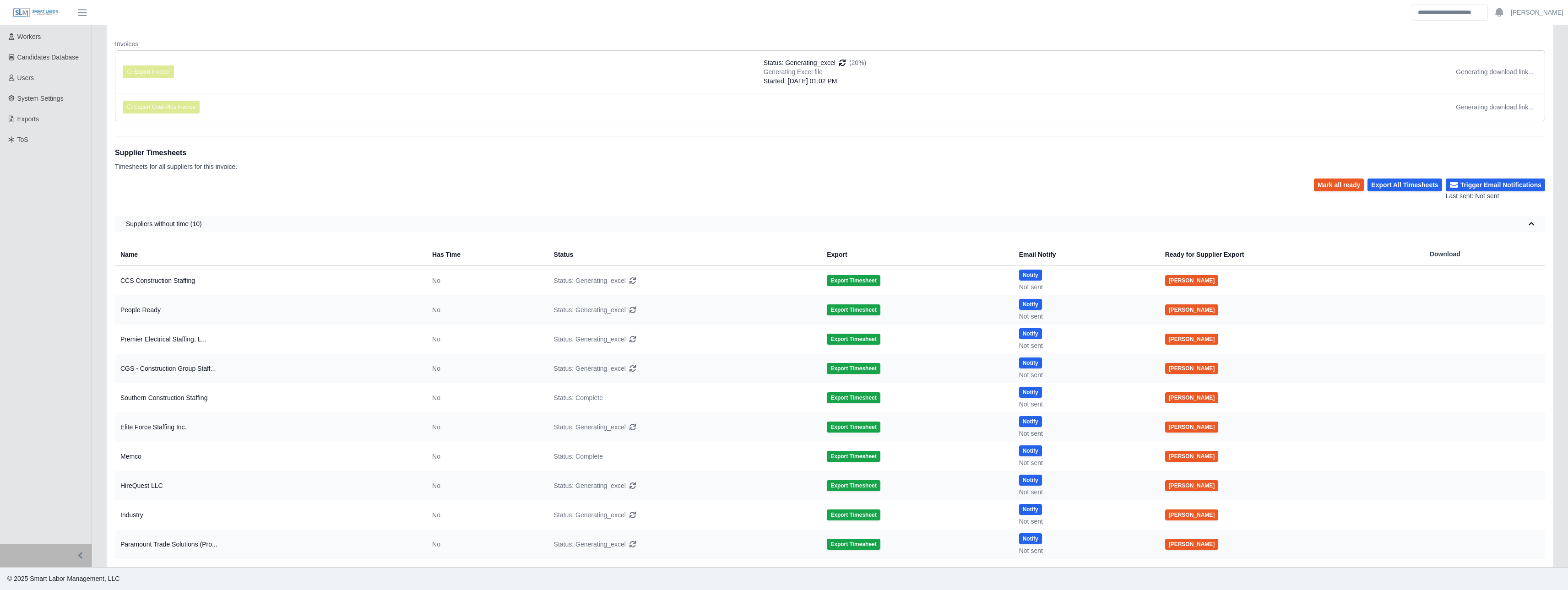
scroll to position [195, 0]
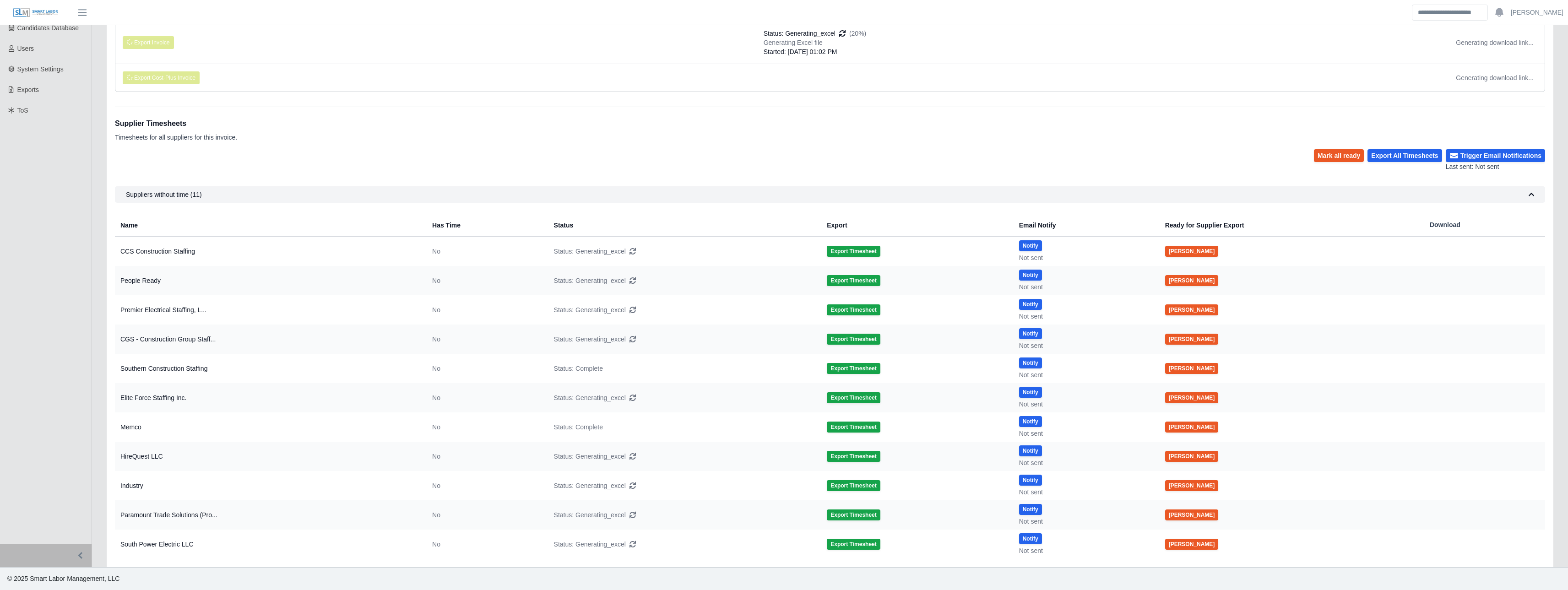
click at [1535, 189] on button "Suppliers without time (11)" at bounding box center [830, 194] width 1431 height 17
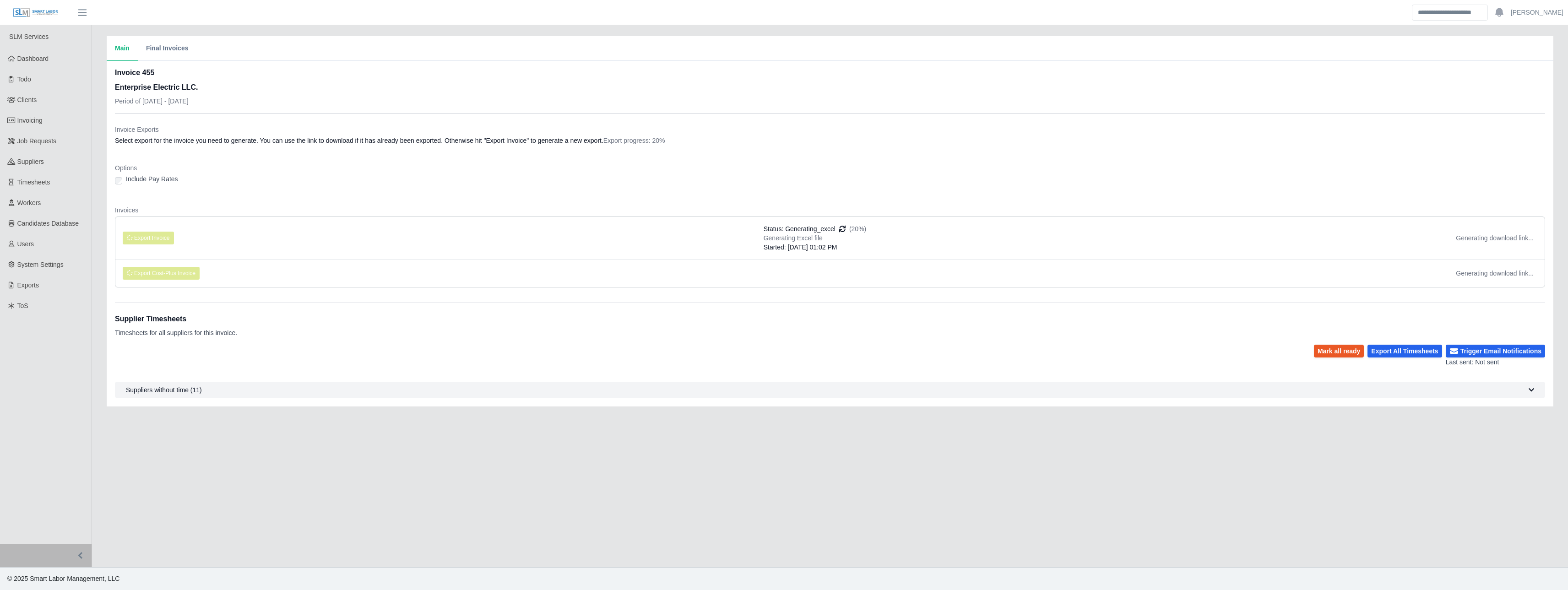
scroll to position [0, 0]
click at [605, 277] on li "Export Cost-Plus Invoice Generating download link..." at bounding box center [834, 273] width 1437 height 27
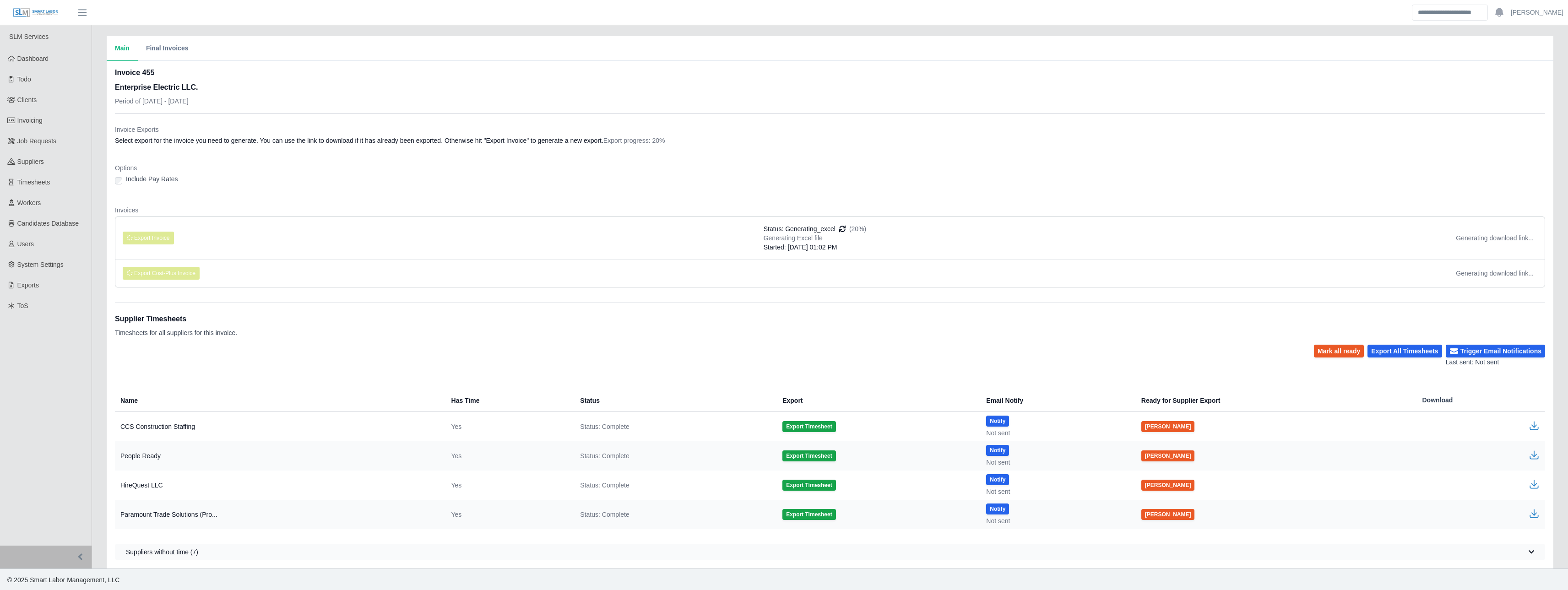
scroll to position [1, 0]
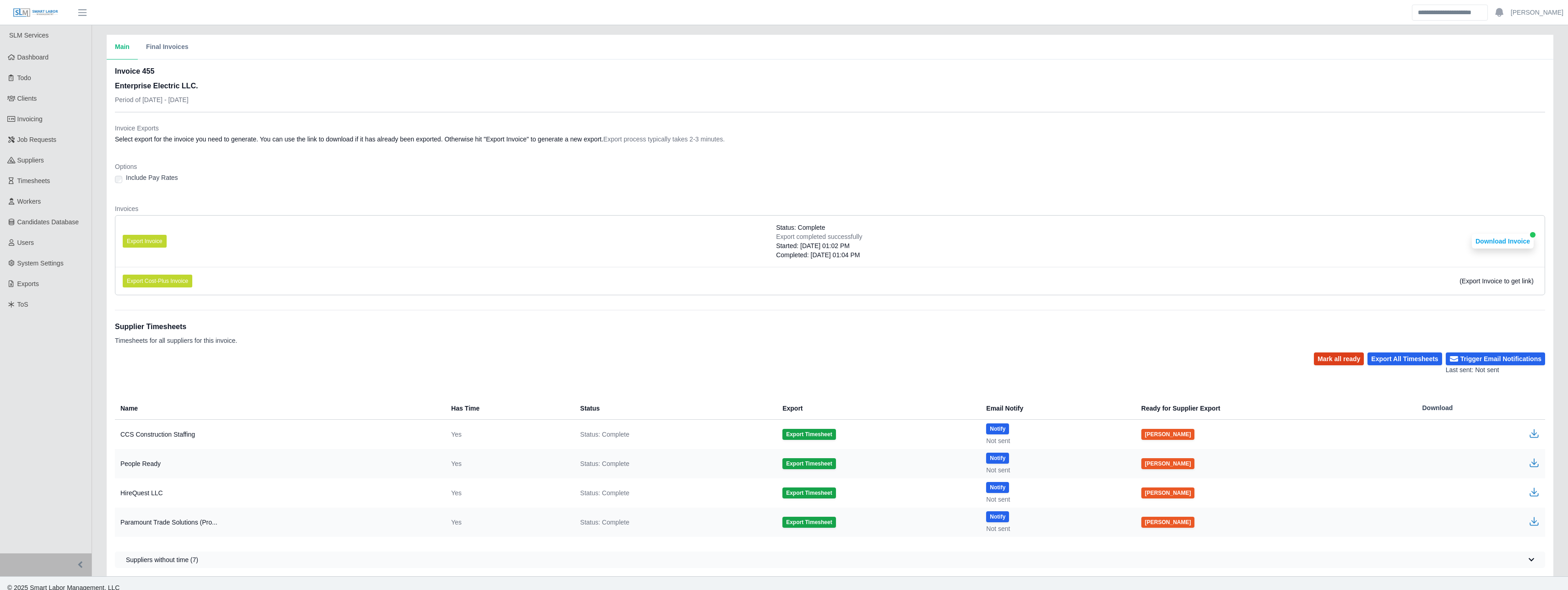
click at [1348, 359] on button "Mark all ready" at bounding box center [1338, 358] width 50 height 13
click at [1191, 350] on div "Supplier Timesheets Timesheets for all suppliers for this invoice." at bounding box center [830, 331] width 1431 height 42
click at [1473, 360] on button "Trigger Email Notifications" at bounding box center [1495, 358] width 99 height 13
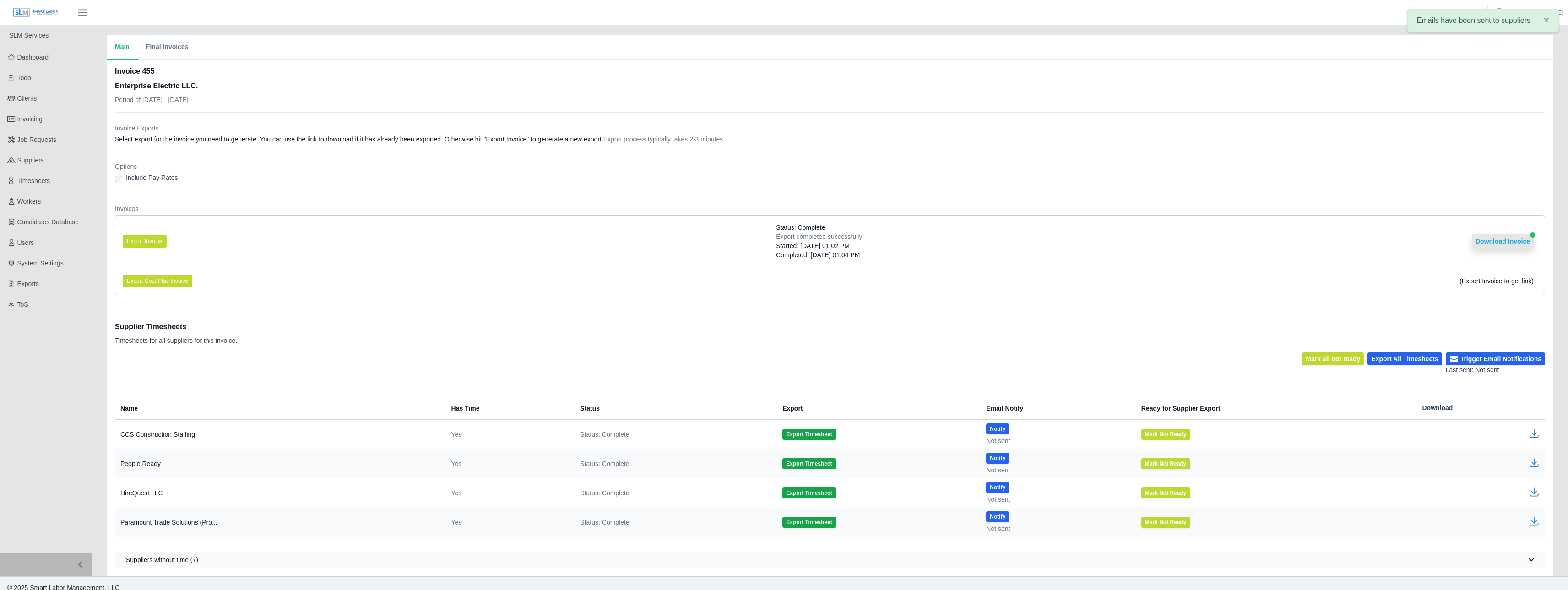
click at [1513, 246] on button "Download Invoice" at bounding box center [1502, 241] width 62 height 15
click at [474, 171] on dt "Options" at bounding box center [830, 166] width 1431 height 9
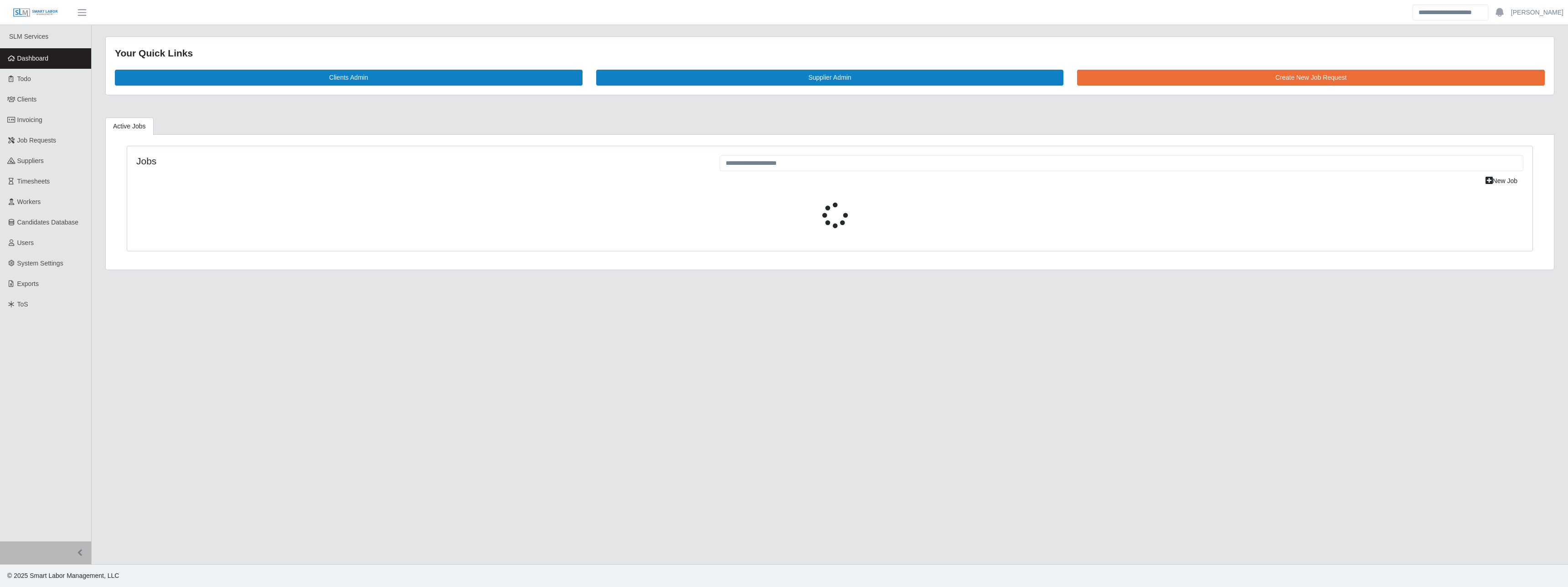
select select "****"
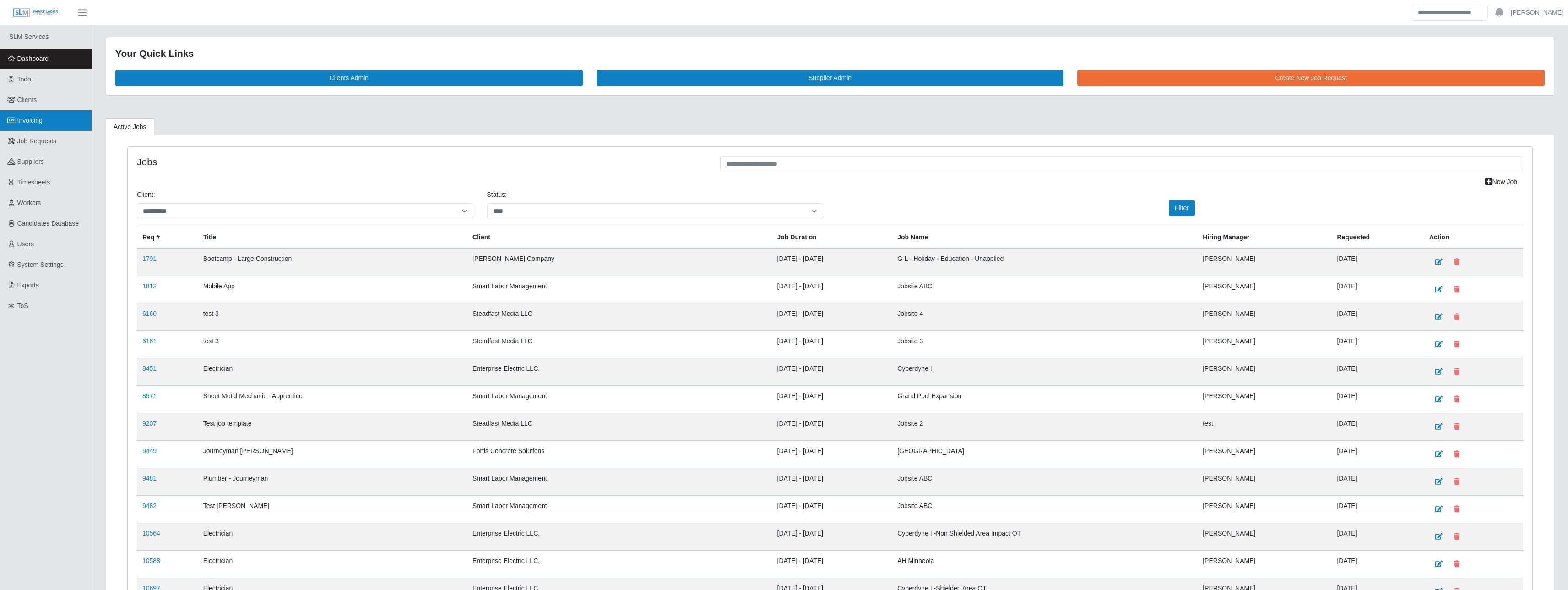
click at [42, 124] on span "Invoicing" at bounding box center [30, 120] width 26 height 7
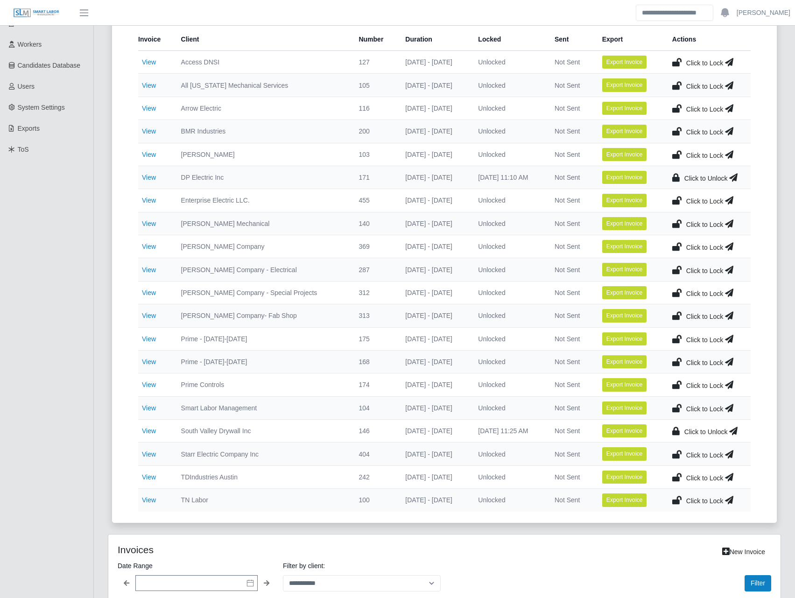
scroll to position [218, 0]
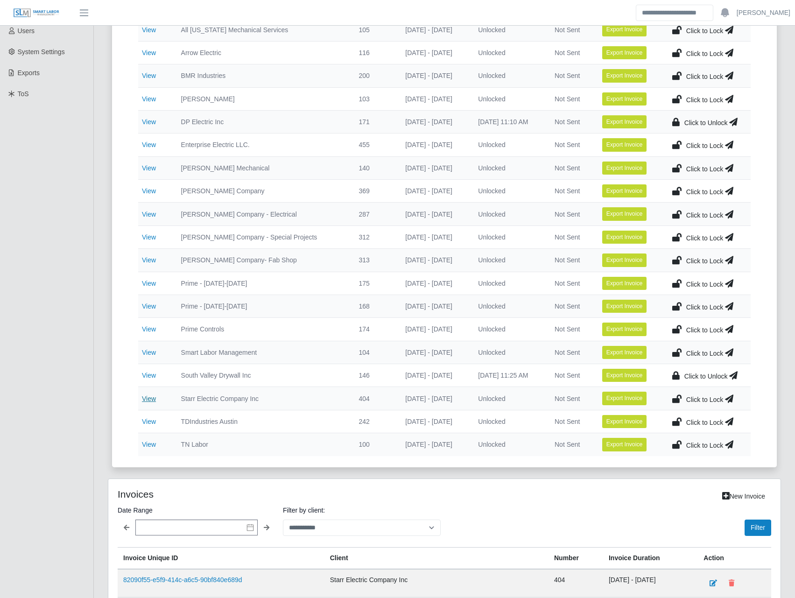
click at [147, 398] on link "View" at bounding box center [149, 398] width 14 height 7
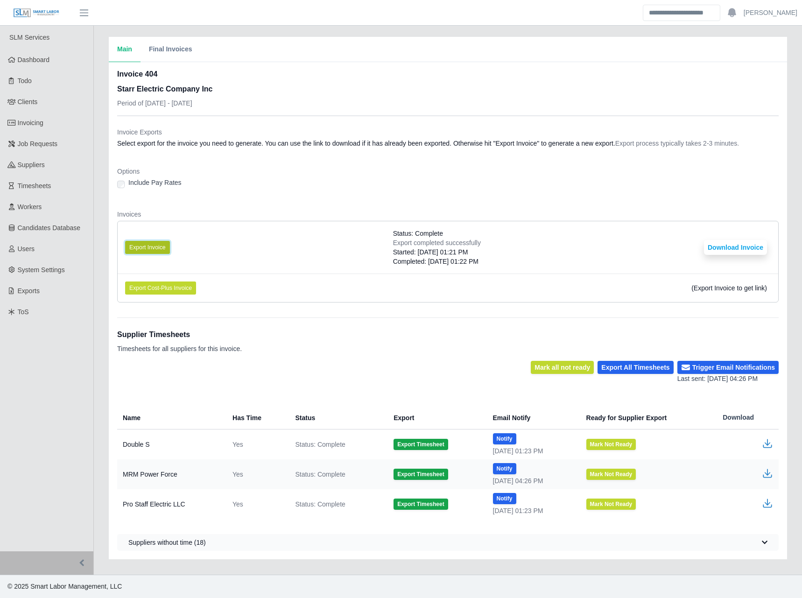
click at [155, 245] on button "Export Invoice" at bounding box center [147, 247] width 45 height 13
click at [561, 147] on dd "Select export for the invoice you need to generate. You can use the link to dow…" at bounding box center [447, 143] width 661 height 9
click at [731, 249] on button "Download Invoice" at bounding box center [735, 247] width 63 height 15
click at [180, 144] on dd "Select export for the invoice you need to generate. You can use the link to dow…" at bounding box center [447, 143] width 661 height 9
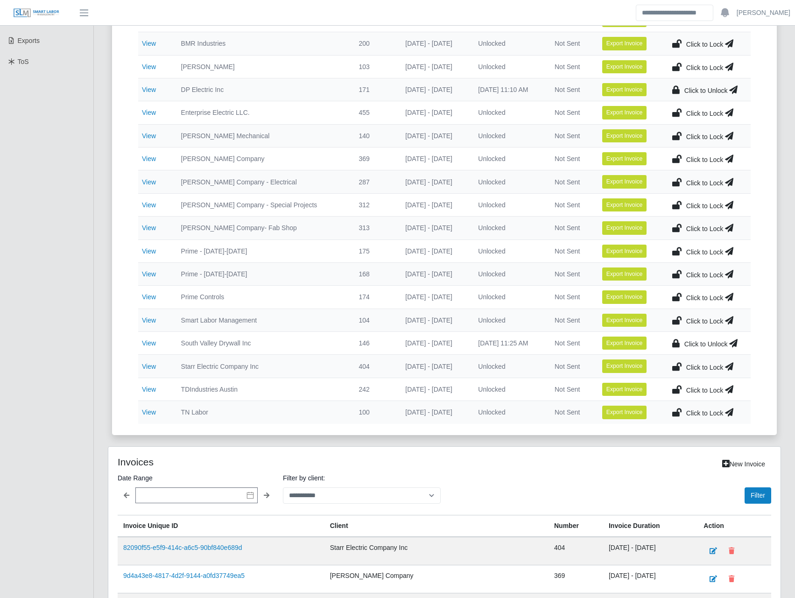
scroll to position [545, 0]
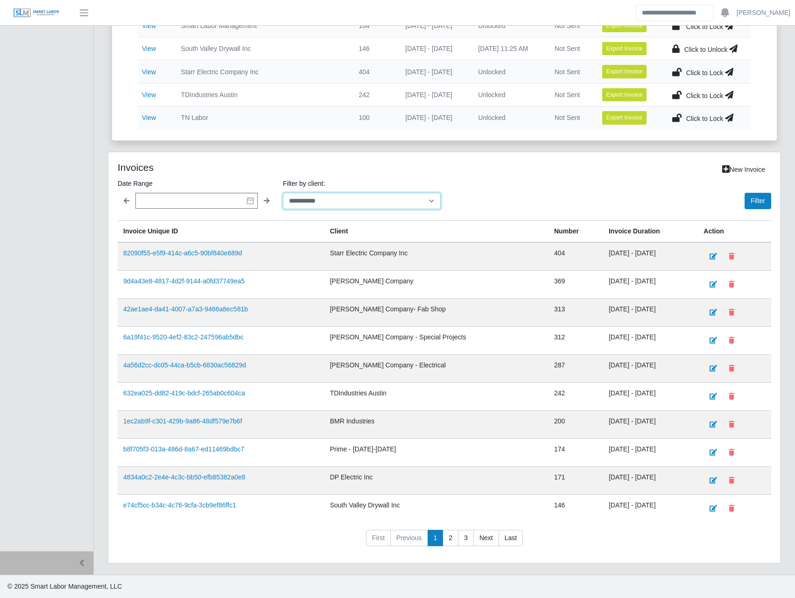
click at [318, 202] on select "**********" at bounding box center [362, 201] width 158 height 16
select select "**********"
click at [283, 193] on select "**********" at bounding box center [362, 201] width 158 height 16
click at [757, 206] on button "Filter" at bounding box center [757, 201] width 27 height 16
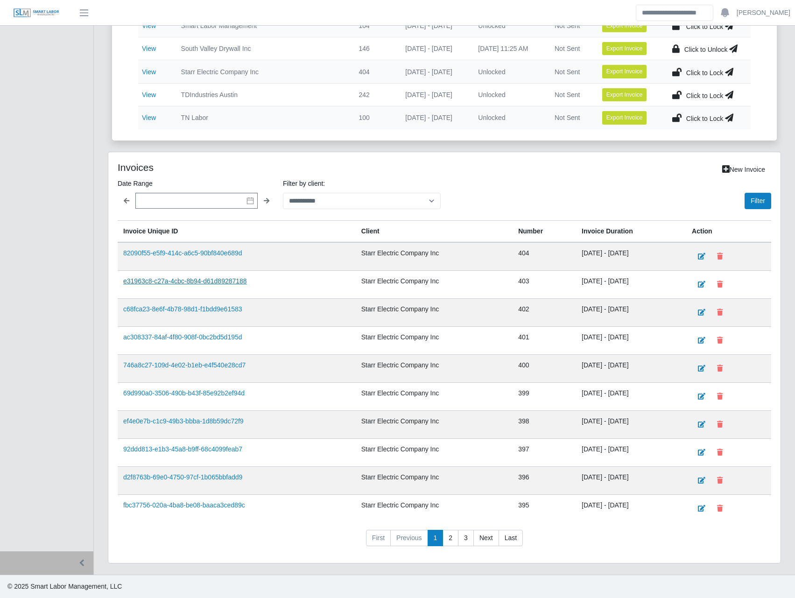
click at [202, 278] on link "e31963c8-c27a-4cbc-8b94-d61d89287188" at bounding box center [185, 280] width 124 height 7
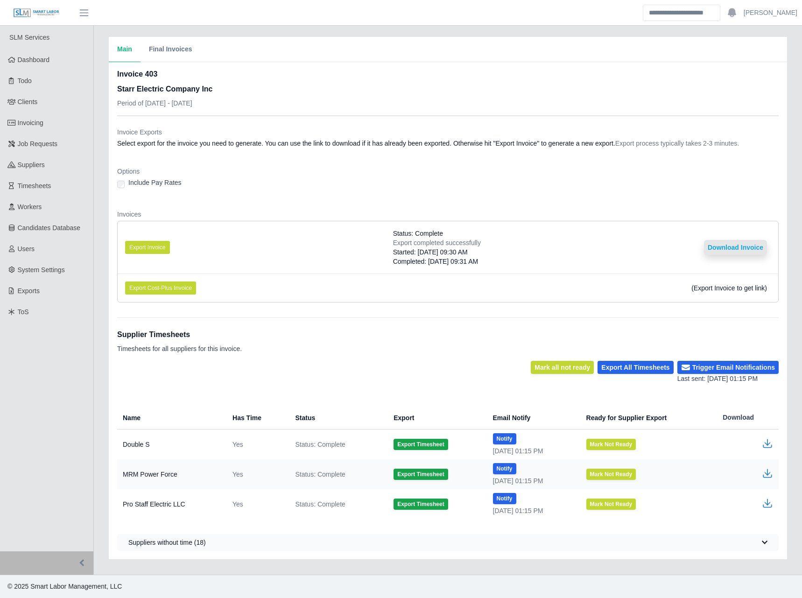
click at [724, 254] on button "Download Invoice" at bounding box center [735, 247] width 63 height 15
click at [150, 250] on button "Export Invoice" at bounding box center [147, 247] width 45 height 13
click at [335, 173] on dt "Options" at bounding box center [447, 171] width 661 height 9
click at [426, 204] on dl "Invoice Exports Select export for the invoice you need to generate. You can use…" at bounding box center [447, 218] width 661 height 182
drag, startPoint x: 415, startPoint y: 282, endPoint x: 415, endPoint y: 277, distance: 5.2
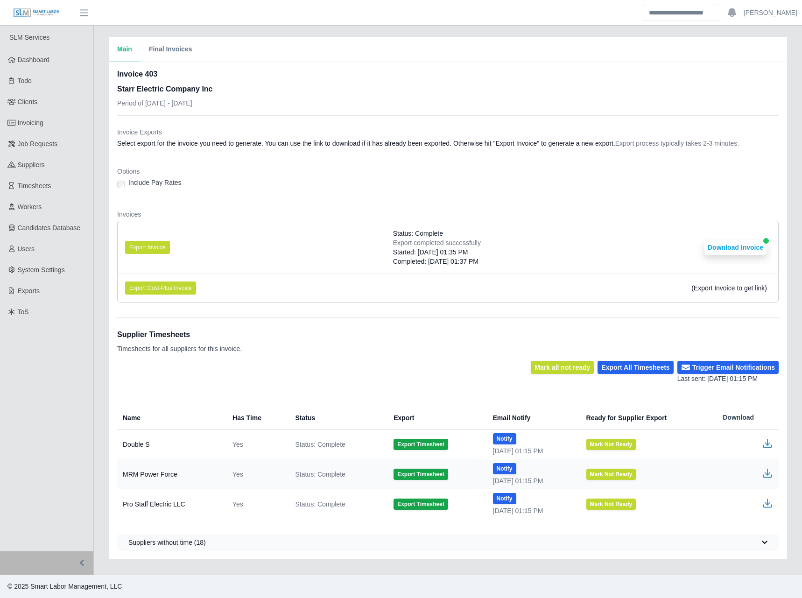
click at [415, 279] on li "Export Cost-Plus Invoice (Export Invoice to get link)" at bounding box center [448, 287] width 660 height 28
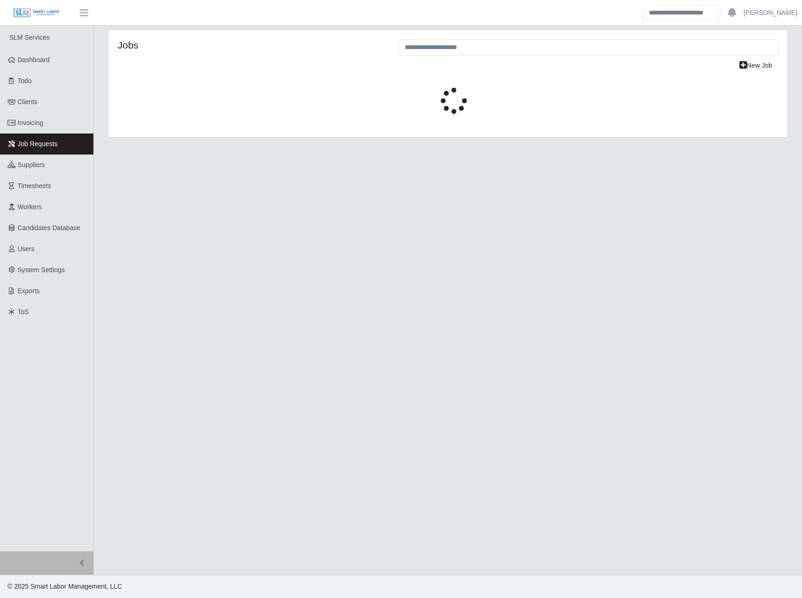
select select "****"
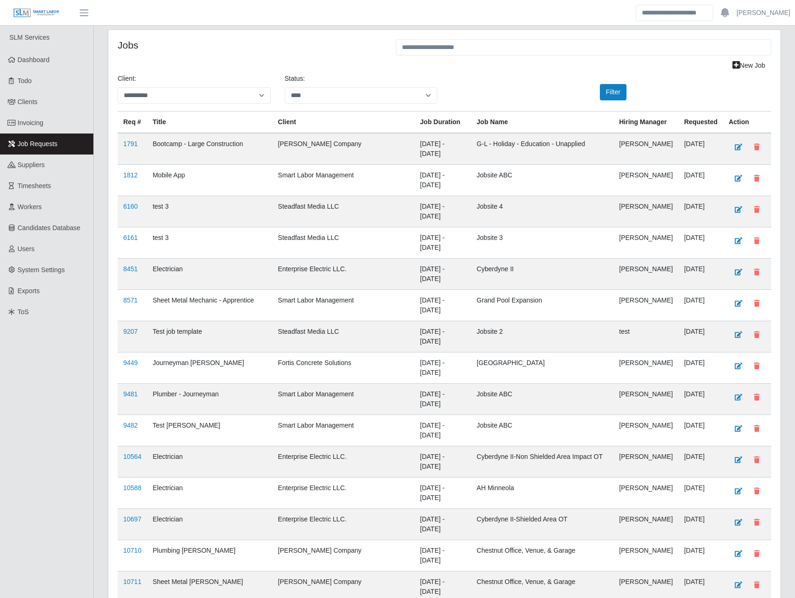
scroll to position [218, 0]
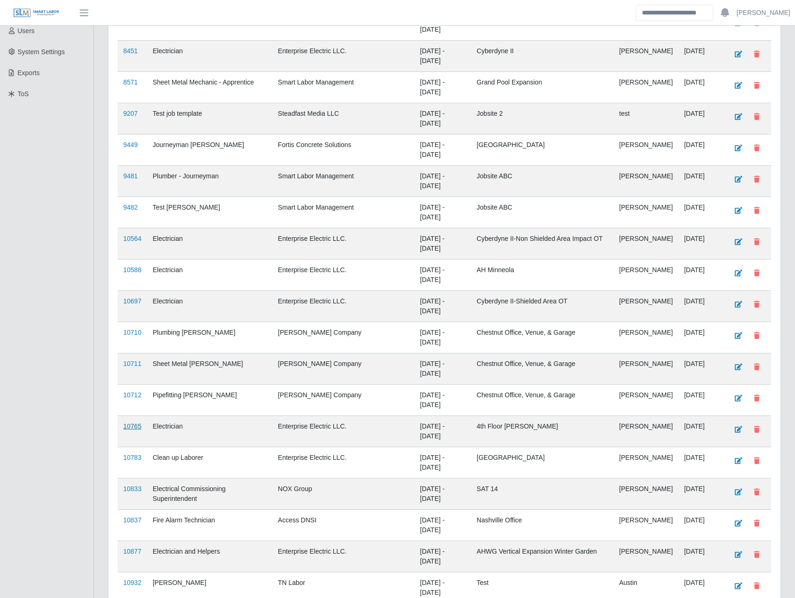
click at [136, 422] on link "10765" at bounding box center [132, 425] width 18 height 7
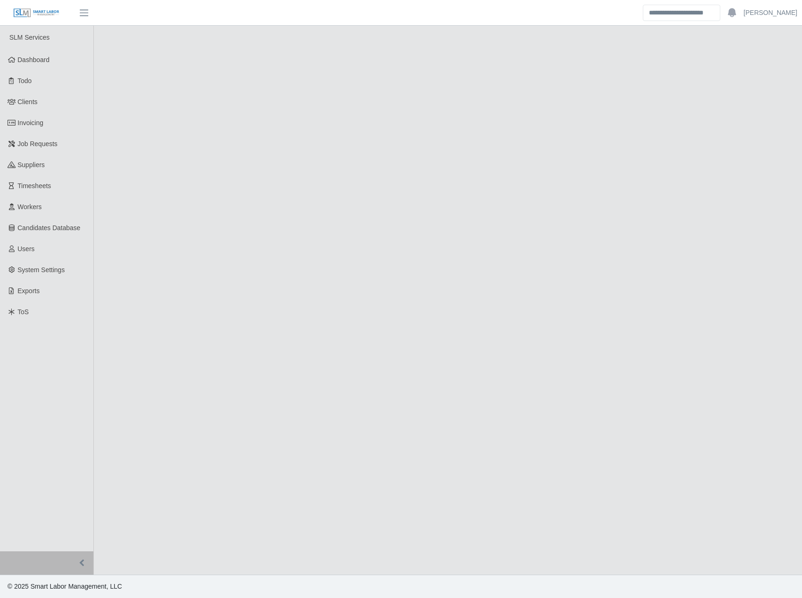
select select "****"
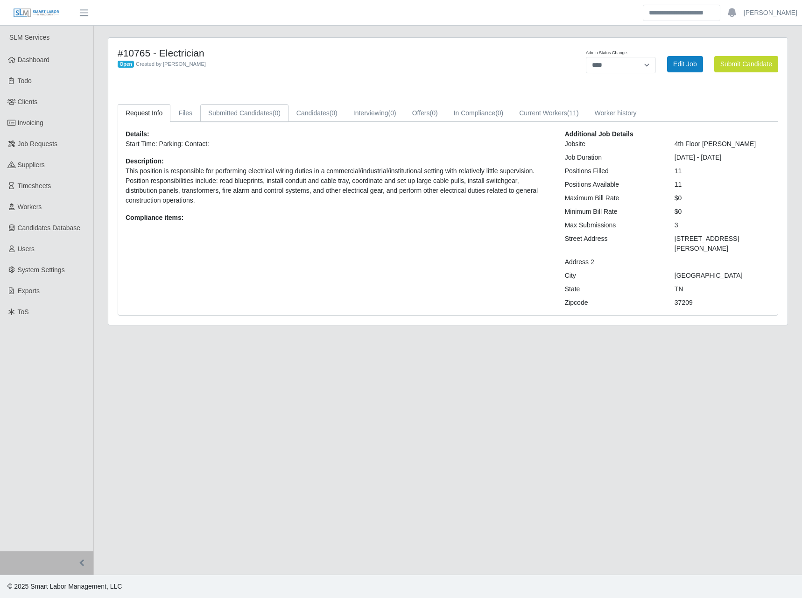
click at [257, 112] on link "Submitted Candidates (0)" at bounding box center [244, 113] width 88 height 18
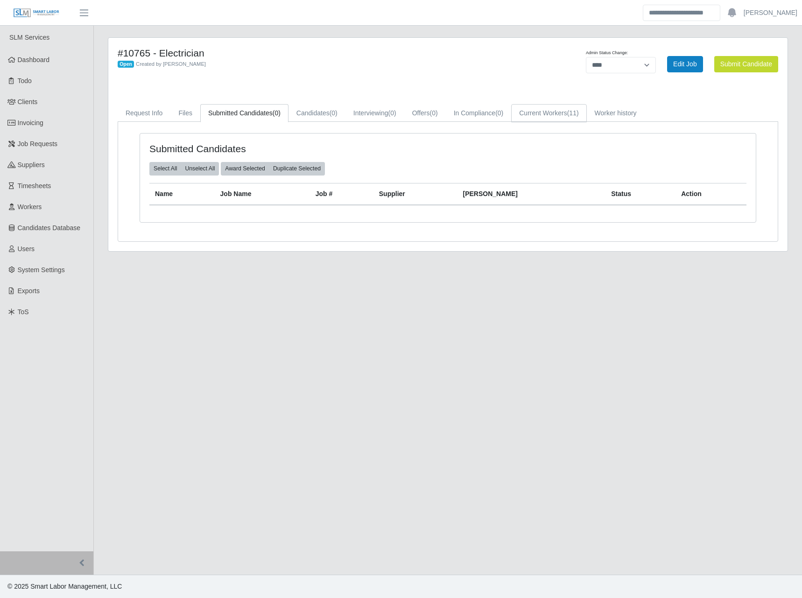
click at [586, 105] on link "Current Workers (11)" at bounding box center [548, 113] width 75 height 18
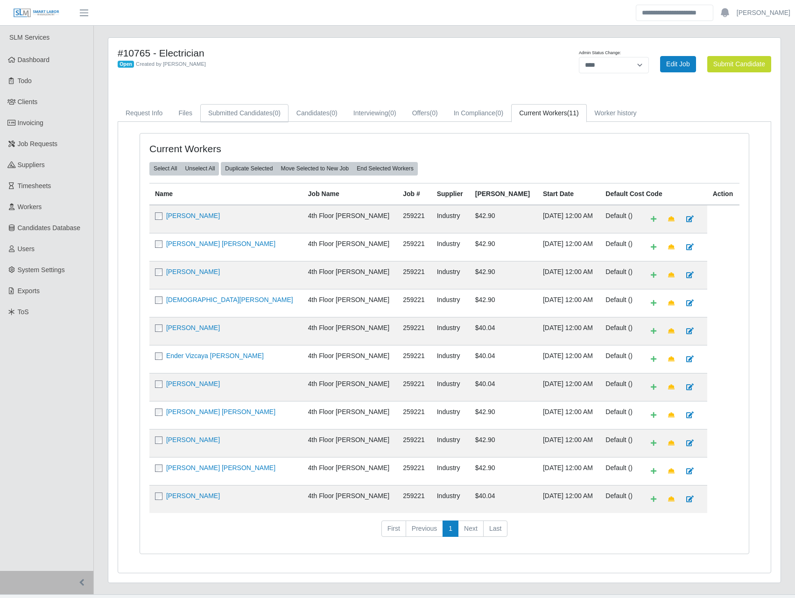
click at [227, 110] on link "Submitted Candidates (0)" at bounding box center [244, 113] width 88 height 18
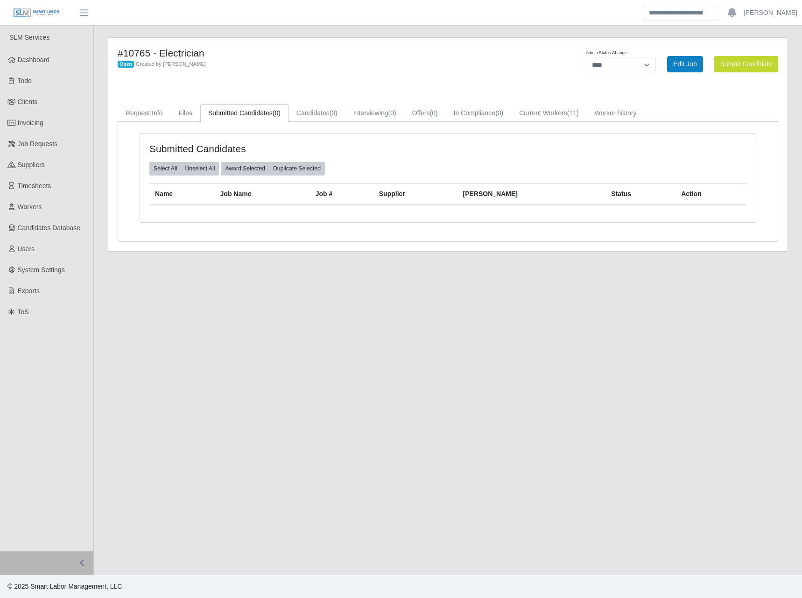
click at [157, 216] on div "Submitted Candidates Select All Unselect All Award Selected Duplicate Selected …" at bounding box center [447, 177] width 615 height 89
drag, startPoint x: 158, startPoint y: 229, endPoint x: 173, endPoint y: 279, distance: 52.1
click at [158, 230] on div "Submitted Candidates Select All Unselect All Award Selected Duplicate Selected …" at bounding box center [448, 183] width 630 height 101
drag, startPoint x: 173, startPoint y: 279, endPoint x: 187, endPoint y: 342, distance: 65.0
click at [180, 310] on main "#10765 - Electrician Open Created by [PERSON_NAME] Admin Status Change: *******…" at bounding box center [448, 300] width 708 height 549
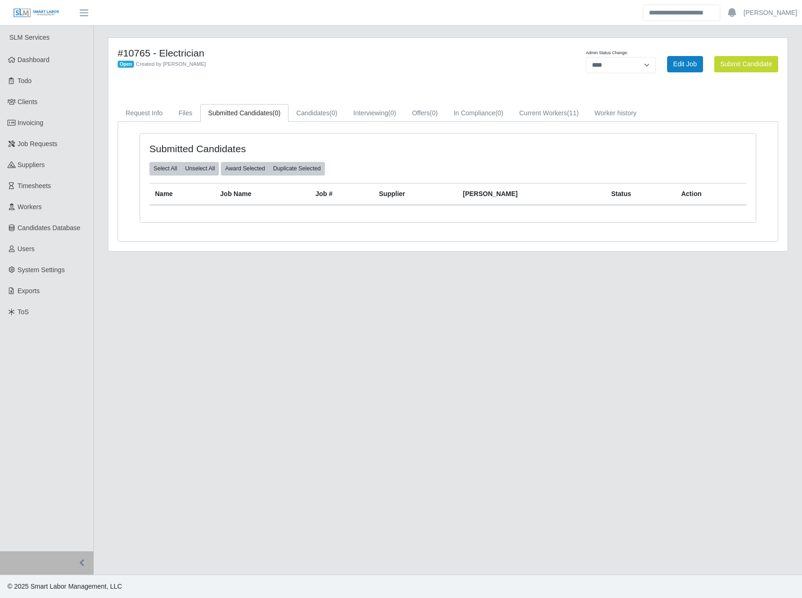
click at [187, 343] on main "#10765 - Electrician Open Created by [PERSON_NAME] Admin Status Change: *******…" at bounding box center [448, 300] width 708 height 549
click at [30, 210] on span "Workers" at bounding box center [30, 206] width 24 height 7
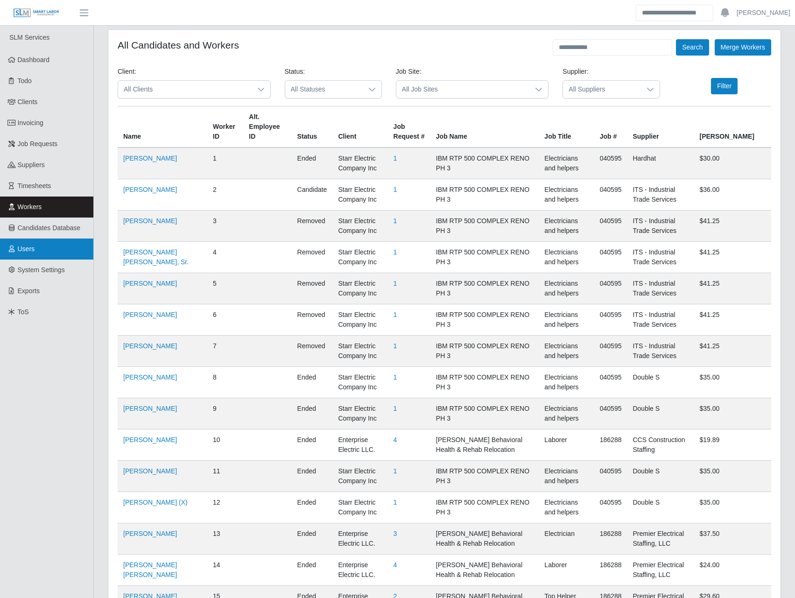
click at [39, 252] on link "Users" at bounding box center [46, 248] width 93 height 21
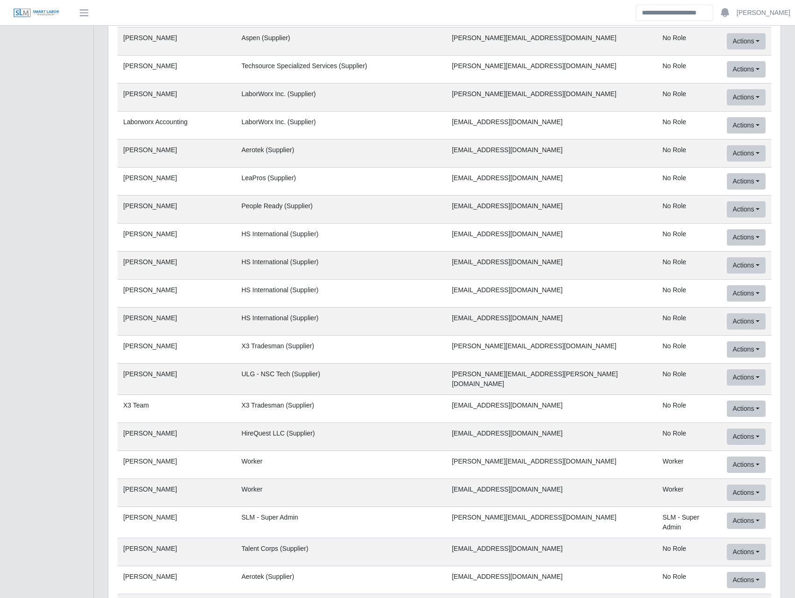
scroll to position [38839, 0]
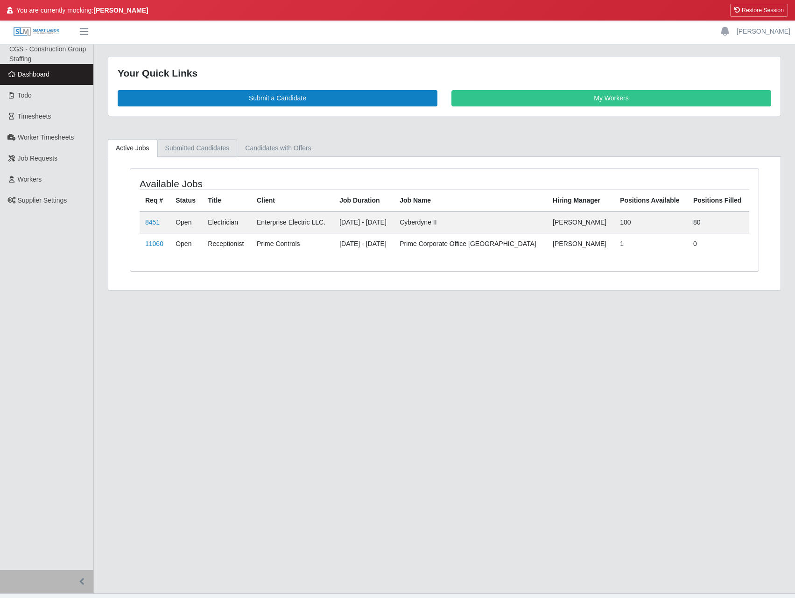
click at [186, 144] on link "Submitted Candidates" at bounding box center [197, 148] width 80 height 18
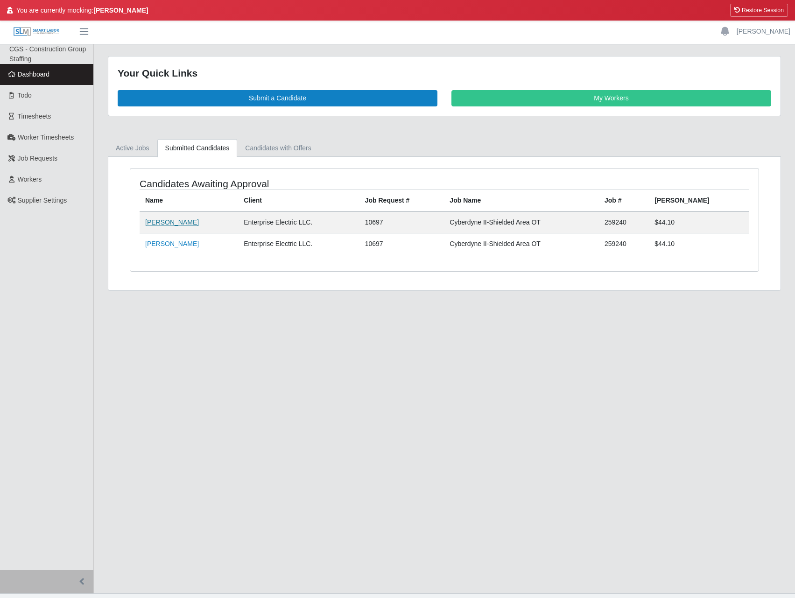
click at [156, 220] on link "[PERSON_NAME]" at bounding box center [172, 221] width 54 height 7
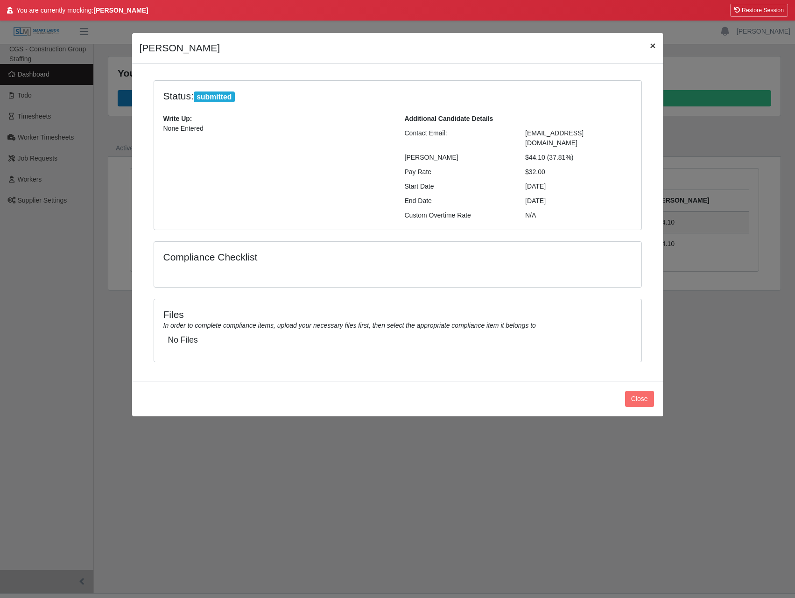
click at [651, 49] on span "×" at bounding box center [652, 45] width 6 height 11
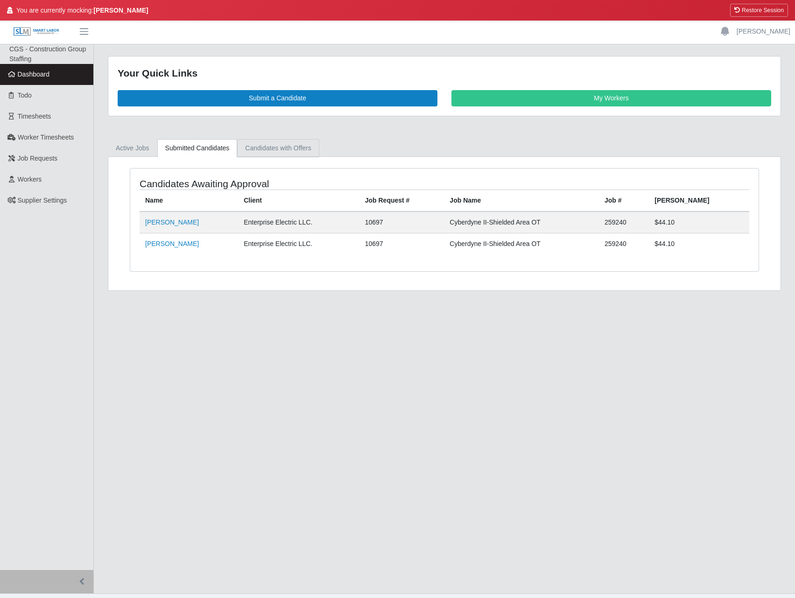
click at [263, 153] on link "Candidates with Offers" at bounding box center [278, 148] width 82 height 18
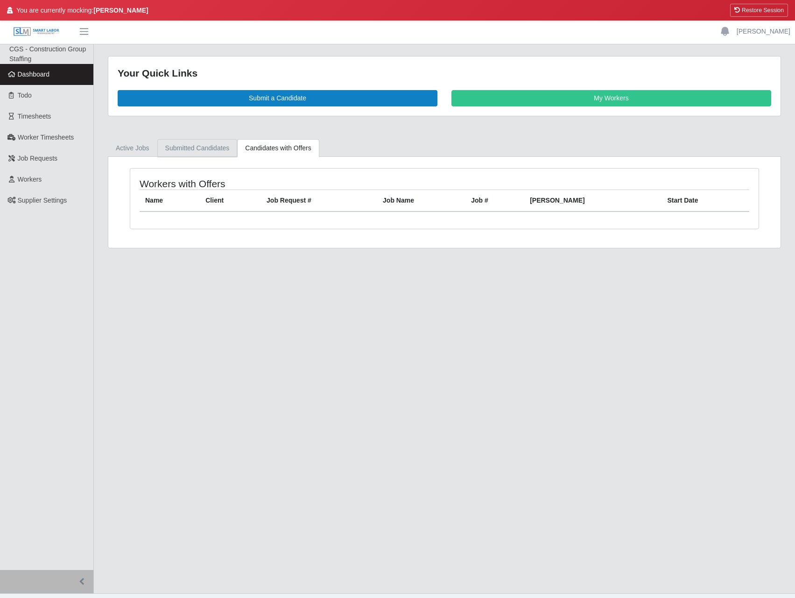
click at [204, 150] on link "Submitted Candidates" at bounding box center [197, 148] width 80 height 18
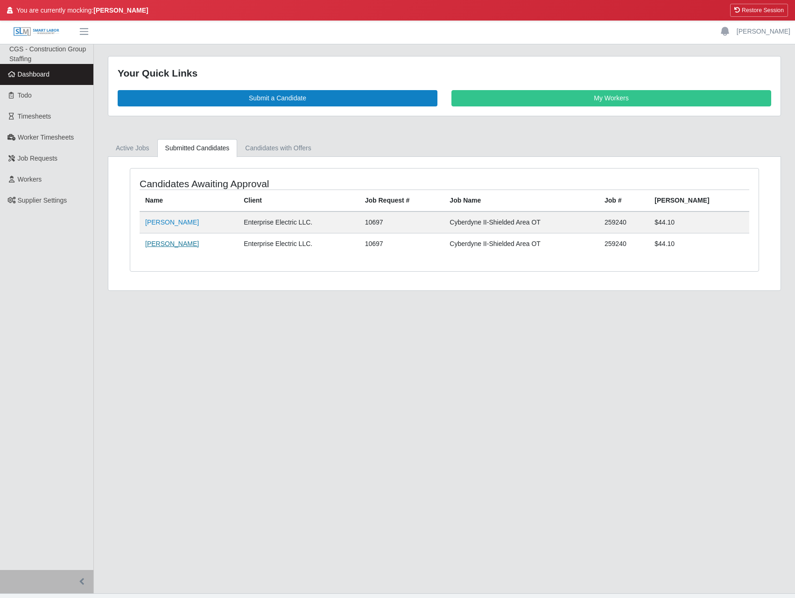
click at [160, 240] on link "[PERSON_NAME]" at bounding box center [172, 243] width 54 height 7
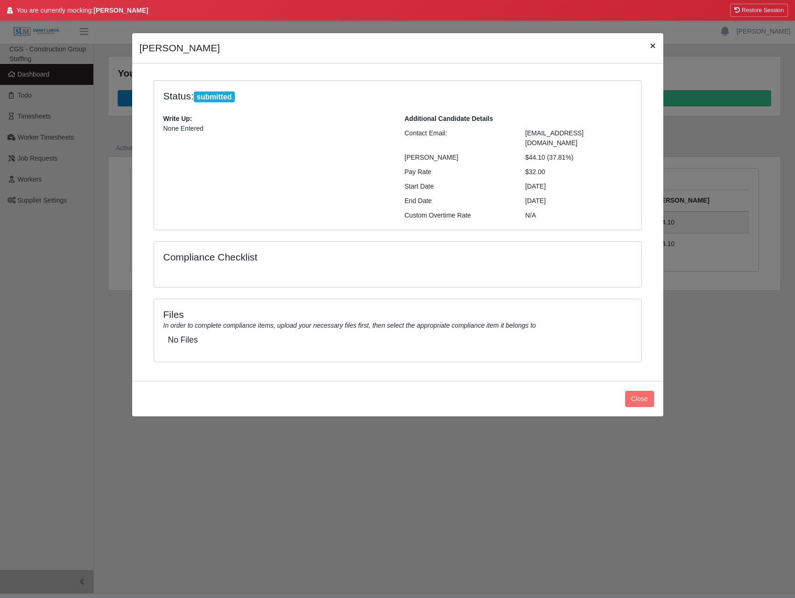
click at [649, 48] on span "×" at bounding box center [652, 45] width 6 height 11
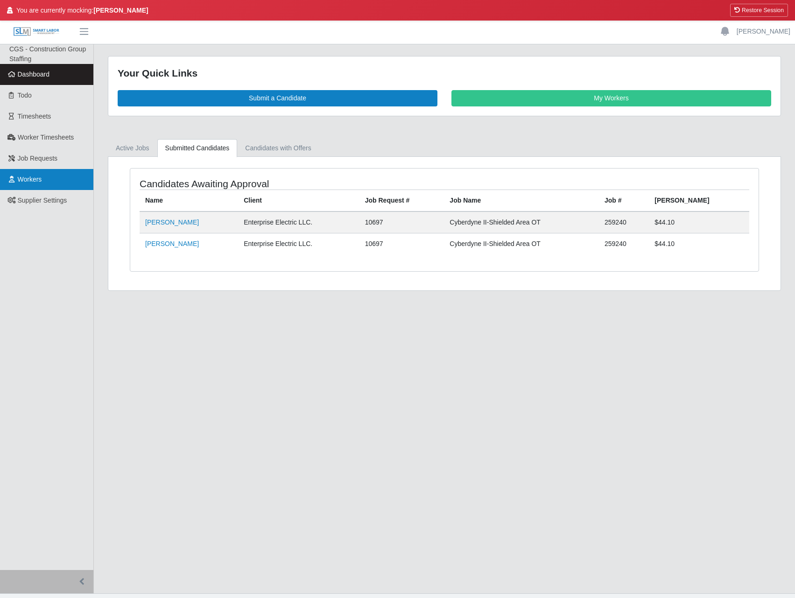
click at [48, 180] on link "Workers" at bounding box center [46, 179] width 93 height 21
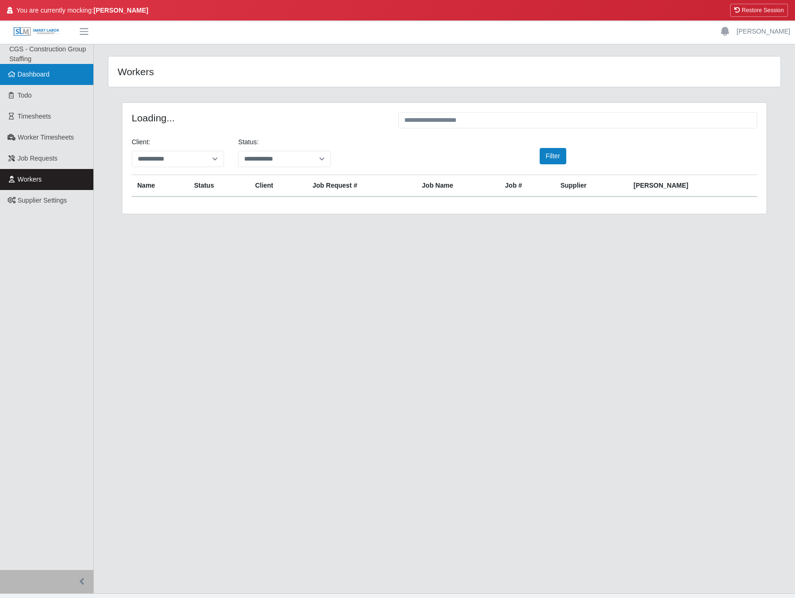
click at [54, 80] on link "Dashboard" at bounding box center [46, 74] width 93 height 21
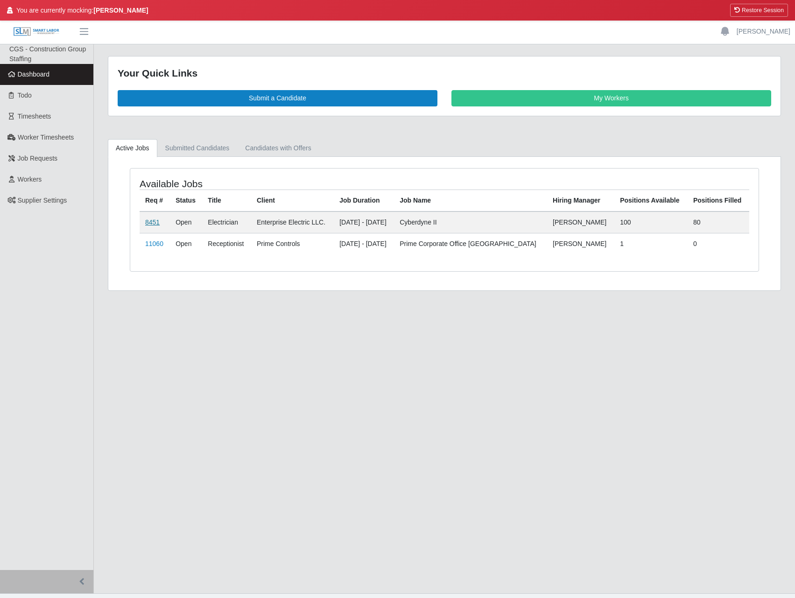
click at [149, 218] on link "8451" at bounding box center [152, 221] width 14 height 7
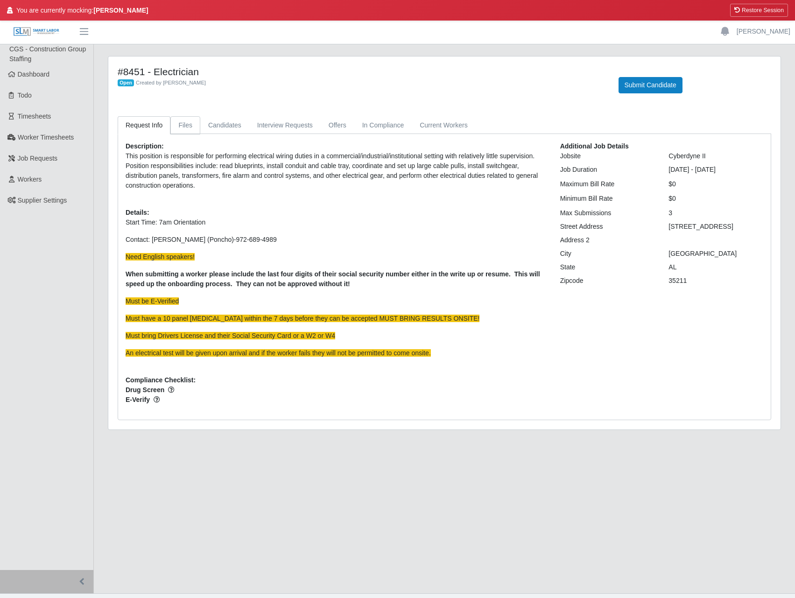
click at [188, 125] on link "Files" at bounding box center [185, 125] width 30 height 18
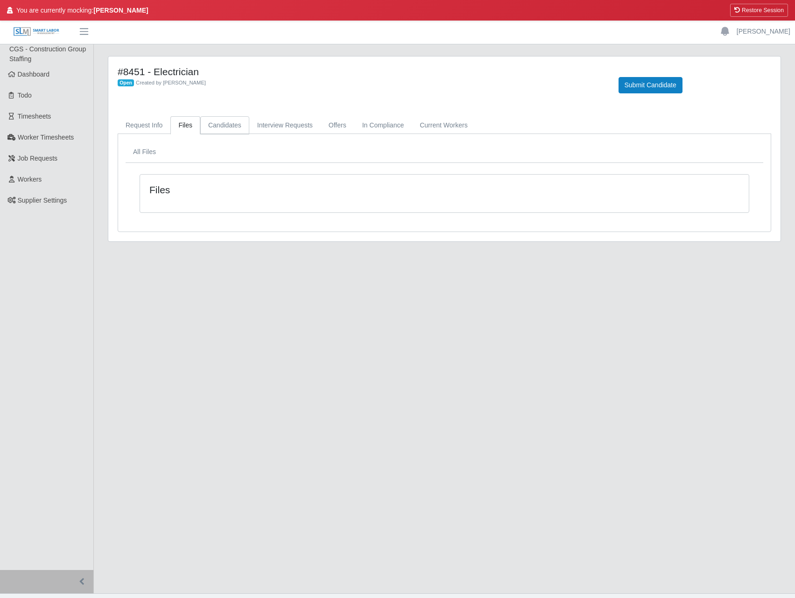
click at [216, 126] on link "Candidates" at bounding box center [224, 125] width 49 height 18
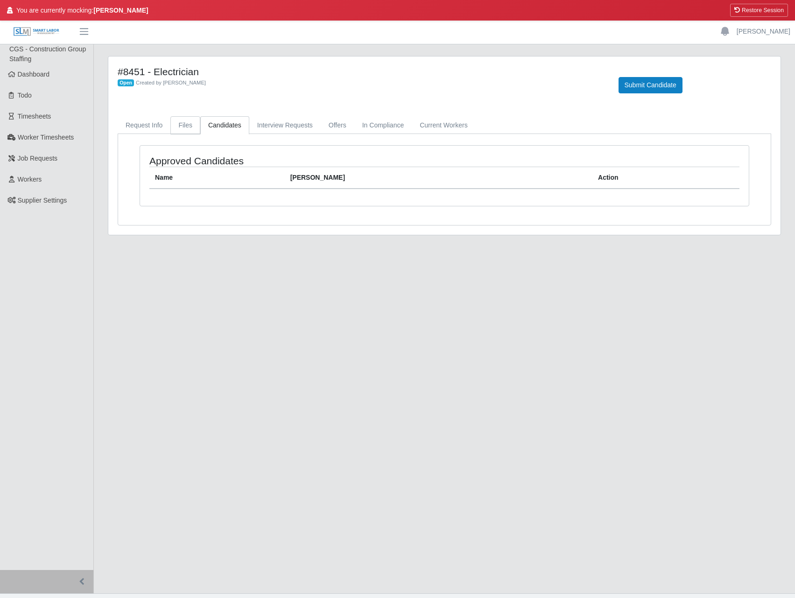
click at [182, 126] on link "Files" at bounding box center [185, 125] width 30 height 18
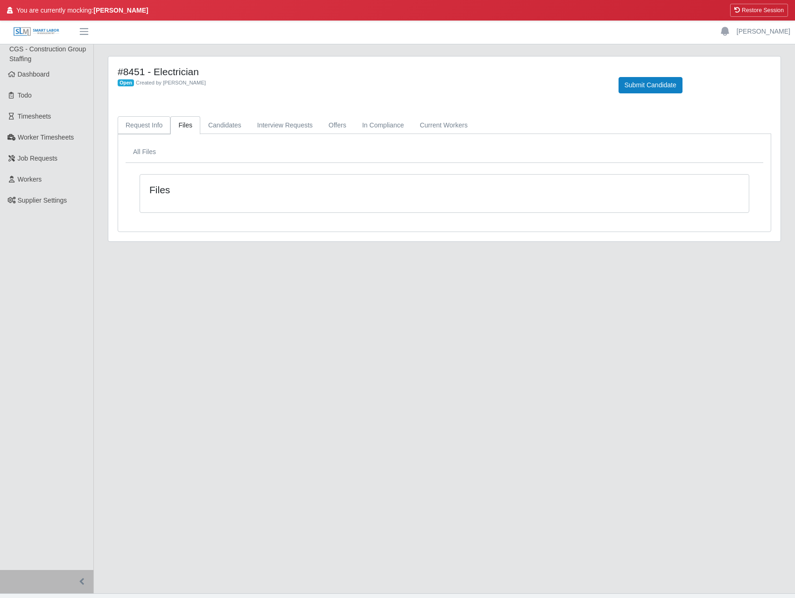
click at [142, 123] on link "Request Info" at bounding box center [144, 125] width 53 height 18
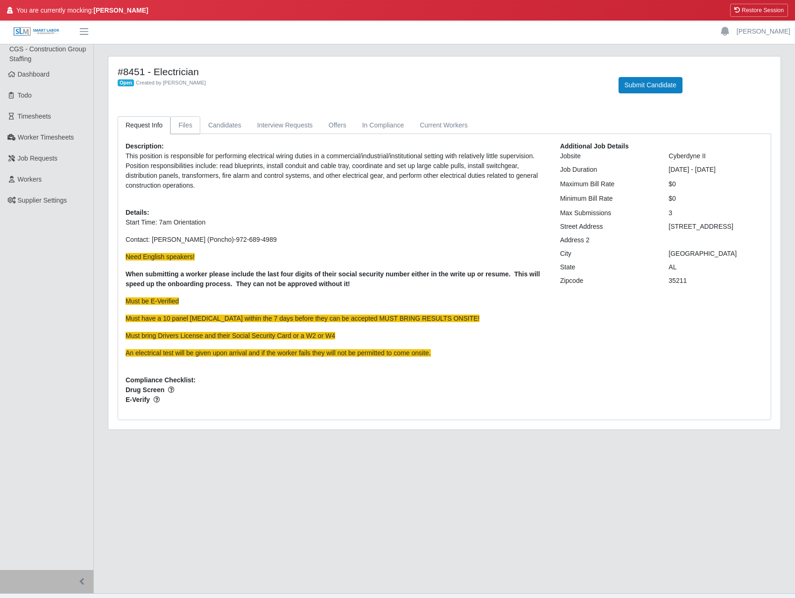
click at [176, 127] on link "Files" at bounding box center [185, 125] width 30 height 18
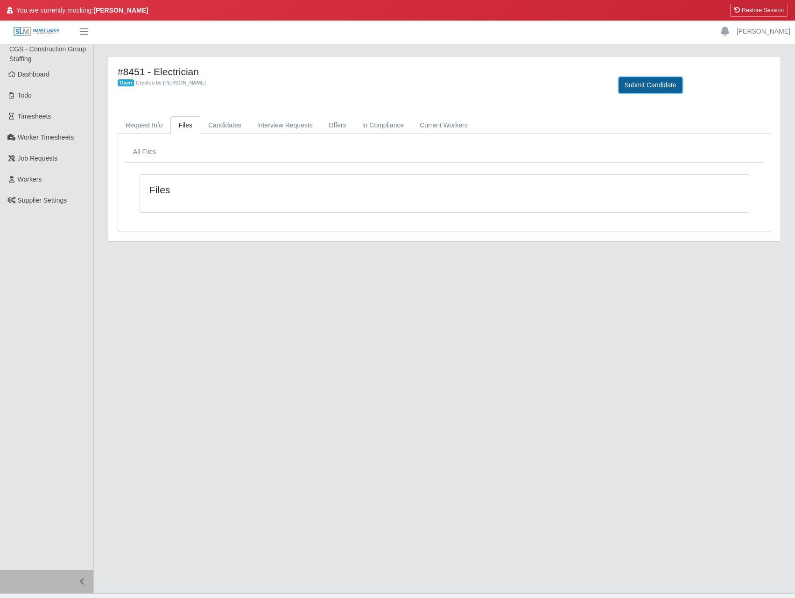
click at [643, 89] on button "Submit Candidate" at bounding box center [650, 85] width 64 height 16
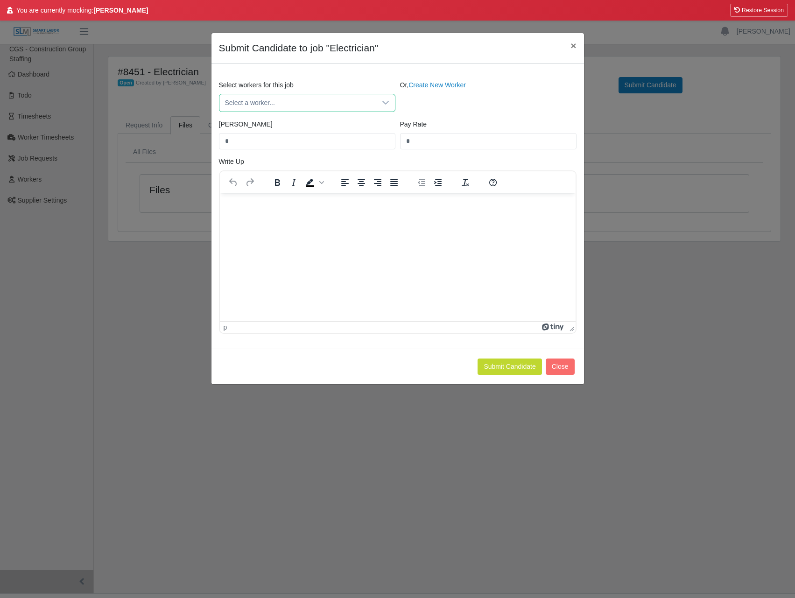
click at [326, 98] on span "Select a worker..." at bounding box center [297, 102] width 157 height 17
click at [328, 104] on span "Select a worker..." at bounding box center [297, 102] width 157 height 17
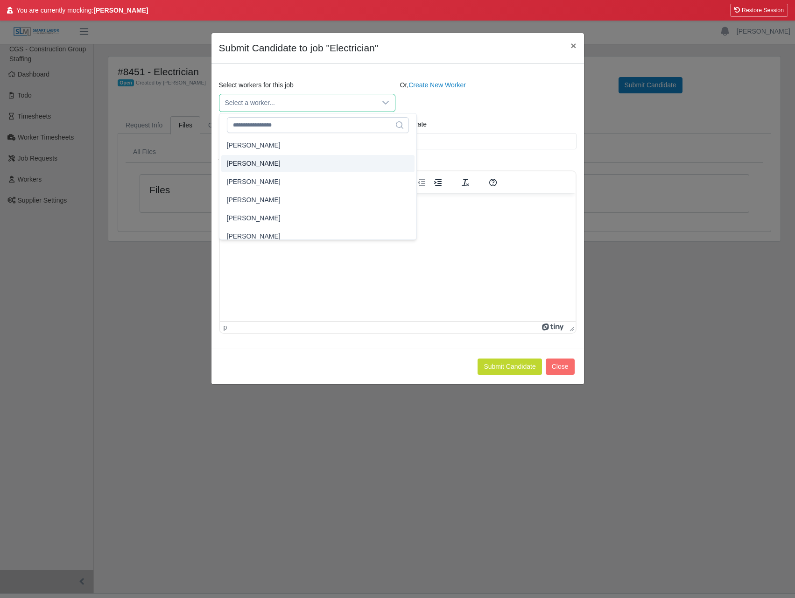
click at [241, 160] on span "[PERSON_NAME]" at bounding box center [254, 164] width 54 height 10
type input "****"
type input "**"
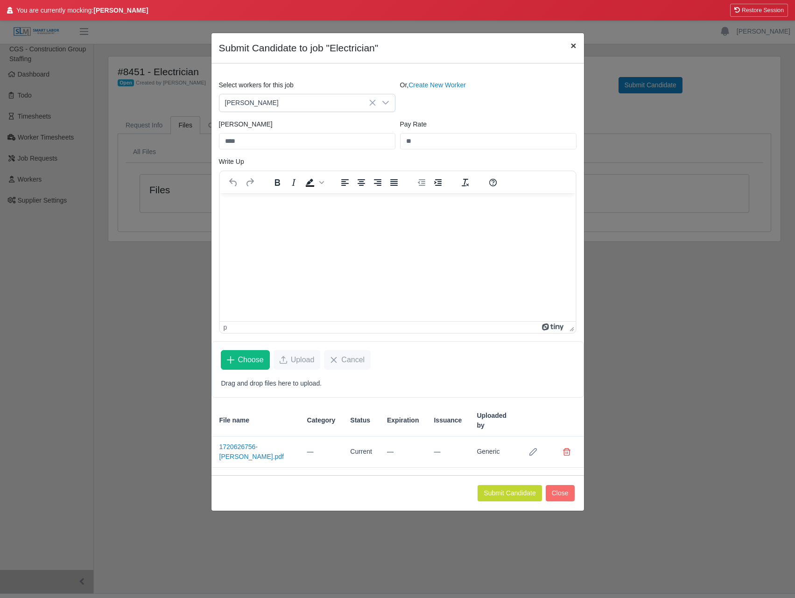
click at [572, 44] on span "×" at bounding box center [573, 45] width 6 height 11
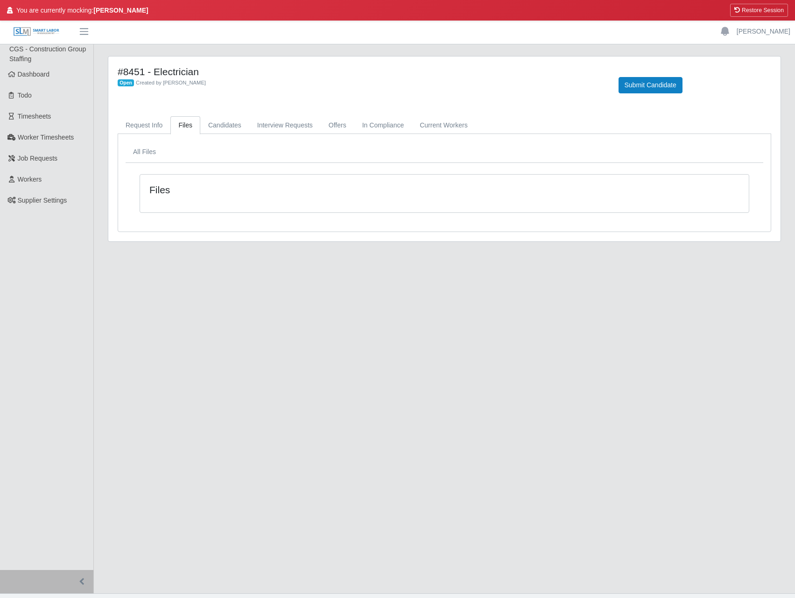
click at [297, 259] on main "#8451 - Electrician Open Created by John Chambers Submit Candidate Request Info…" at bounding box center [444, 318] width 701 height 549
drag, startPoint x: 279, startPoint y: 250, endPoint x: 269, endPoint y: 249, distance: 9.8
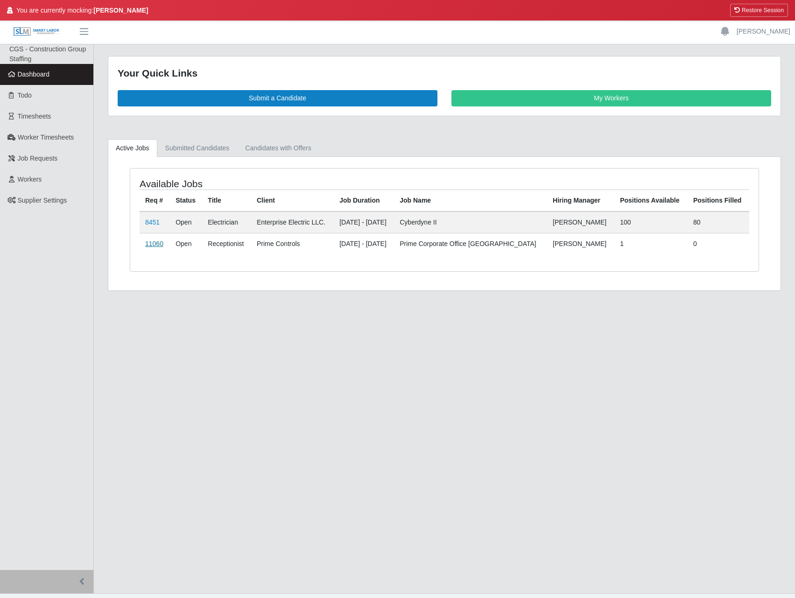
click at [155, 244] on link "11060" at bounding box center [154, 243] width 18 height 7
click at [209, 151] on link "Submitted Candidates" at bounding box center [197, 148] width 80 height 18
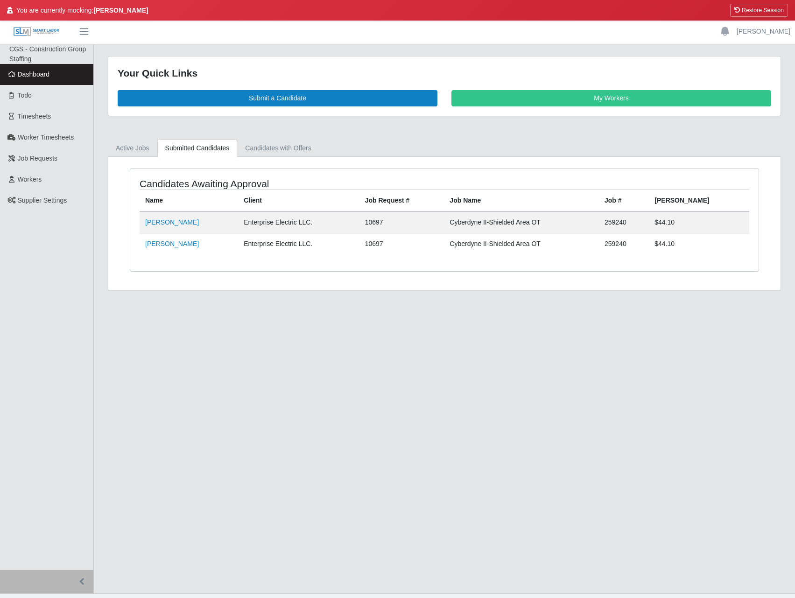
drag, startPoint x: 196, startPoint y: 248, endPoint x: 146, endPoint y: 249, distance: 50.9
click at [146, 249] on td "[PERSON_NAME]" at bounding box center [189, 243] width 98 height 21
copy link "[PERSON_NAME]"
click at [19, 179] on span "Workers" at bounding box center [30, 178] width 24 height 7
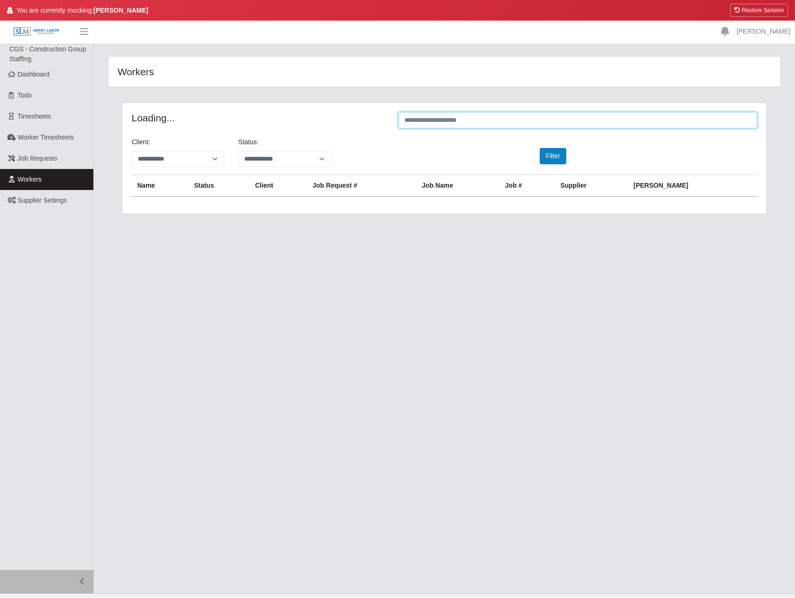
click at [410, 120] on input "text" at bounding box center [577, 120] width 359 height 16
paste input "**********"
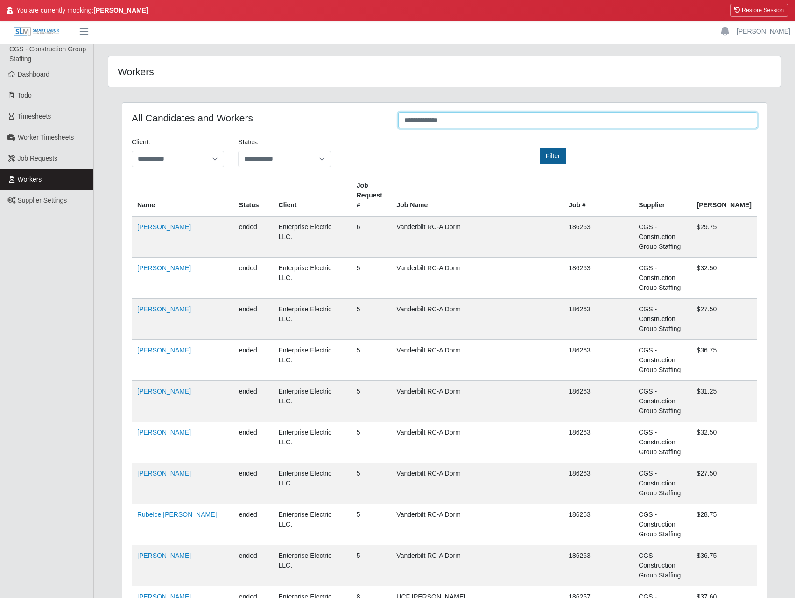
type input "**********"
click at [559, 157] on button "Filter" at bounding box center [552, 156] width 27 height 16
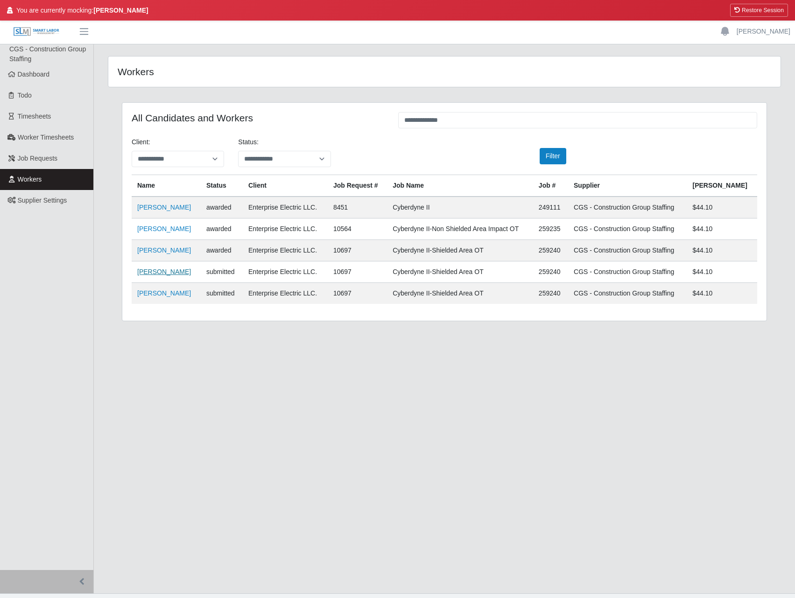
click at [157, 271] on link "Abiel Martinez" at bounding box center [164, 271] width 54 height 7
click at [56, 74] on link "Dashboard" at bounding box center [46, 74] width 93 height 21
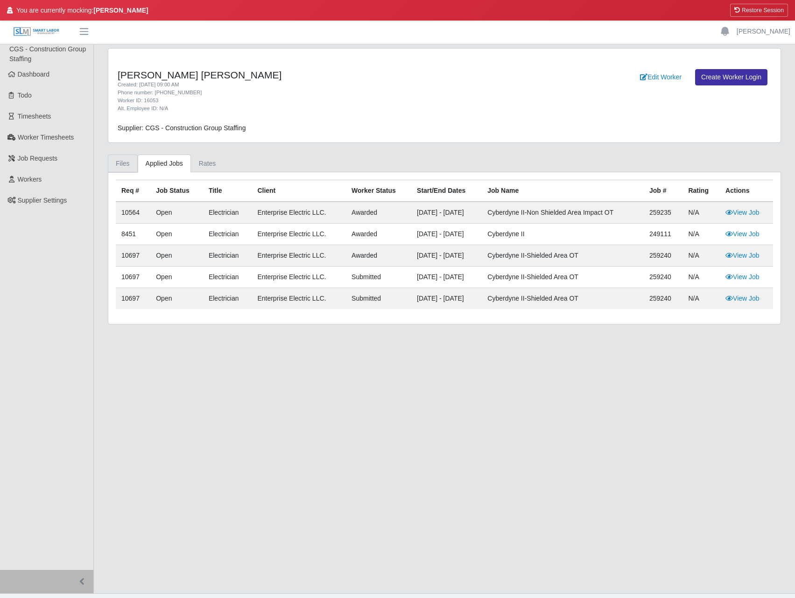
click at [125, 165] on link "Files" at bounding box center [123, 163] width 30 height 18
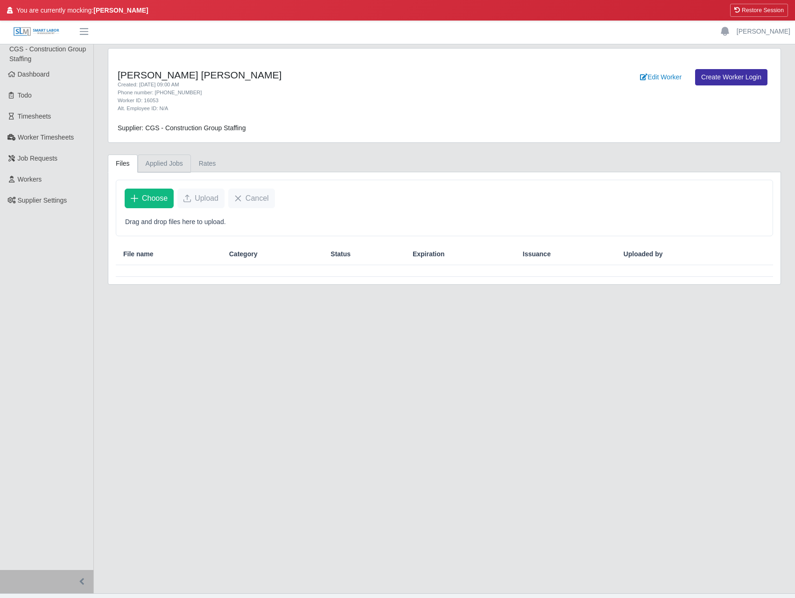
click at [175, 169] on link "Applied Jobs" at bounding box center [164, 163] width 53 height 18
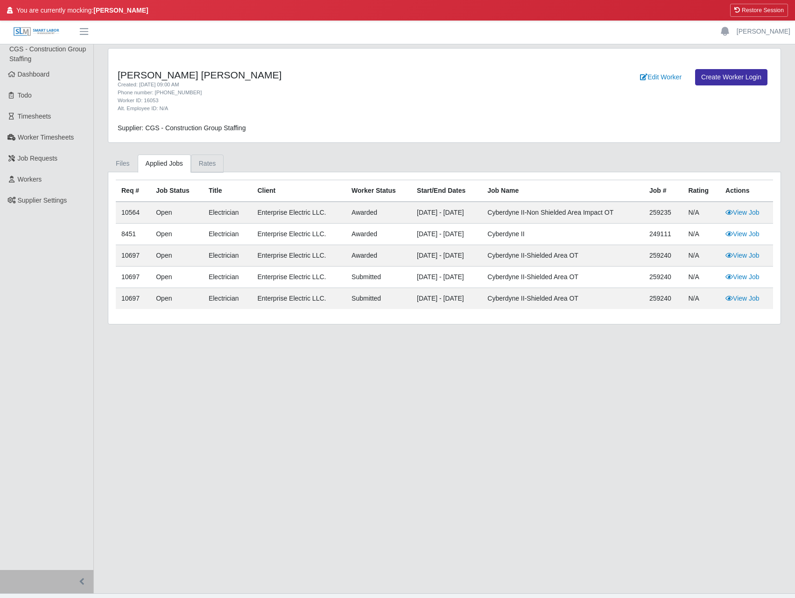
click at [210, 166] on link "Rates" at bounding box center [207, 163] width 33 height 18
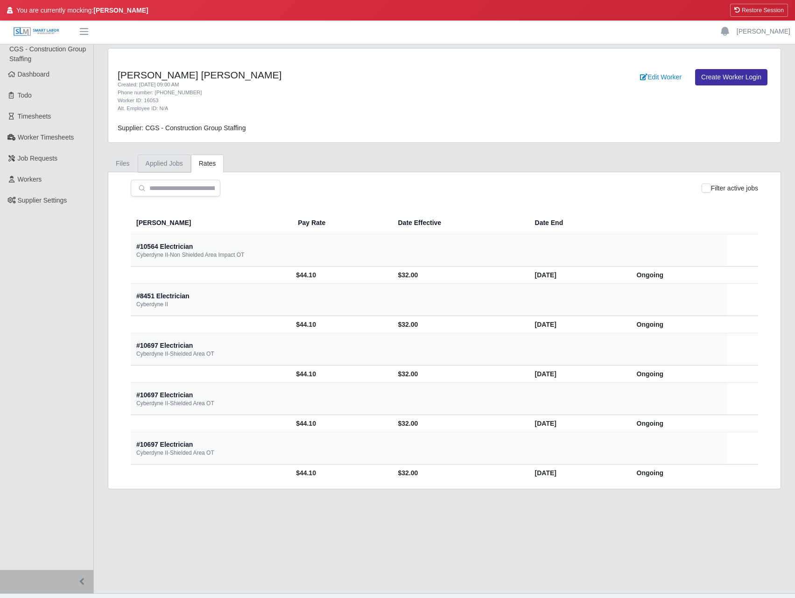
click at [164, 165] on link "Applied Jobs" at bounding box center [164, 163] width 53 height 18
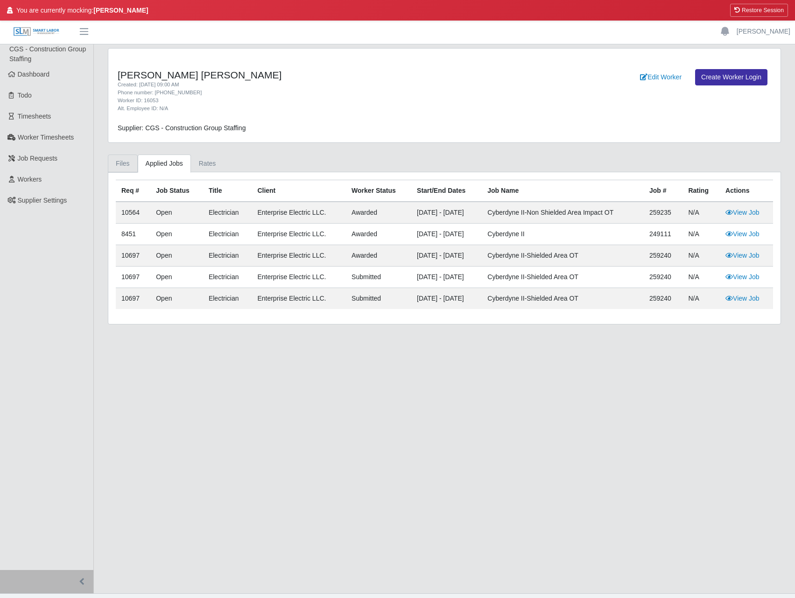
click at [120, 166] on link "Files" at bounding box center [123, 163] width 30 height 18
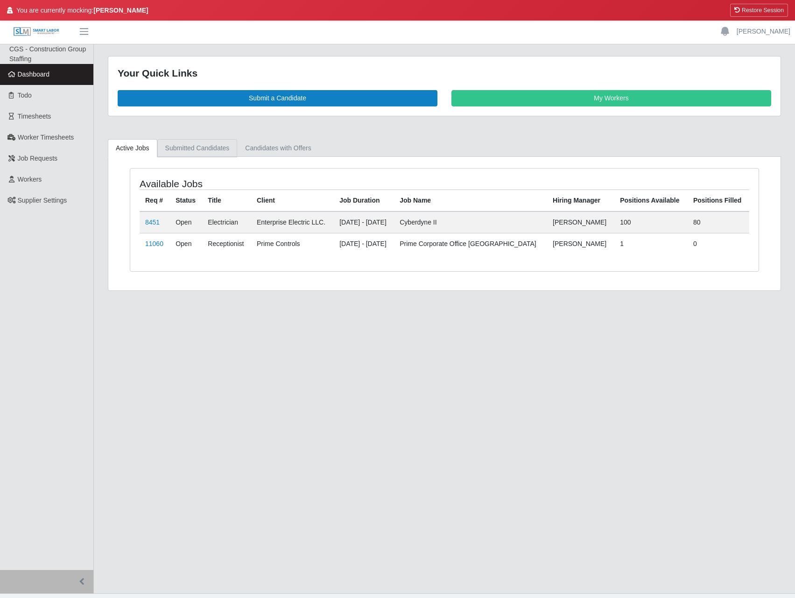
click at [200, 152] on link "Submitted Candidates" at bounding box center [197, 148] width 80 height 18
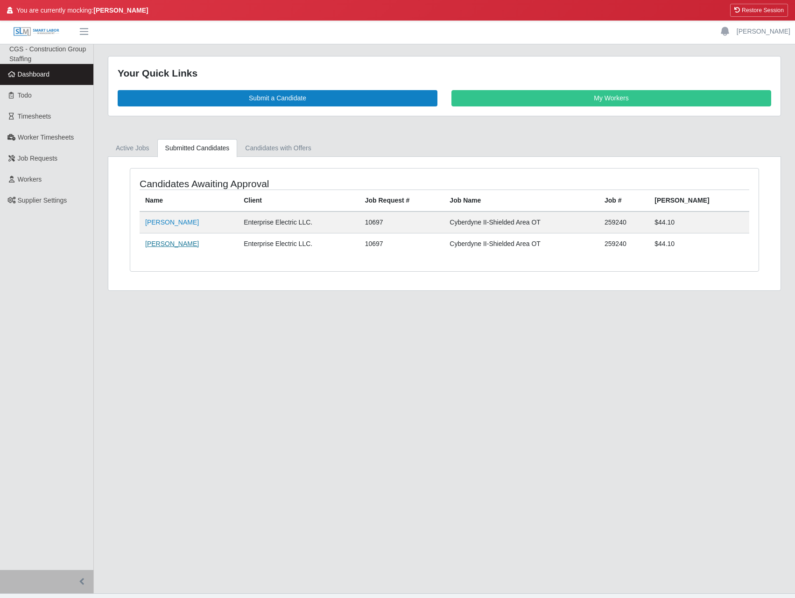
click at [169, 242] on link "[PERSON_NAME]" at bounding box center [172, 243] width 54 height 7
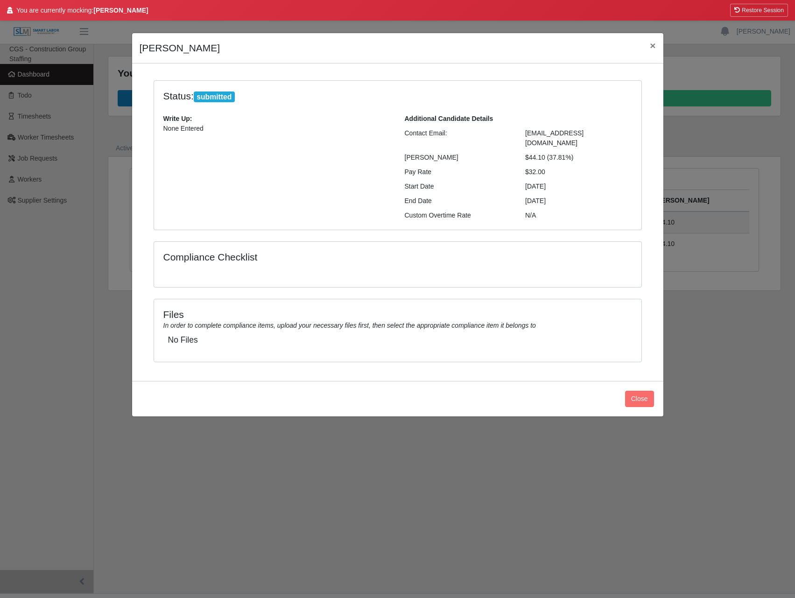
click at [204, 270] on div at bounding box center [397, 273] width 482 height 7
click at [205, 258] on div "Compliance Checklist" at bounding box center [397, 264] width 487 height 45
click at [207, 257] on div "Compliance Checklist" at bounding box center [397, 264] width 487 height 45
click at [189, 335] on h5 "No Files" at bounding box center [397, 340] width 459 height 10
drag, startPoint x: 204, startPoint y: 309, endPoint x: 545, endPoint y: 314, distance: 341.1
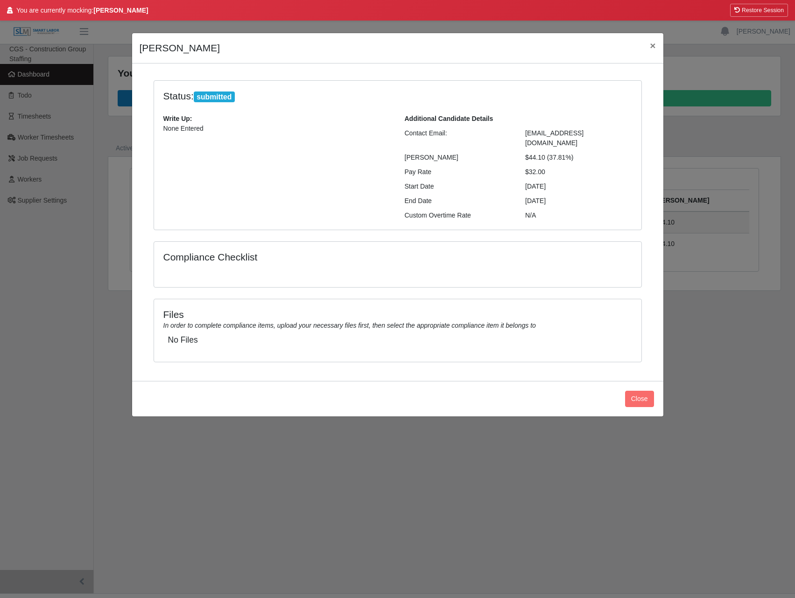
click at [545, 314] on div "Files In order to complete compliance items, upload your necessary files first,…" at bounding box center [397, 318] width 482 height 21
drag, startPoint x: 545, startPoint y: 314, endPoint x: 487, endPoint y: 337, distance: 63.1
click at [487, 337] on div "Files In order to complete compliance items, upload your necessary files first,…" at bounding box center [397, 330] width 487 height 62
click at [432, 167] on div "Pay Rate" at bounding box center [458, 172] width 121 height 10
drag, startPoint x: 199, startPoint y: 95, endPoint x: 242, endPoint y: 94, distance: 42.5
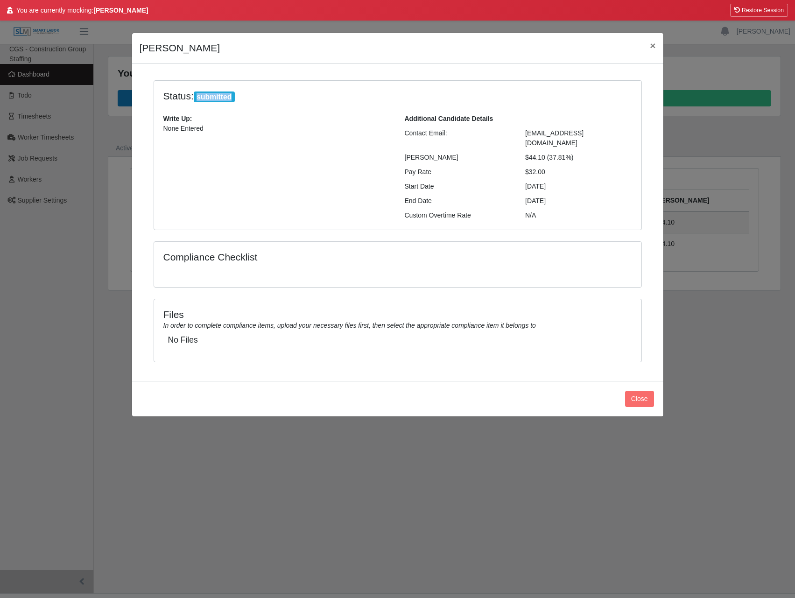
click at [242, 94] on h4 "Status: submitted" at bounding box center [337, 96] width 348 height 13
drag, startPoint x: 651, startPoint y: 48, endPoint x: 496, endPoint y: 203, distance: 219.1
click at [501, 202] on div "Abiel Martinez × Status: submitted Write Up: None Entered Additional Candidate …" at bounding box center [398, 225] width 532 height 384
click at [650, 47] on span "×" at bounding box center [652, 45] width 6 height 11
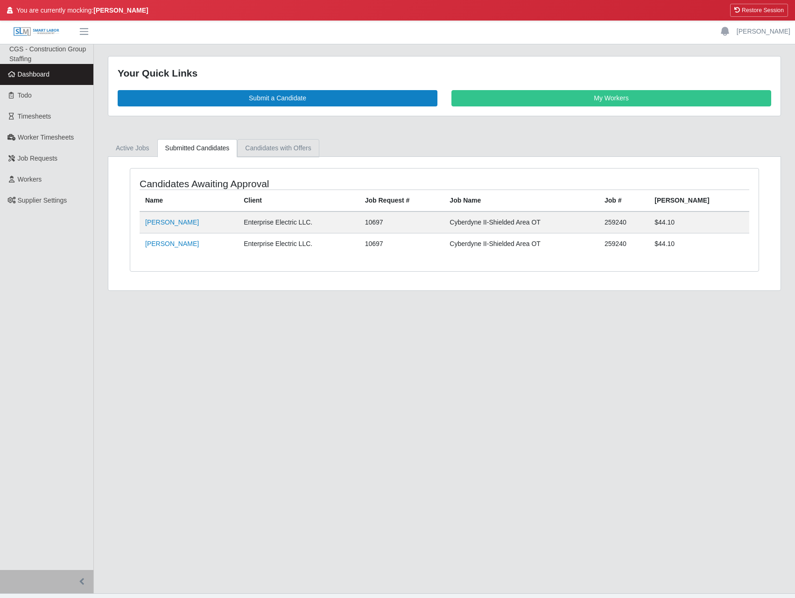
click at [284, 150] on link "Candidates with Offers" at bounding box center [278, 148] width 82 height 18
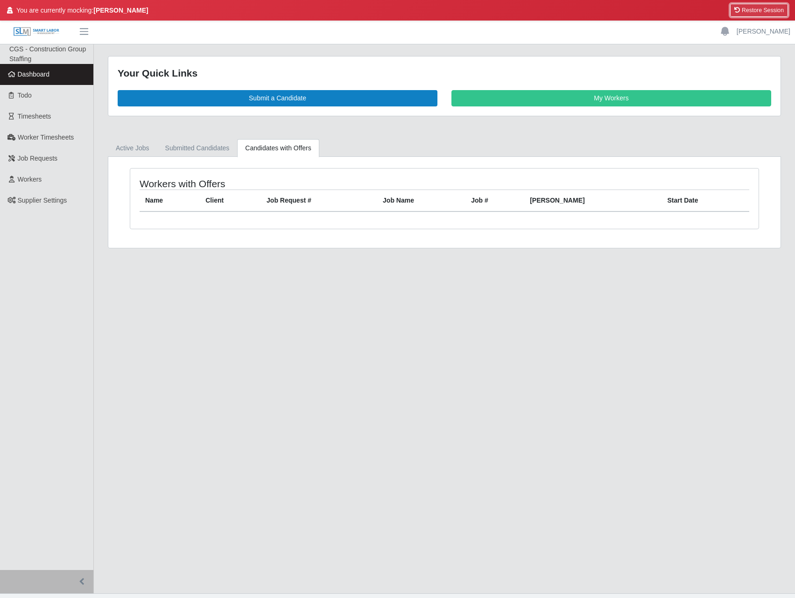
click at [757, 9] on button "Restore Session" at bounding box center [759, 10] width 58 height 13
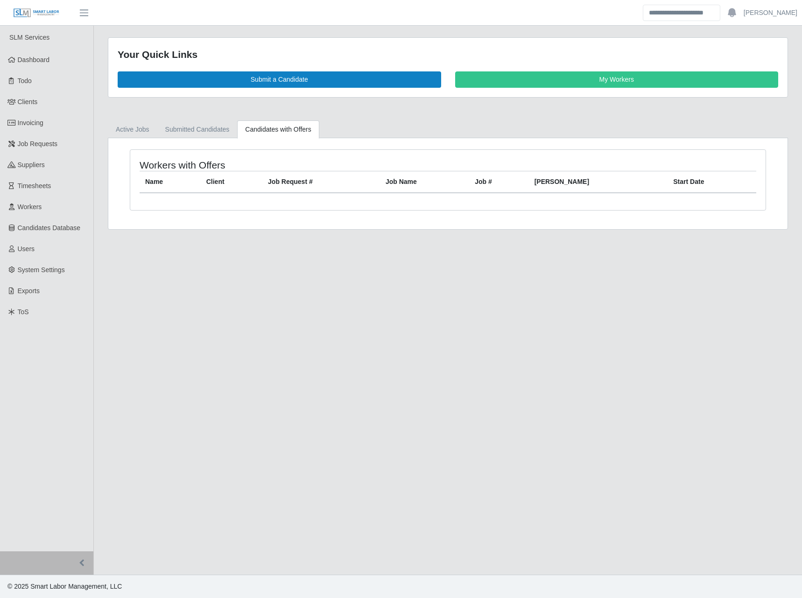
click at [275, 282] on main "Your Quick Links Submit a Candidate My Workers Active Jobs Submitted Candidates…" at bounding box center [448, 300] width 708 height 549
click at [276, 281] on main "Your Quick Links Submit a Candidate My Workers Active Jobs Submitted Candidates…" at bounding box center [448, 300] width 708 height 549
click at [276, 324] on main "Your Quick Links Submit a Candidate My Workers Active Jobs Submitted Candidates…" at bounding box center [448, 300] width 708 height 549
click at [272, 374] on main "Your Quick Links Submit a Candidate My Workers Active Jobs Submitted Candidates…" at bounding box center [448, 300] width 708 height 549
click at [487, 410] on main "Your Quick Links Submit a Candidate My Workers Active Jobs Submitted Candidates…" at bounding box center [448, 300] width 708 height 549
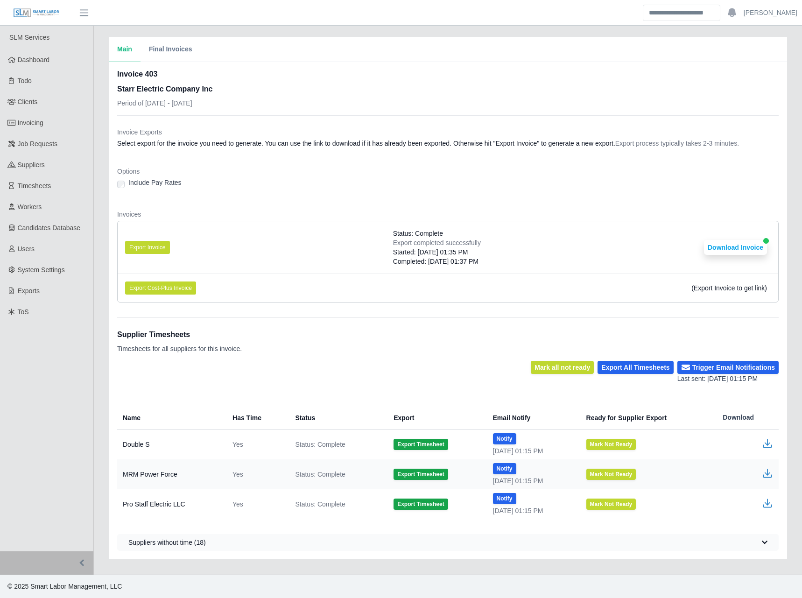
drag, startPoint x: 410, startPoint y: 239, endPoint x: 416, endPoint y: 234, distance: 8.6
click at [413, 236] on div "Status: Complete Export completed successfully Started: [DATE] 01:35 PM Complet…" at bounding box center [437, 247] width 88 height 37
click at [720, 247] on button "Download Invoice" at bounding box center [735, 247] width 63 height 15
click at [52, 125] on link "Invoicing" at bounding box center [46, 122] width 93 height 21
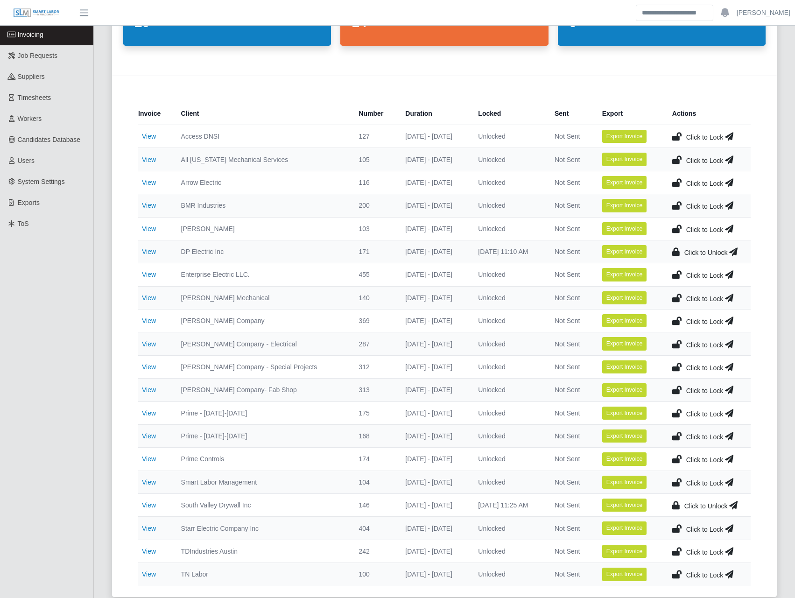
scroll to position [109, 0]
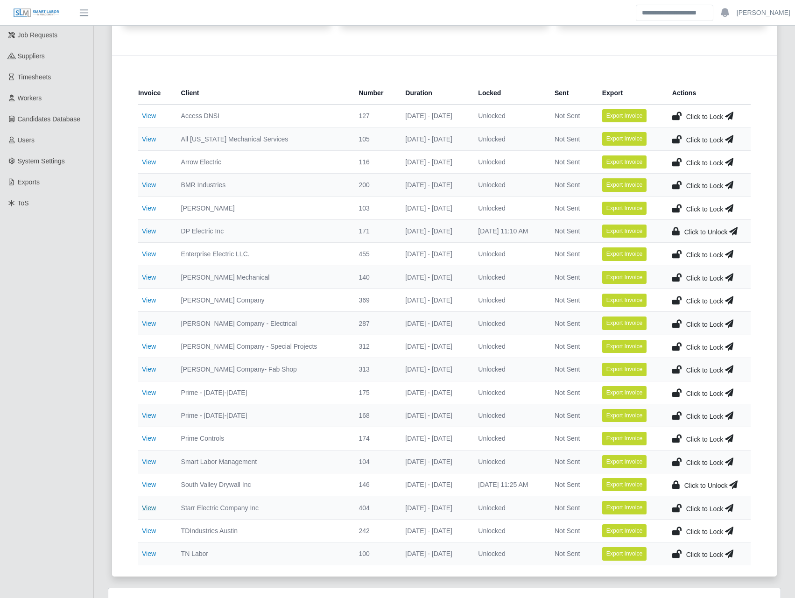
click at [154, 509] on link "View" at bounding box center [149, 507] width 14 height 7
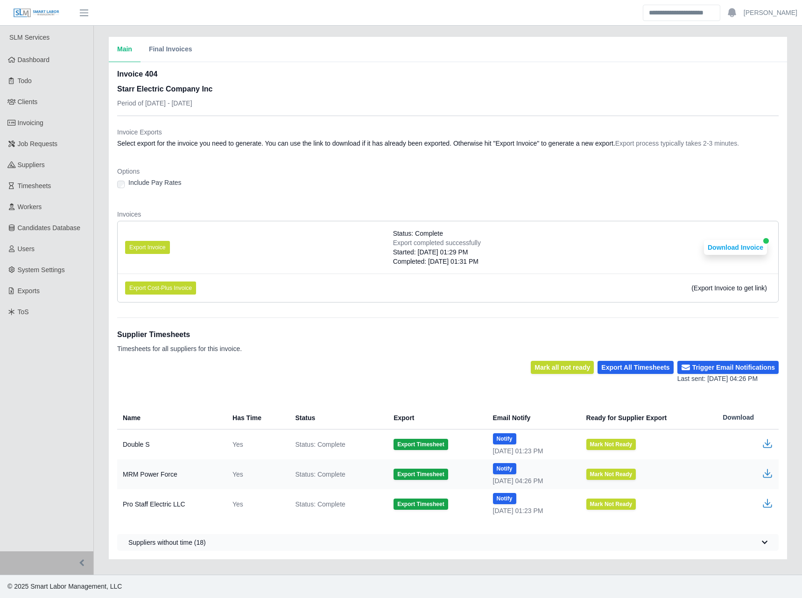
click at [416, 151] on div "Invoice Exports Select export for the invoice you need to generate. You can use…" at bounding box center [447, 139] width 661 height 24
click at [403, 213] on dt "Invoices" at bounding box center [447, 214] width 661 height 9
click at [157, 247] on button "Export Invoice" at bounding box center [147, 247] width 45 height 13
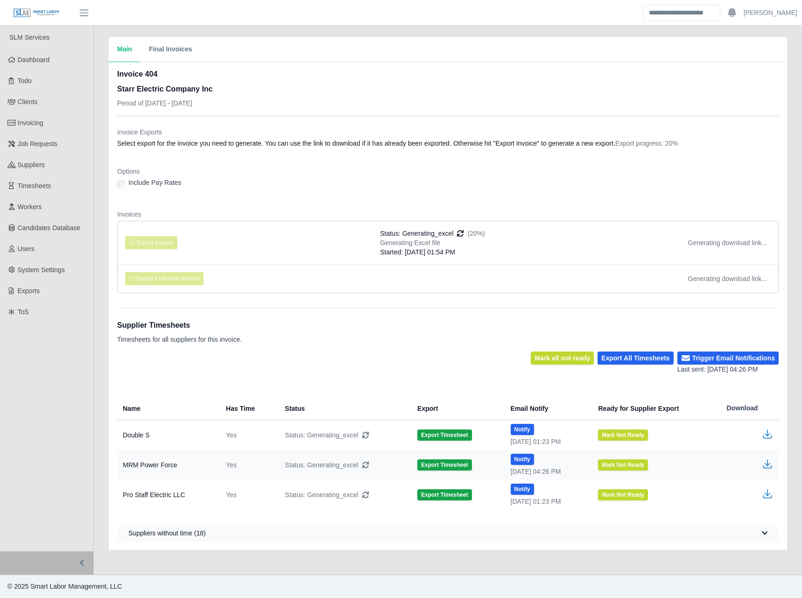
click at [567, 148] on div "Invoice Exports Select export for the invoice you need to generate. You can use…" at bounding box center [447, 139] width 661 height 24
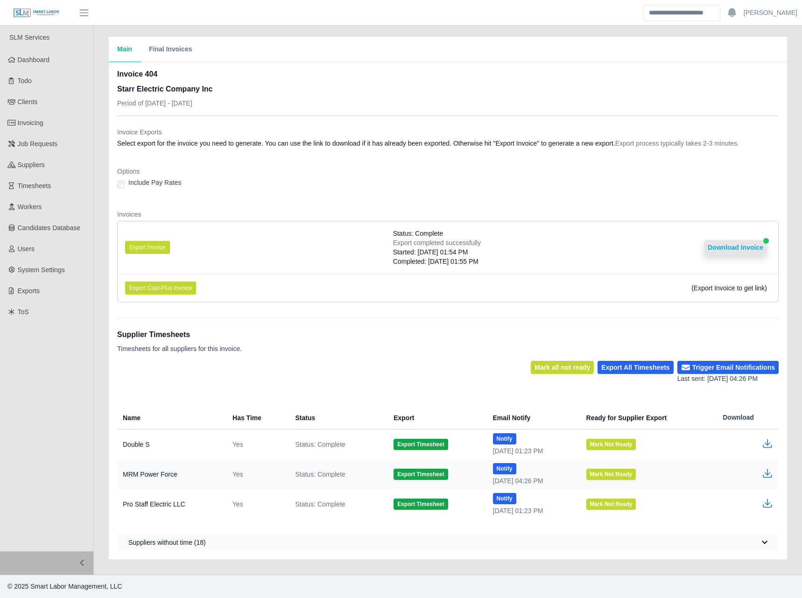
click at [750, 249] on button "Download Invoice" at bounding box center [735, 247] width 63 height 15
